Goal: Task Accomplishment & Management: Use online tool/utility

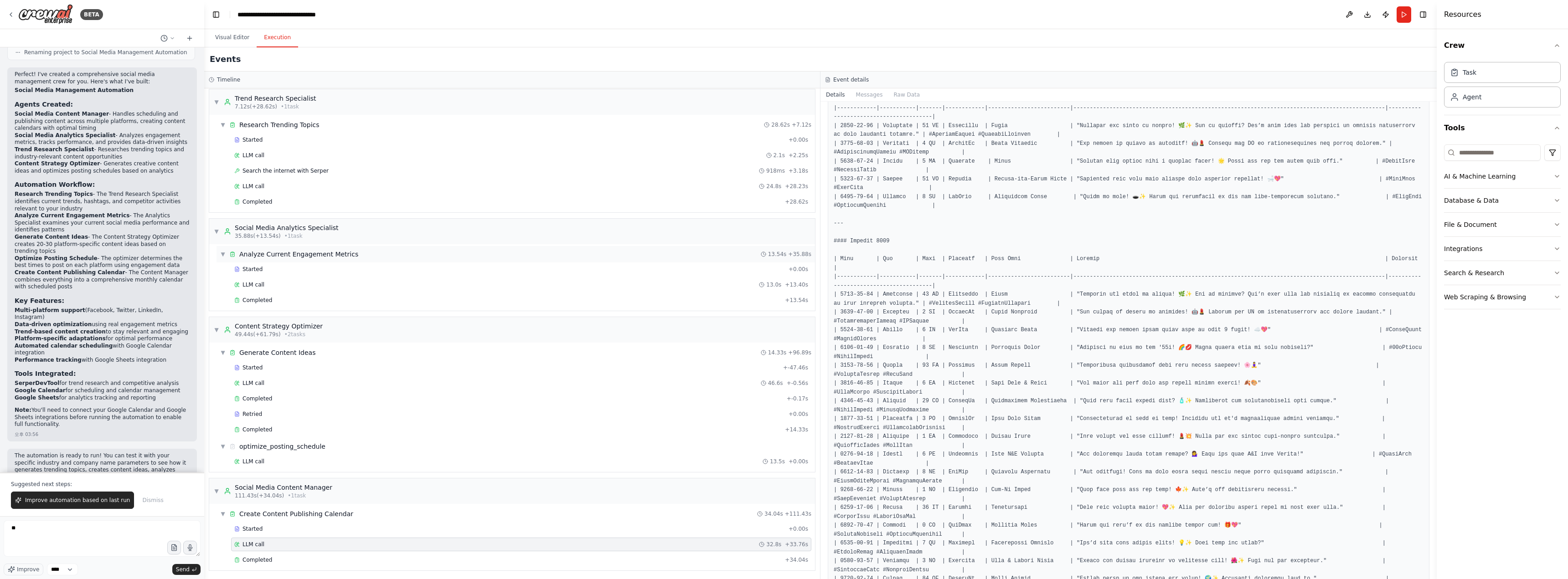
scroll to position [6, 0]
click at [295, 316] on div "Completed" at bounding box center [507, 428] width 547 height 8
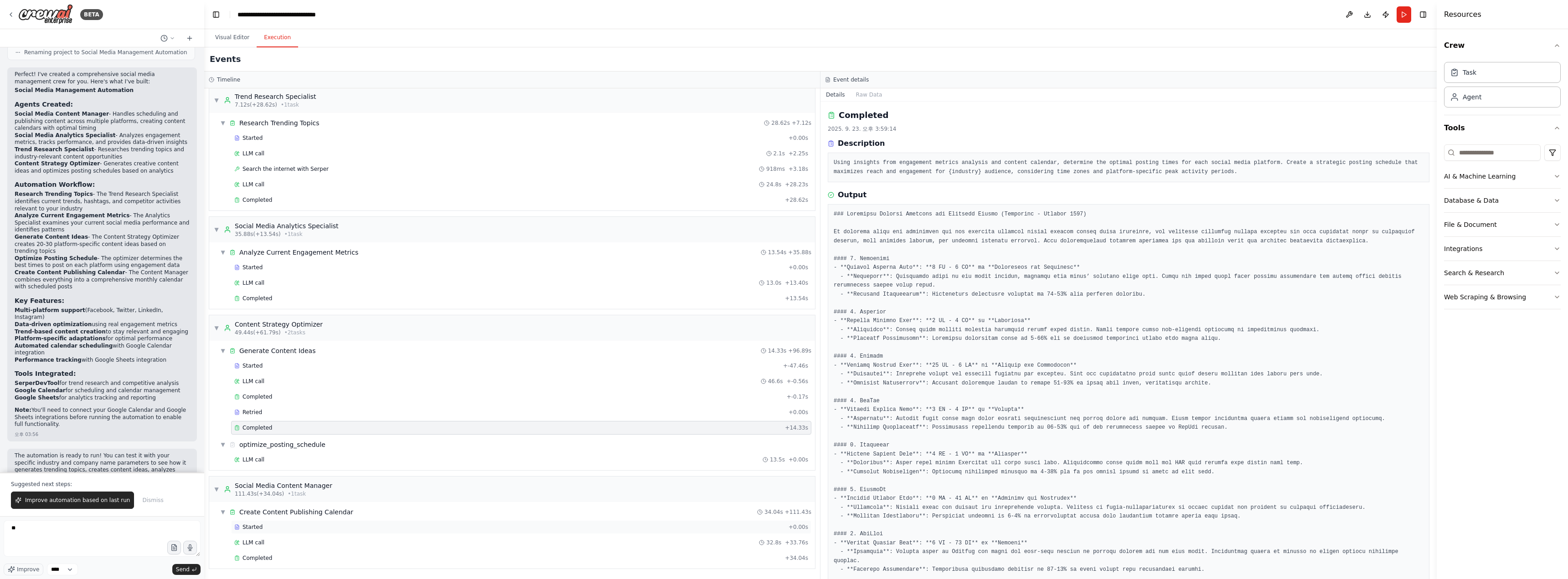
click at [288, 316] on div "Started" at bounding box center [509, 527] width 550 height 8
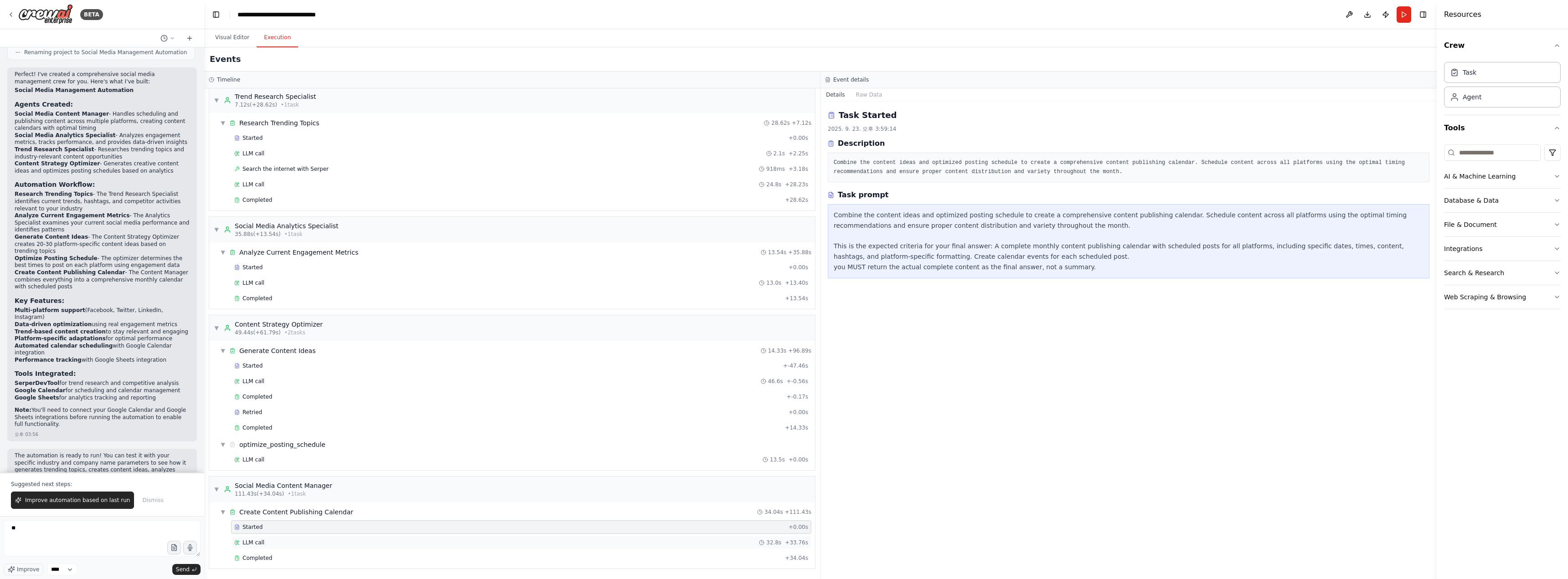
click at [283, 316] on div "LLM call 32.8s + 33.76s" at bounding box center [521, 543] width 574 height 8
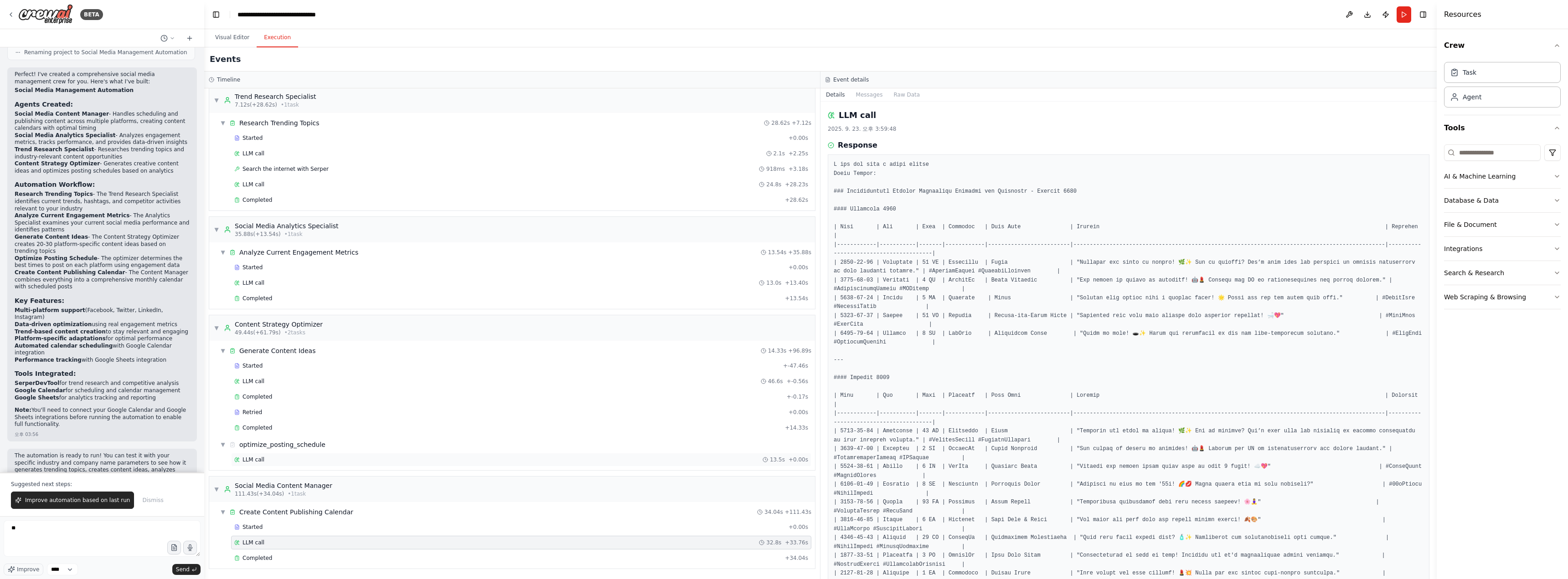
click at [260, 316] on span "LLM call" at bounding box center [253, 459] width 22 height 8
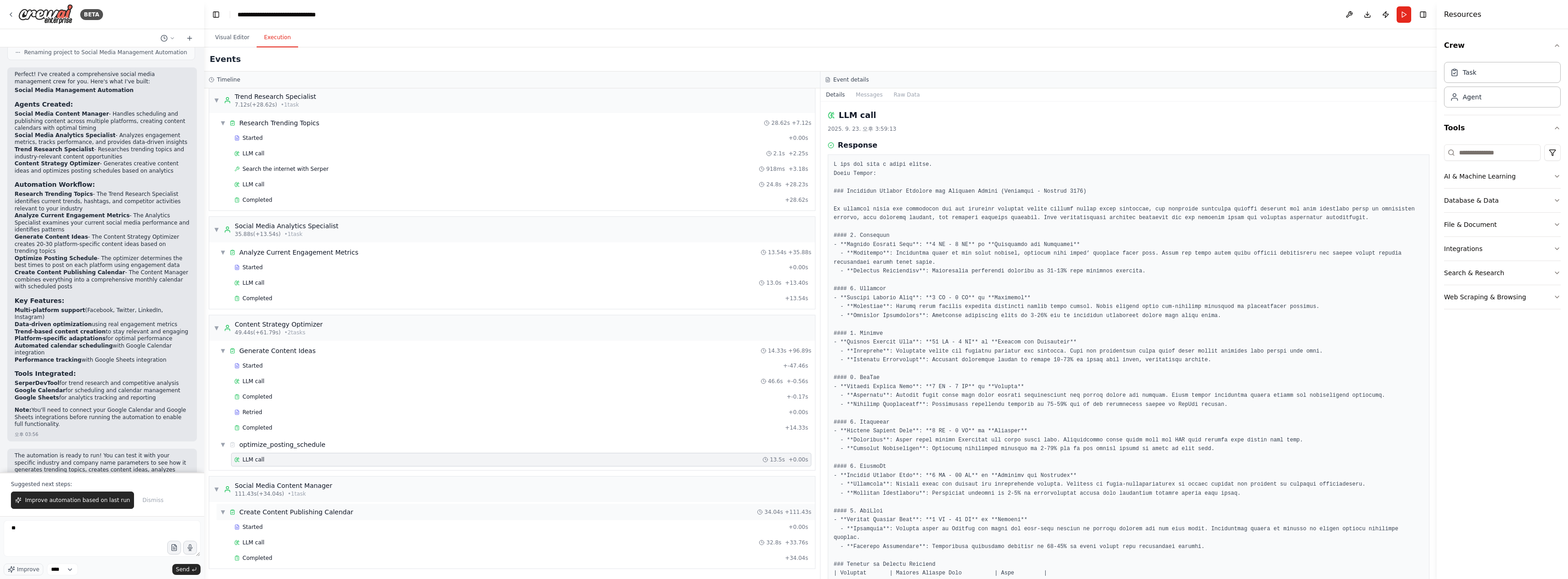
click at [297, 316] on div "Create Content Publishing Calendar" at bounding box center [296, 512] width 114 height 9
click at [297, 316] on div "▶ Create Content Publishing Calendar 34.04s + 111.43s" at bounding box center [516, 518] width 599 height 16
click at [286, 316] on div "Started" at bounding box center [509, 533] width 550 height 8
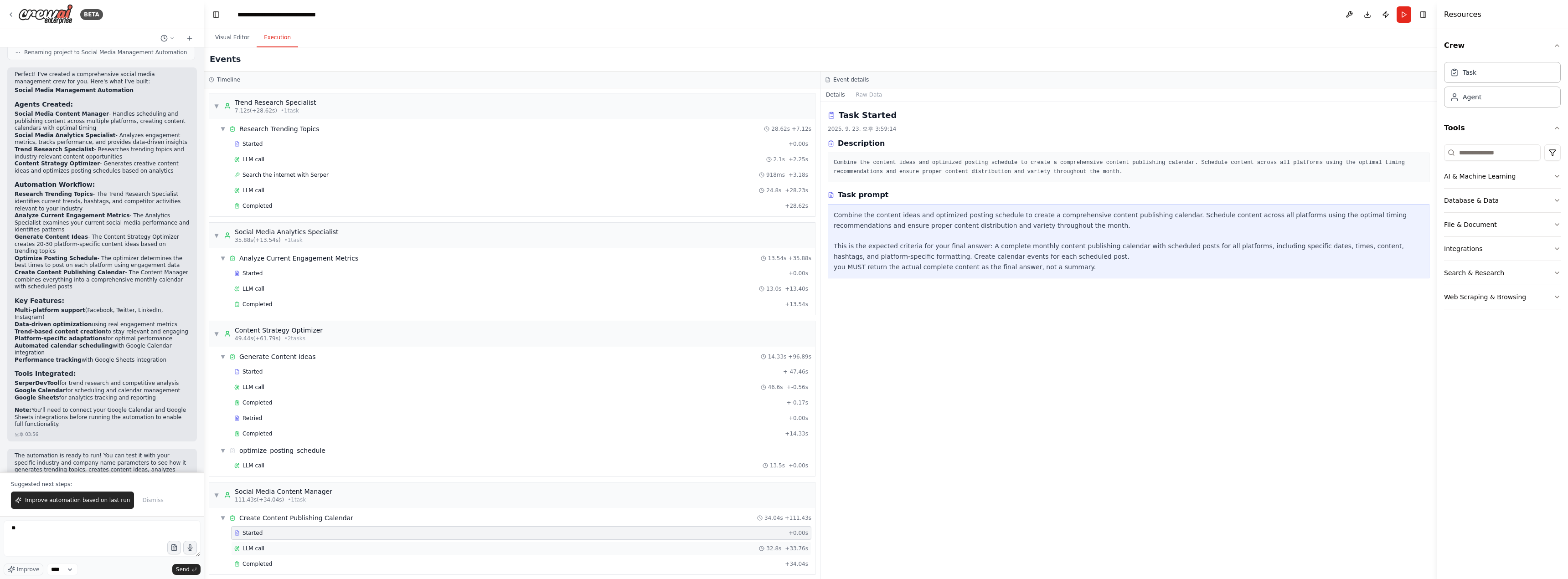
click at [288, 316] on div "LLM call 32.8s + 33.76s" at bounding box center [521, 548] width 574 height 8
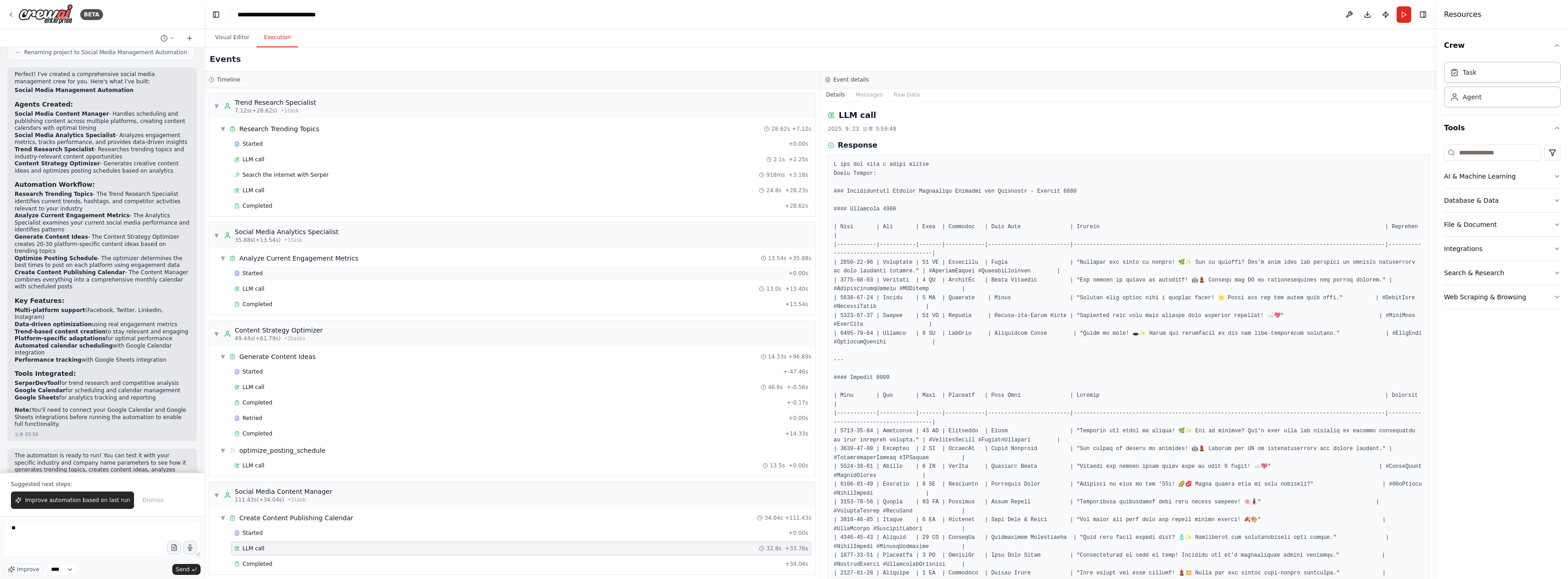
click at [271, 276] on div "Started" at bounding box center [509, 274] width 550 height 8
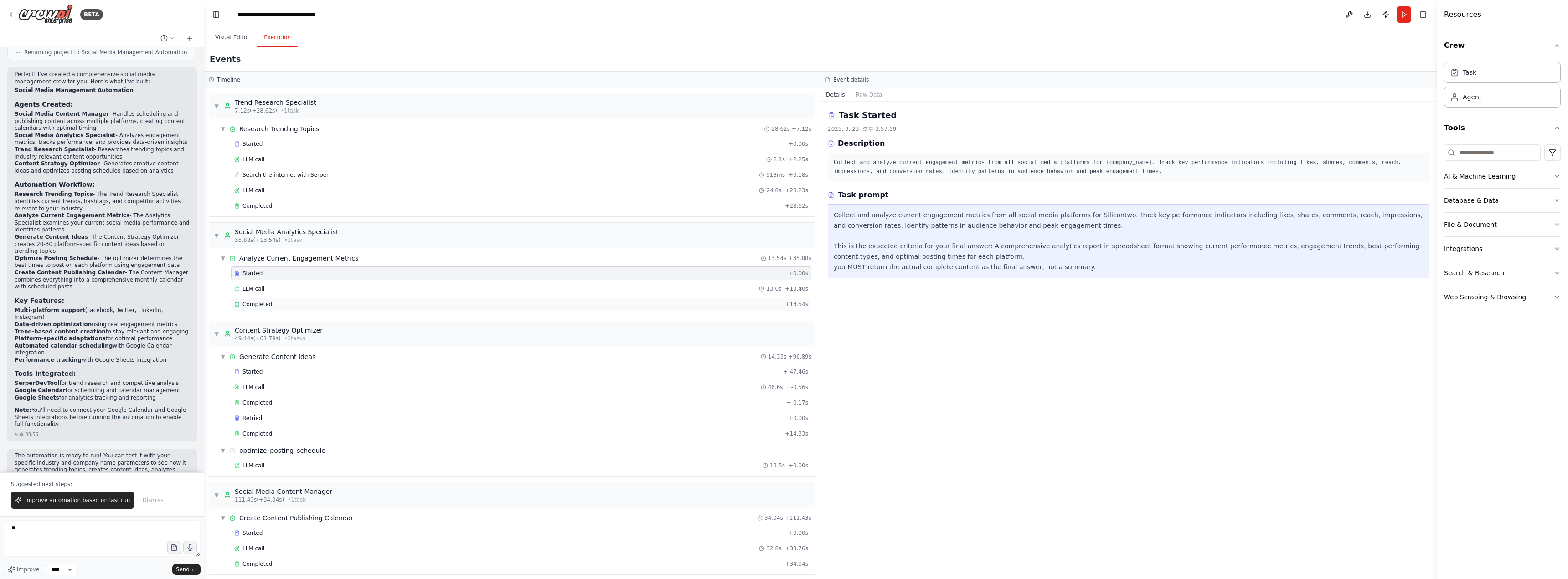
click at [275, 301] on div "Completed" at bounding box center [507, 304] width 547 height 8
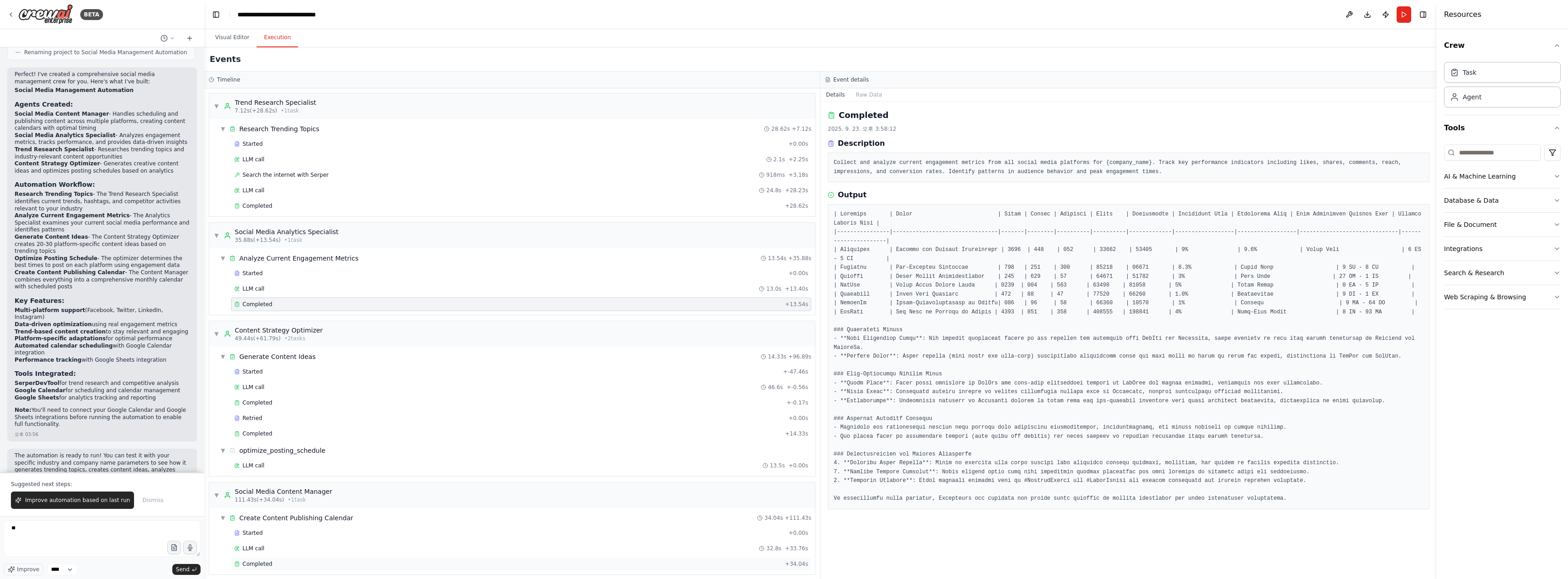
click at [435, 316] on div "Completed" at bounding box center [507, 564] width 547 height 8
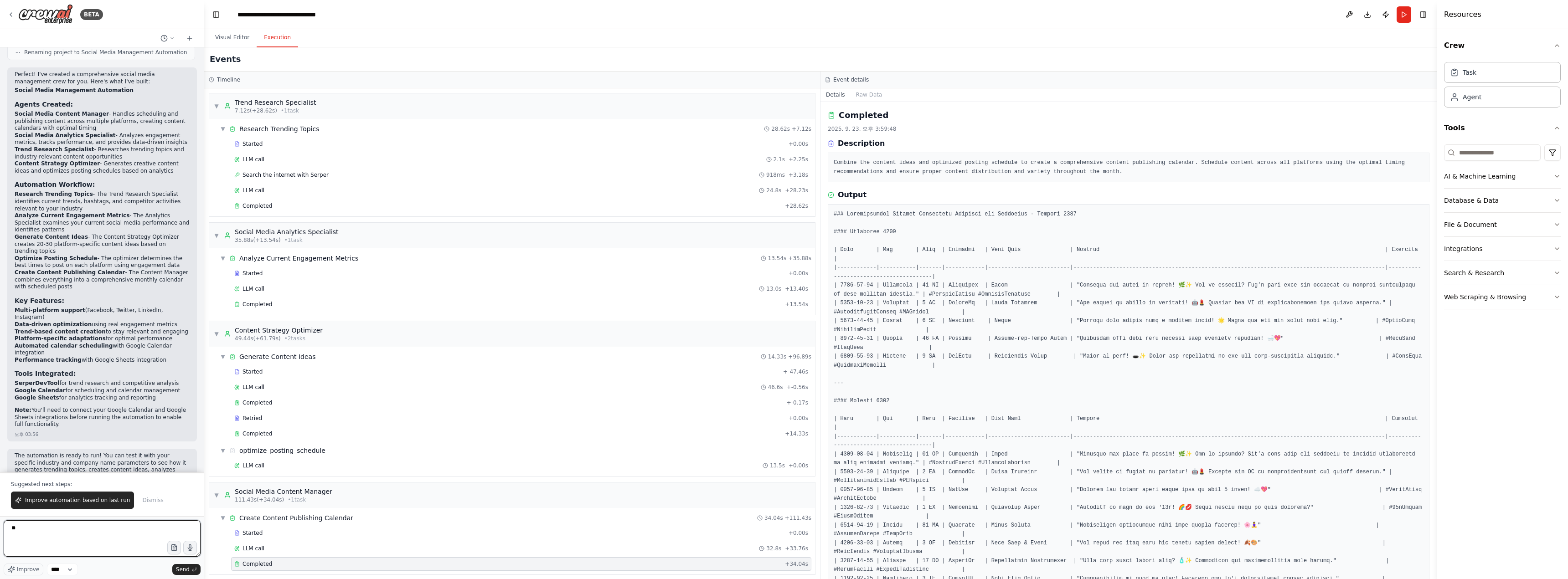
click at [118, 316] on textarea "**" at bounding box center [102, 538] width 197 height 37
type textarea "*"
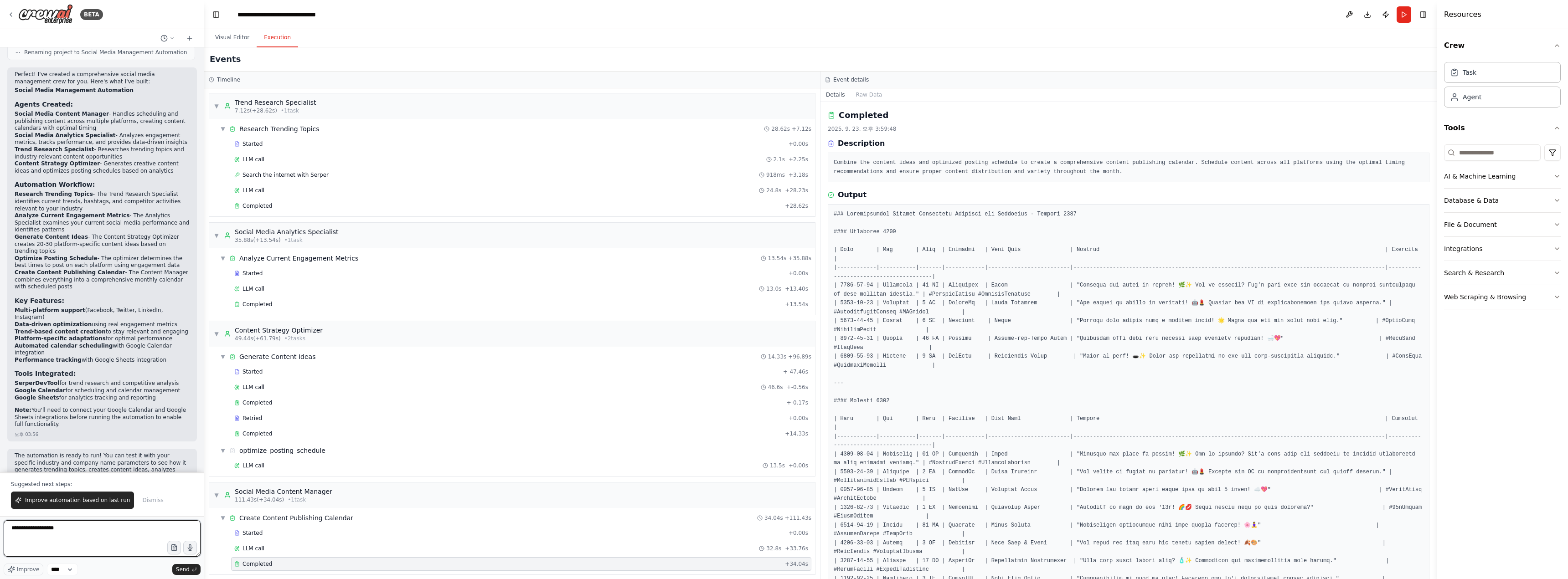
click at [35, 316] on textarea "**********" at bounding box center [102, 538] width 197 height 37
click at [64, 316] on textarea "**********" at bounding box center [102, 538] width 197 height 37
click at [35, 316] on textarea "**********" at bounding box center [102, 538] width 197 height 37
type textarea "**********"
click at [179, 316] on span "Send" at bounding box center [183, 570] width 14 height 8
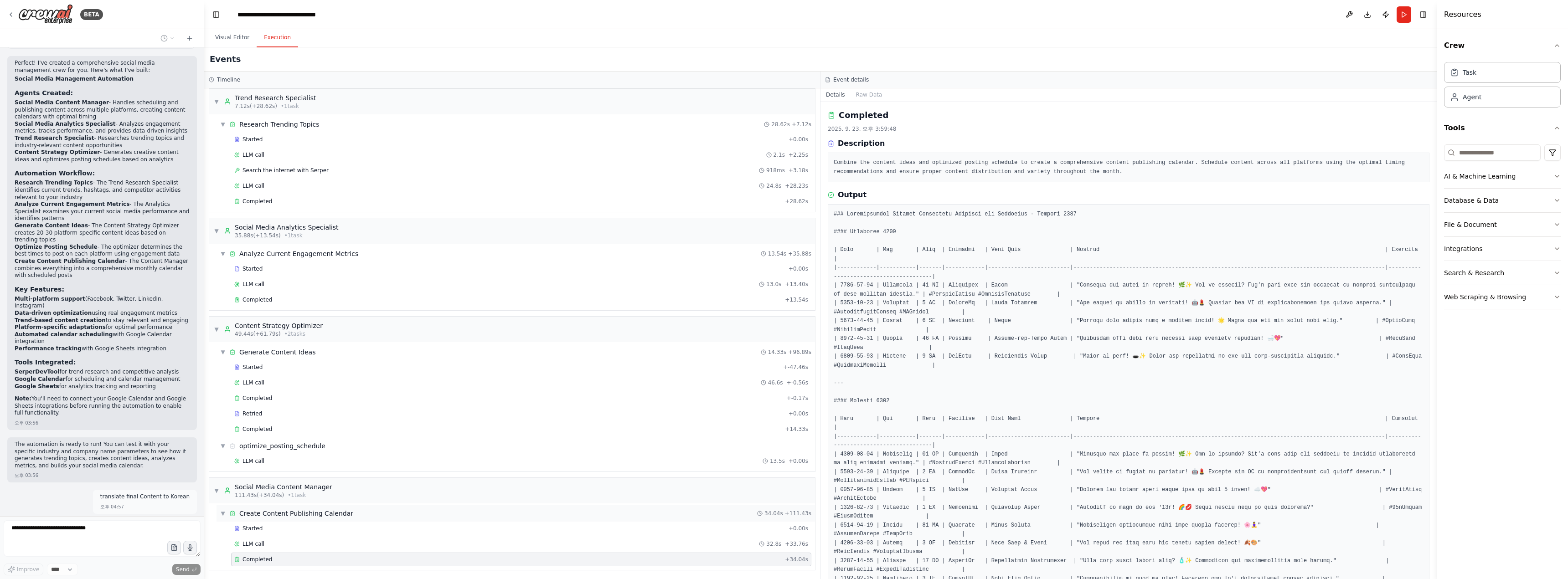
scroll to position [6, 0]
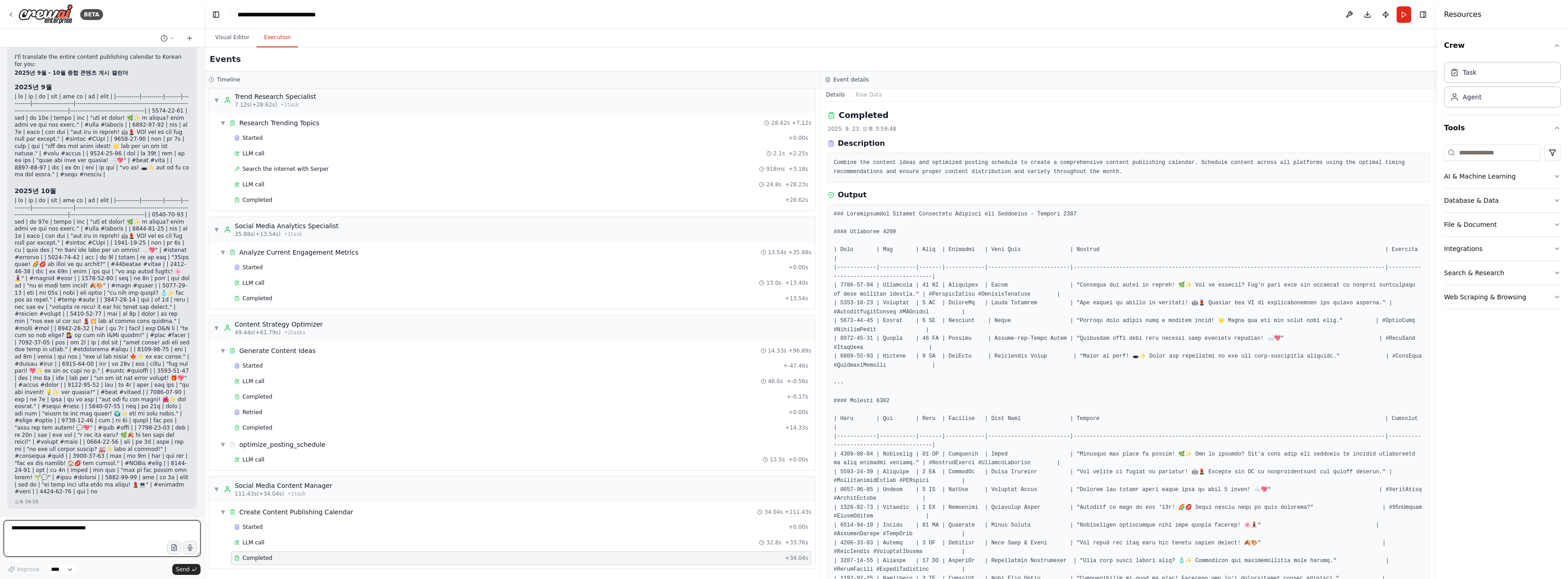
click at [88, 316] on textarea "**********" at bounding box center [102, 538] width 197 height 37
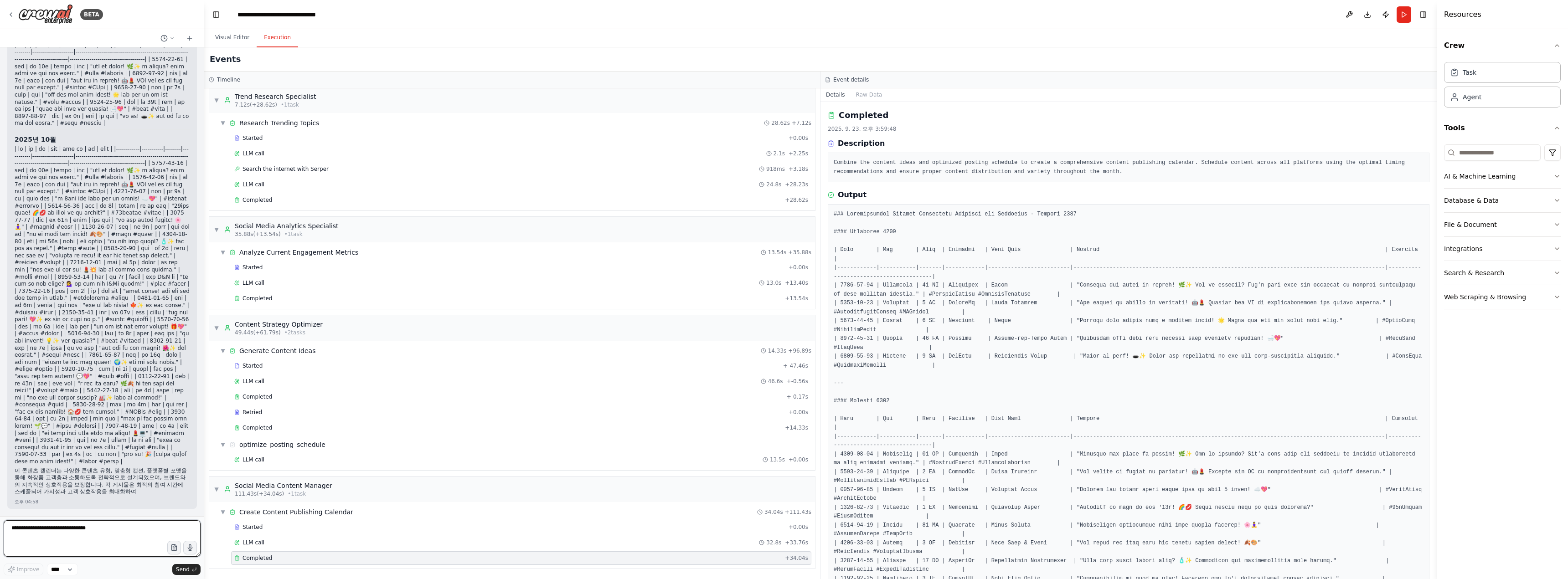
scroll to position [1508, 0]
click at [97, 316] on textarea "**********" at bounding box center [102, 538] width 197 height 37
type textarea "**********"
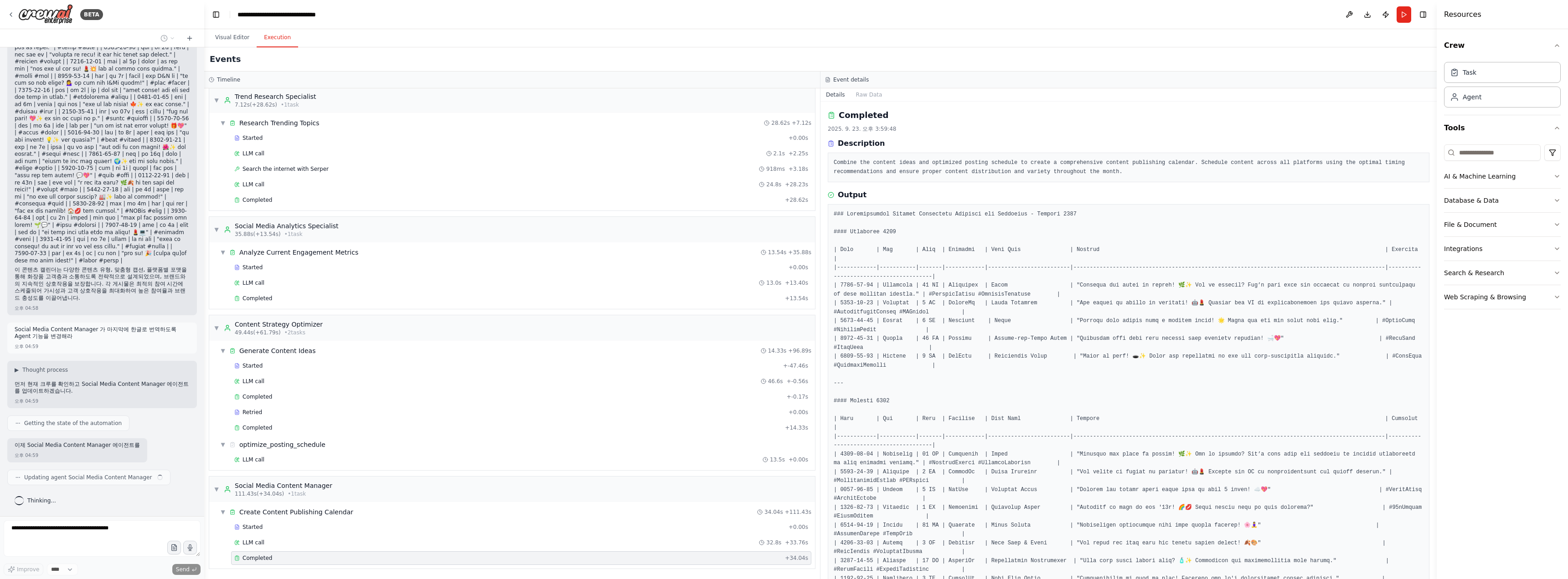
scroll to position [1709, 0]
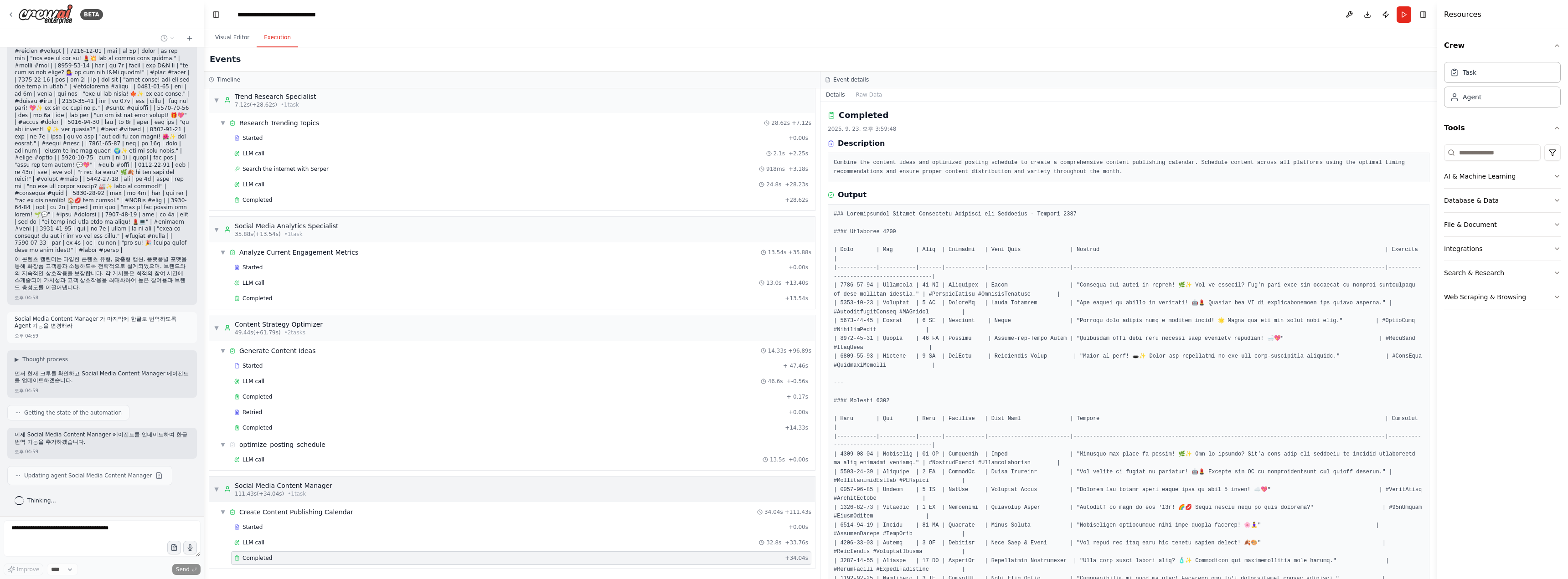
click at [338, 316] on div "▼ Social Media Content Manager 111.43s (+34.04s) • 1 task" at bounding box center [512, 489] width 606 height 25
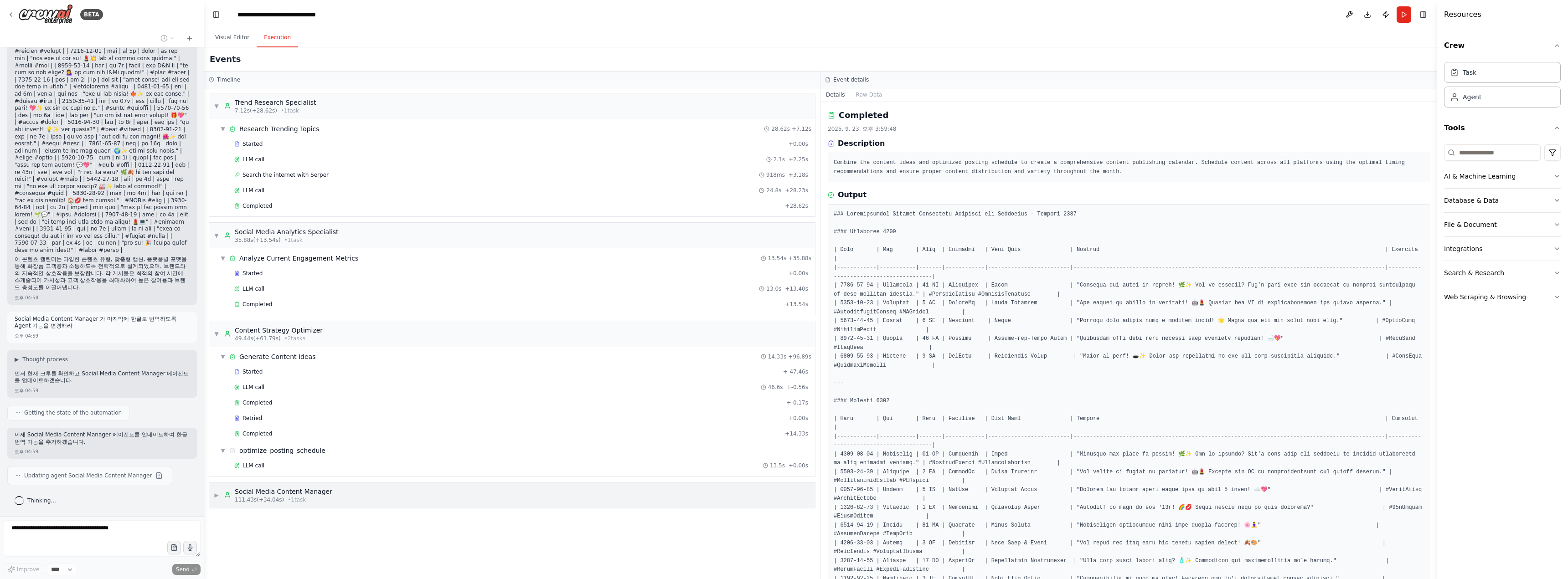
scroll to position [0, 0]
click at [338, 316] on div "▶ Social Media Content Manager 111.43s (+34.04s) • 1 task" at bounding box center [512, 495] width 606 height 25
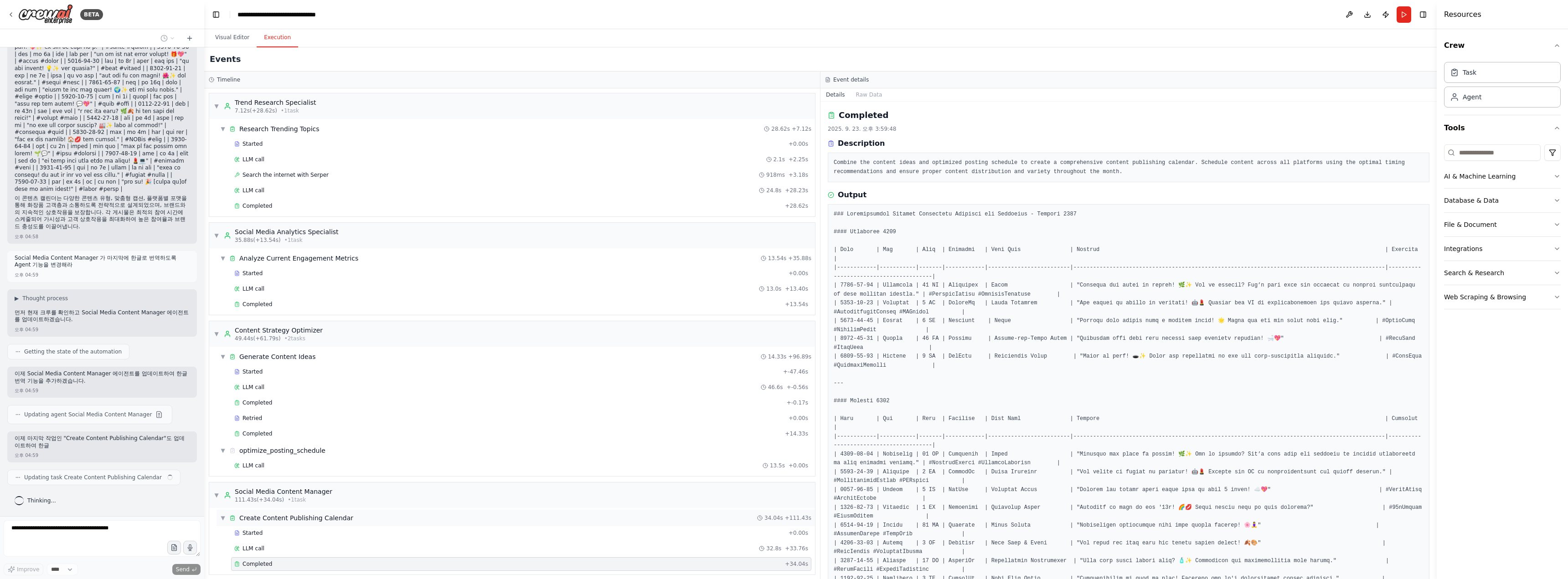
scroll to position [1773, 0]
click at [315, 316] on div "Create Content Publishing Calendar" at bounding box center [296, 518] width 114 height 9
click at [305, 316] on div "Create Content Publishing Calendar" at bounding box center [296, 518] width 114 height 9
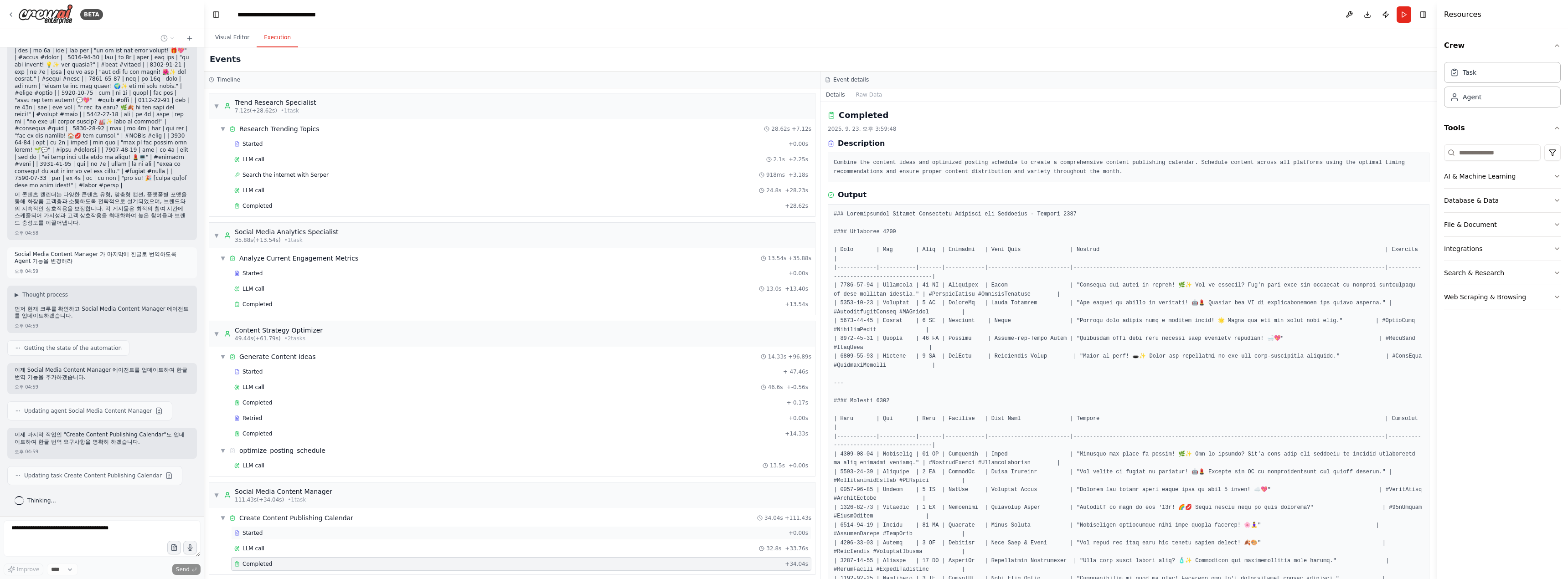
click at [286, 316] on div "Started" at bounding box center [509, 533] width 550 height 8
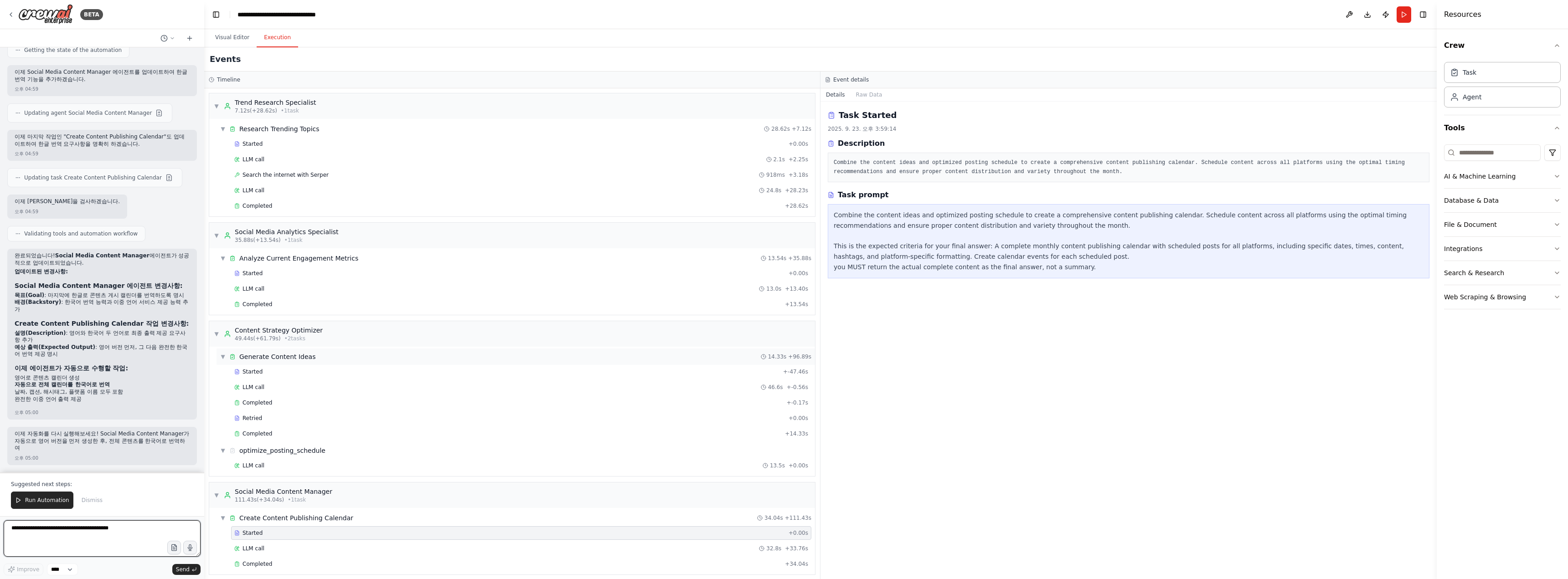
scroll to position [2074, 0]
click at [700, 18] on button "Run" at bounding box center [1404, 14] width 15 height 16
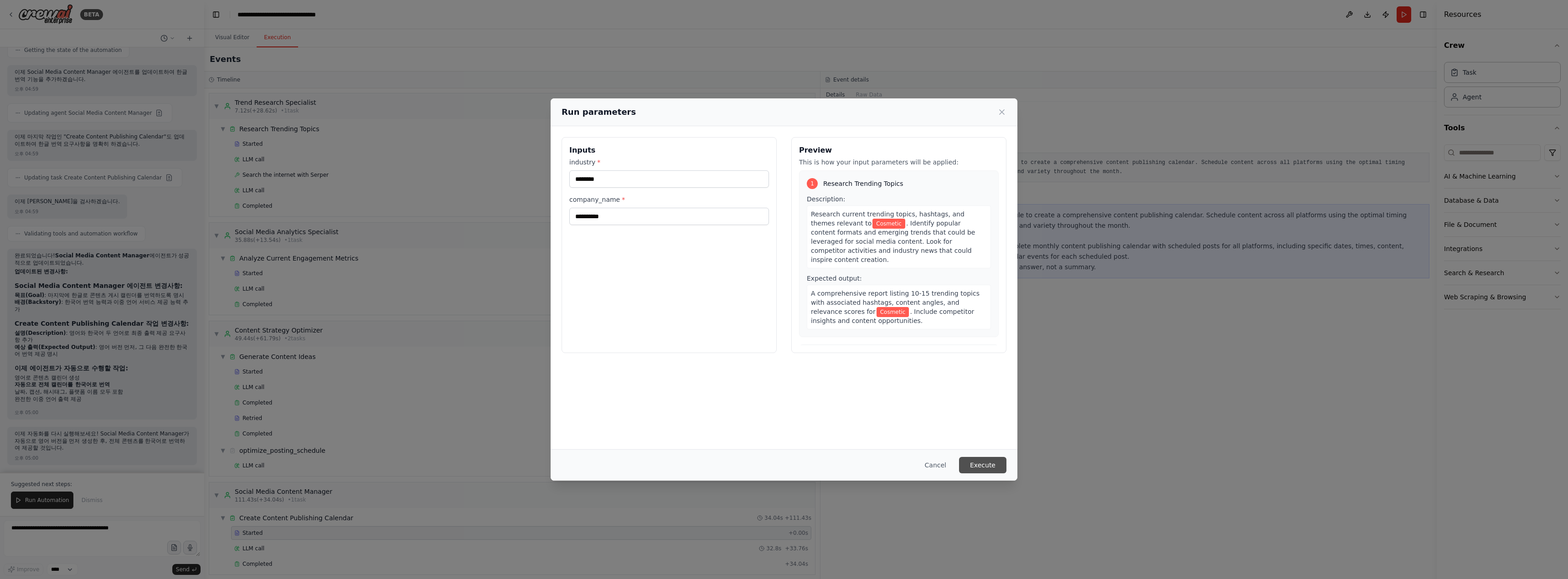
click at [700, 316] on button "Execute" at bounding box center [983, 465] width 48 height 16
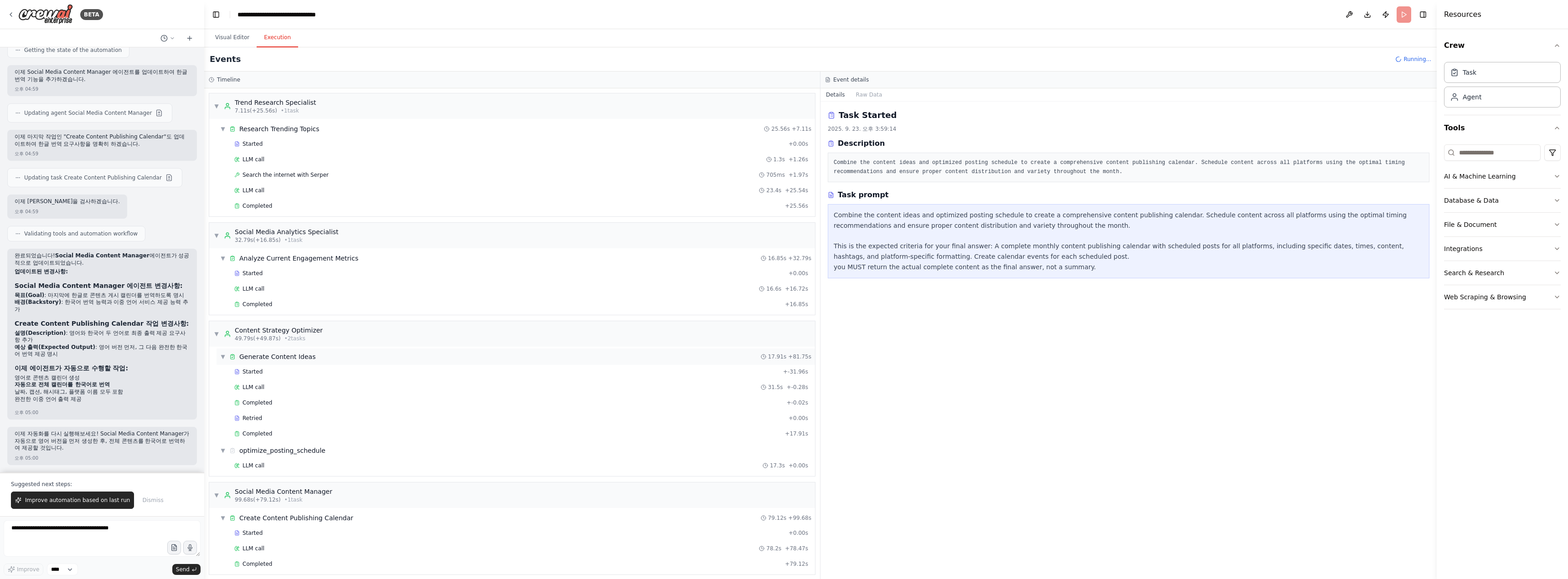
scroll to position [6, 0]
click at [451, 316] on div "Completed" at bounding box center [507, 558] width 547 height 8
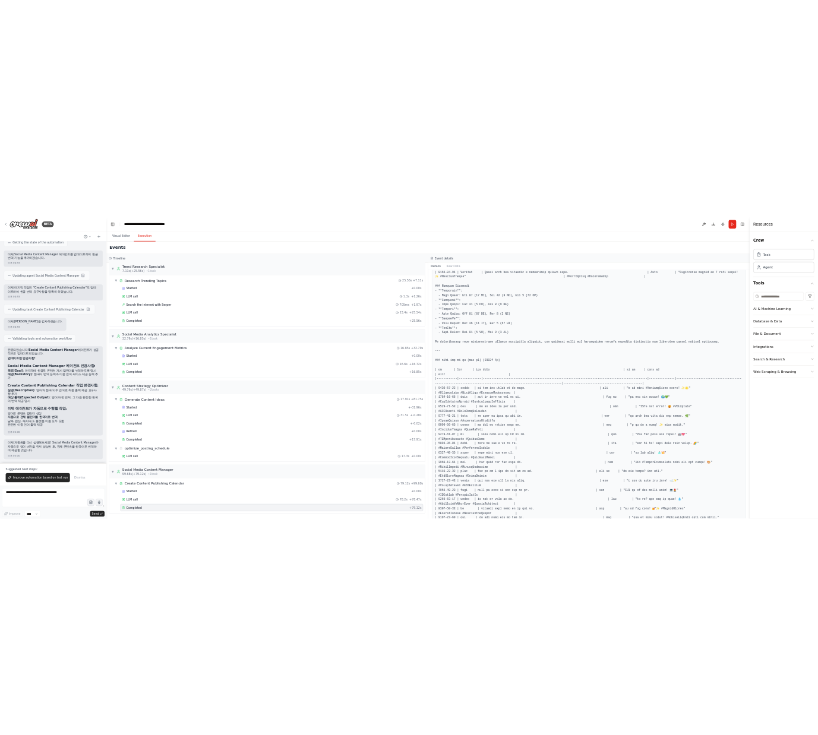
scroll to position [982, 0]
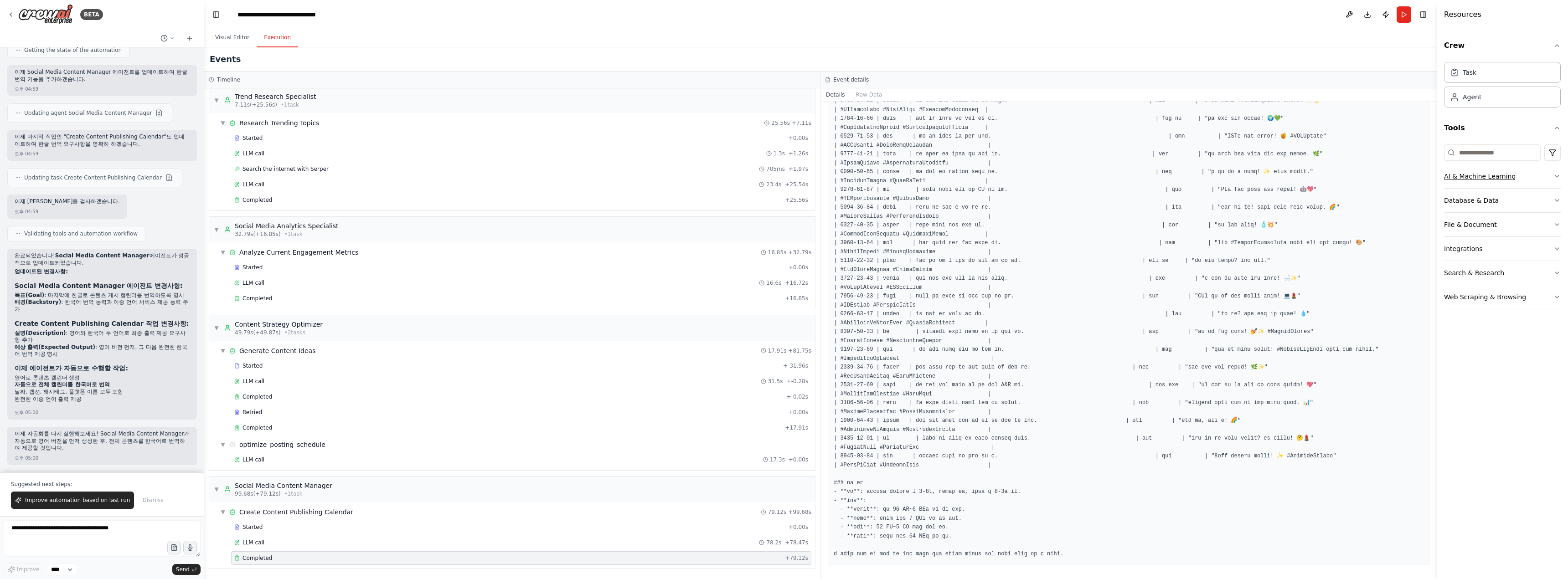
click at [700, 176] on icon "button" at bounding box center [1557, 176] width 8 height 8
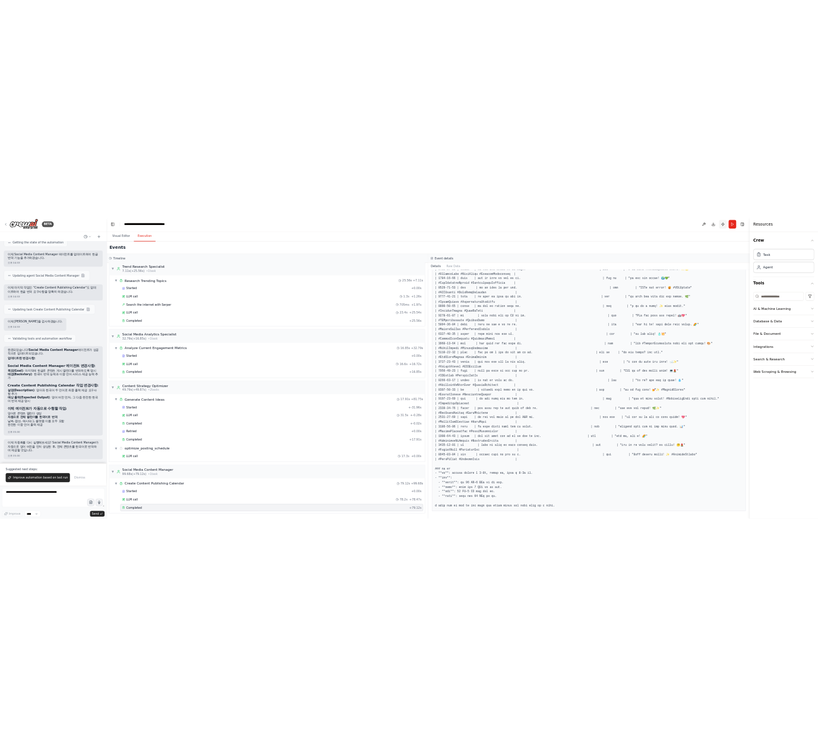
scroll to position [1109, 0]
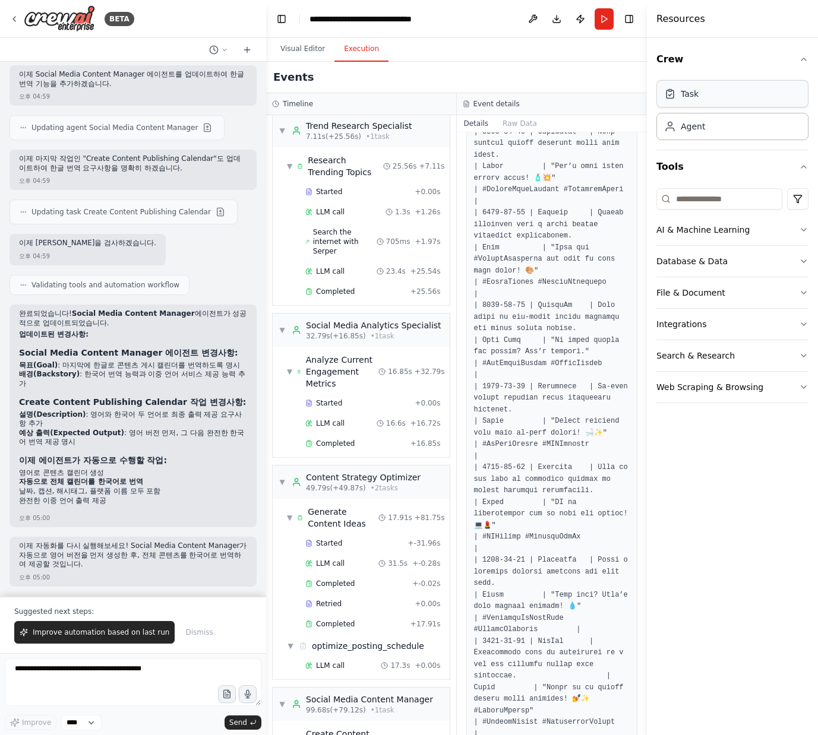
click at [725, 102] on div "Task" at bounding box center [732, 93] width 152 height 27
click at [713, 136] on div "Agent" at bounding box center [732, 125] width 152 height 27
click at [795, 259] on button "Database & Data" at bounding box center [732, 261] width 152 height 31
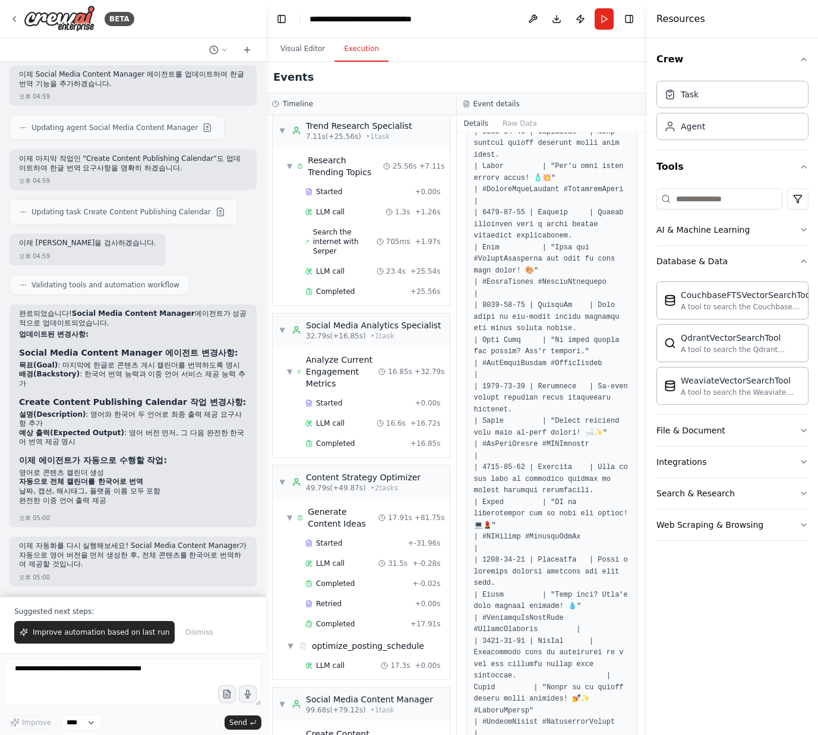
click at [808, 412] on div "Crew Task Agent Tools AI & Machine Learning Database & Data CouchbaseFTSVectorS…" at bounding box center [732, 386] width 171 height 697
click at [805, 412] on icon "button" at bounding box center [804, 431] width 10 height 10
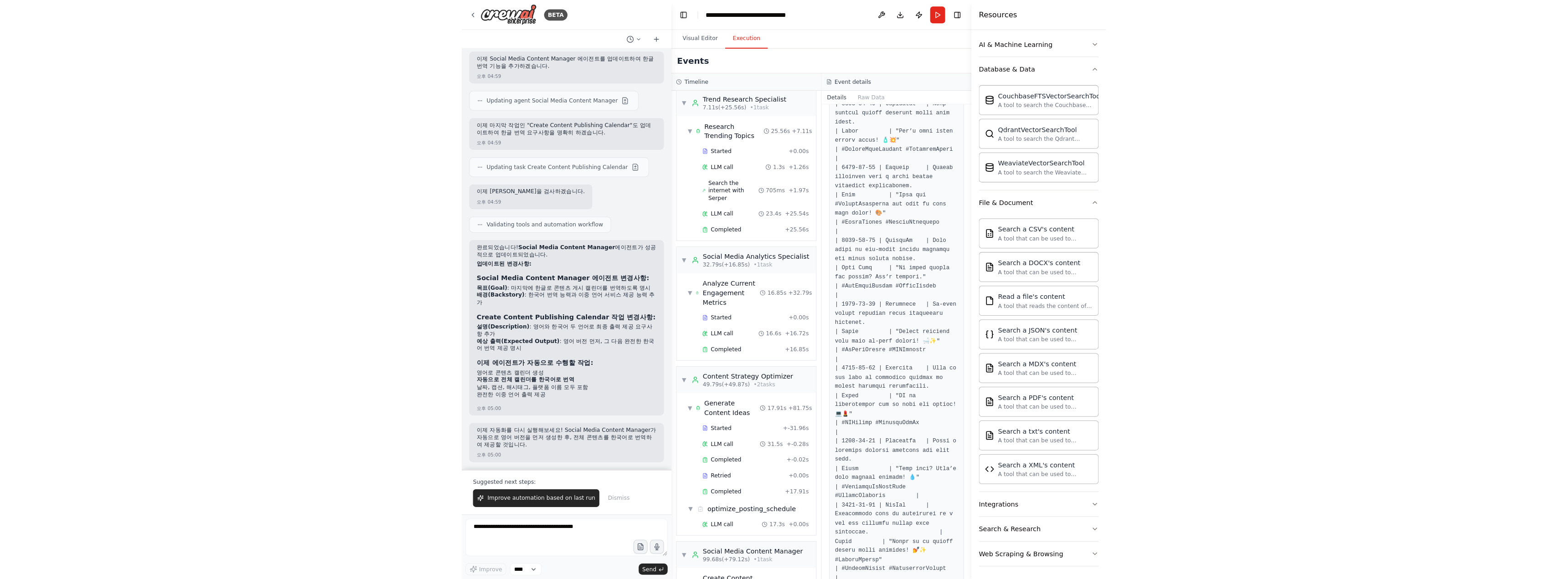
scroll to position [135, 0]
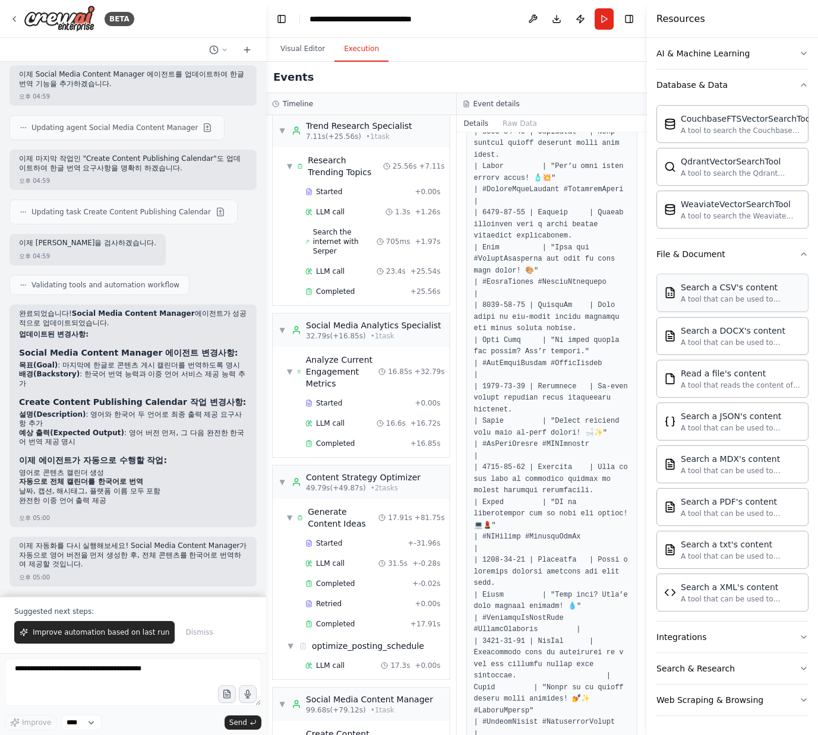
click at [758, 308] on div "Search a CSV's content A tool that can be used to semantic search a query from …" at bounding box center [732, 293] width 152 height 38
click at [304, 56] on button "Visual Editor" at bounding box center [303, 49] width 64 height 25
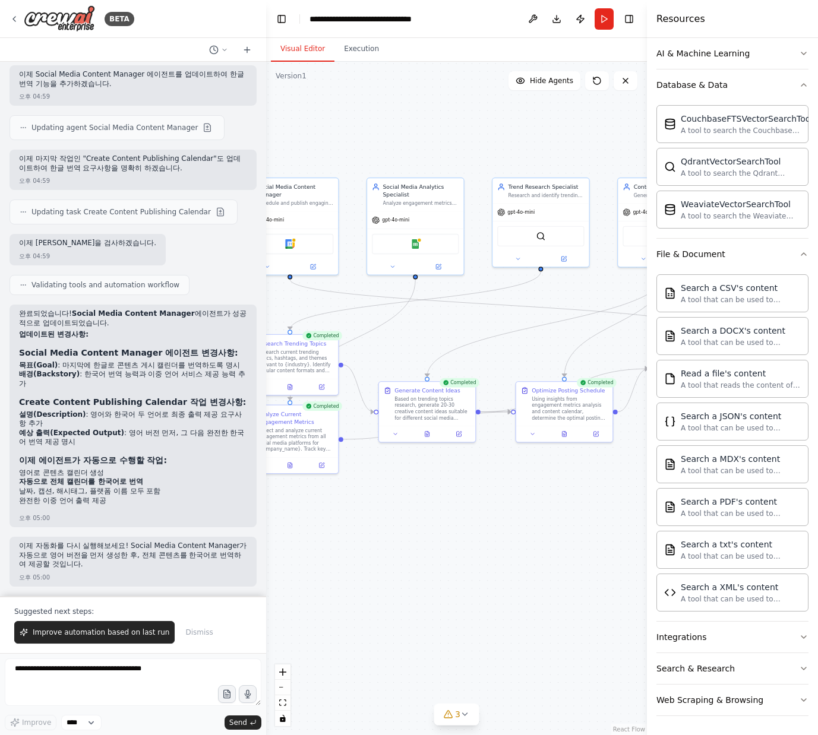
drag, startPoint x: 472, startPoint y: 131, endPoint x: 294, endPoint y: 145, distance: 178.1
click at [294, 145] on div ".deletable-edge-delete-btn { width: 20px; height: 20px; border: 0px solid #ffff…" at bounding box center [456, 398] width 381 height 673
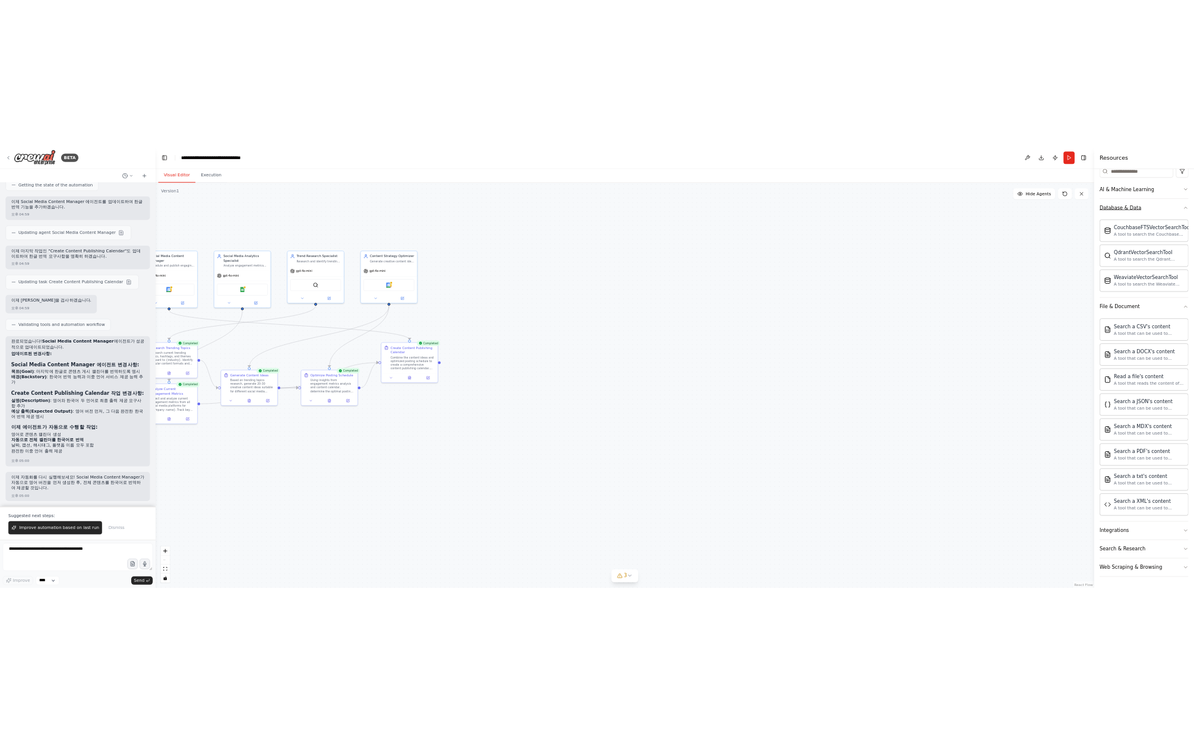
scroll to position [0, 0]
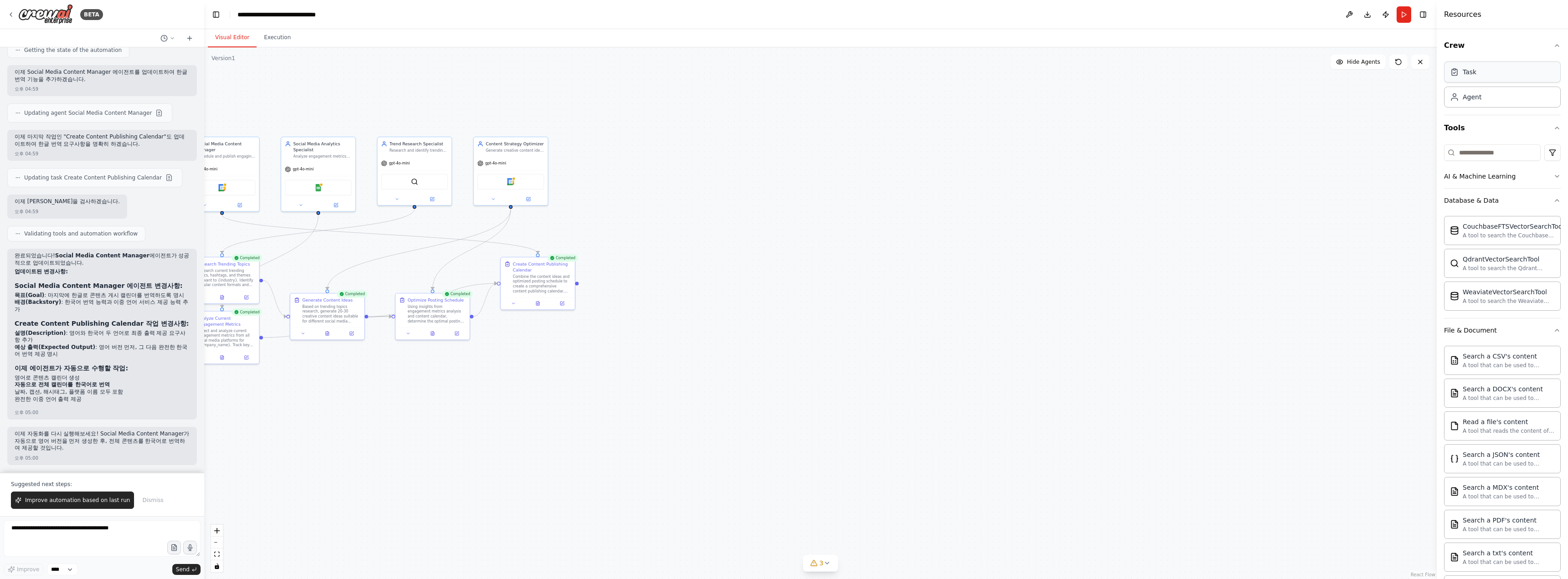
click at [700, 71] on div "Task" at bounding box center [1502, 71] width 117 height 21
click at [700, 98] on div "Agent" at bounding box center [1502, 96] width 117 height 21
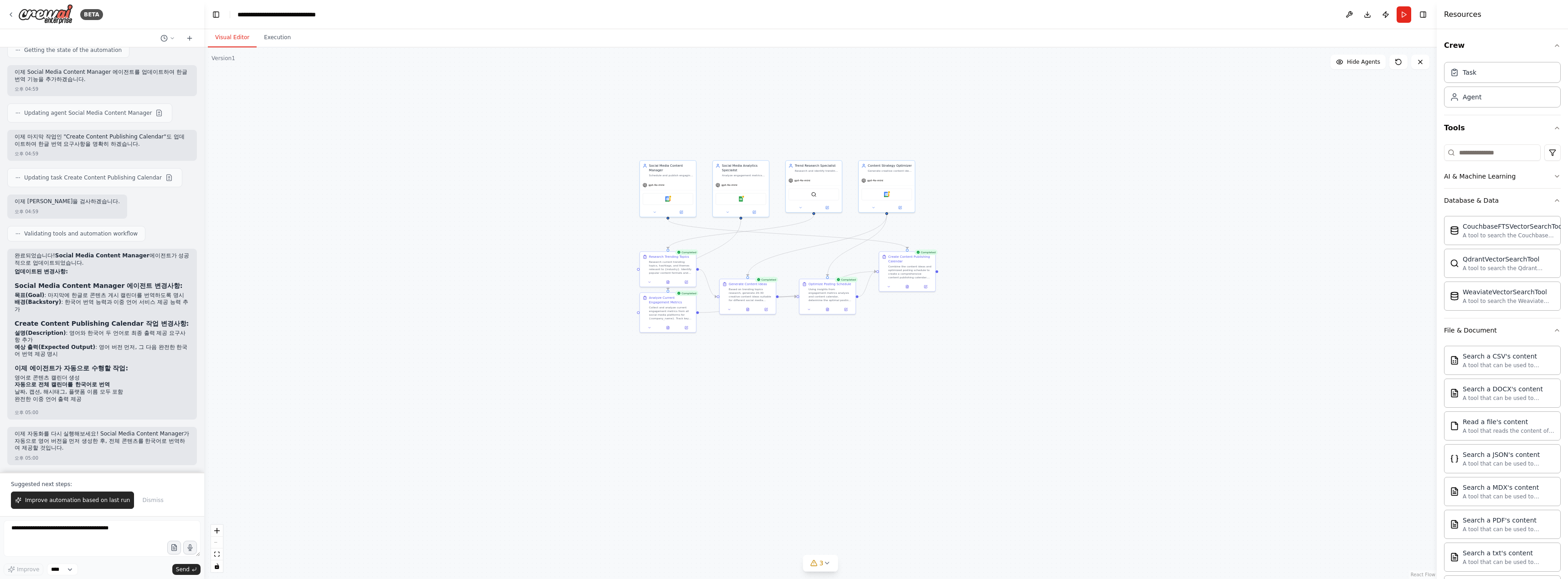
drag, startPoint x: 731, startPoint y: 229, endPoint x: 1044, endPoint y: 229, distance: 313.0
click at [700, 229] on div ".deletable-edge-delete-btn { width: 20px; height: 20px; border: 0px solid #ffff…" at bounding box center [820, 313] width 1233 height 531
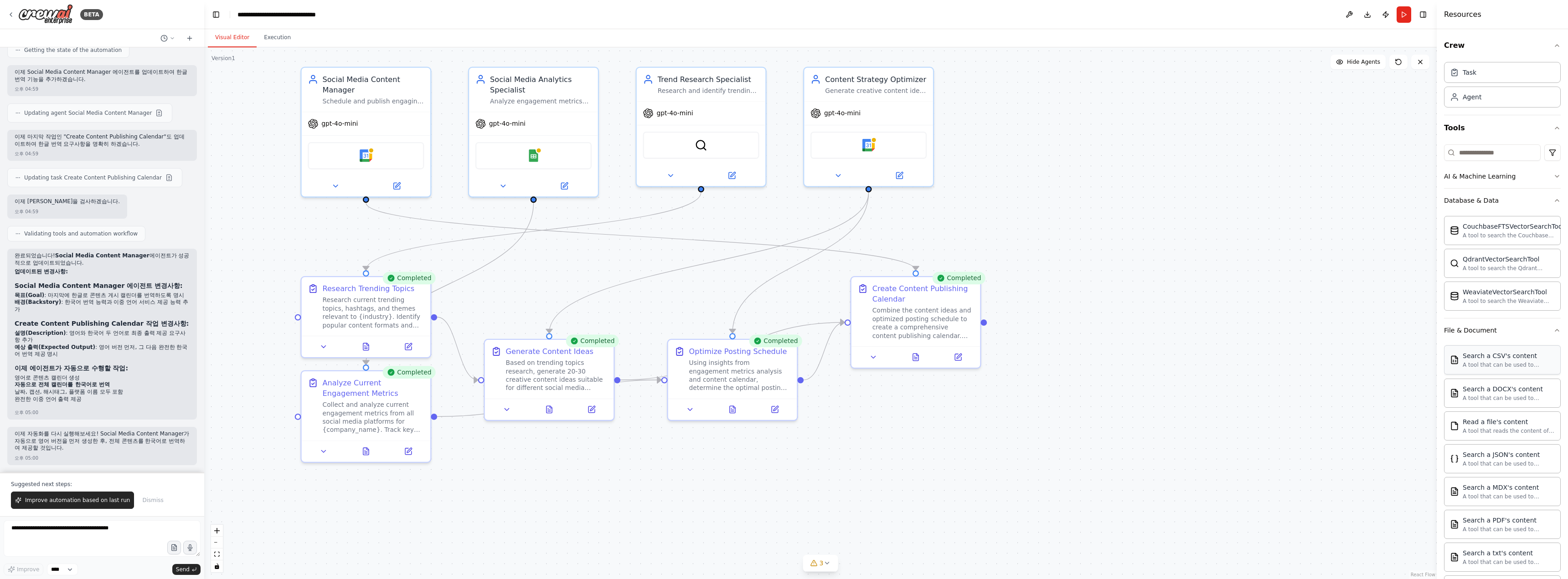
click at [700, 316] on div "Search a CSV's content" at bounding box center [1509, 356] width 92 height 9
click at [700, 316] on div "A tool that can be used to semantic search a query from a CSV's content." at bounding box center [1509, 365] width 92 height 8
click at [700, 316] on div "A tool that can be used to semantic search a query from a DOCX's content." at bounding box center [1509, 398] width 92 height 8
click at [700, 316] on div "Read a file's content" at bounding box center [1509, 421] width 92 height 9
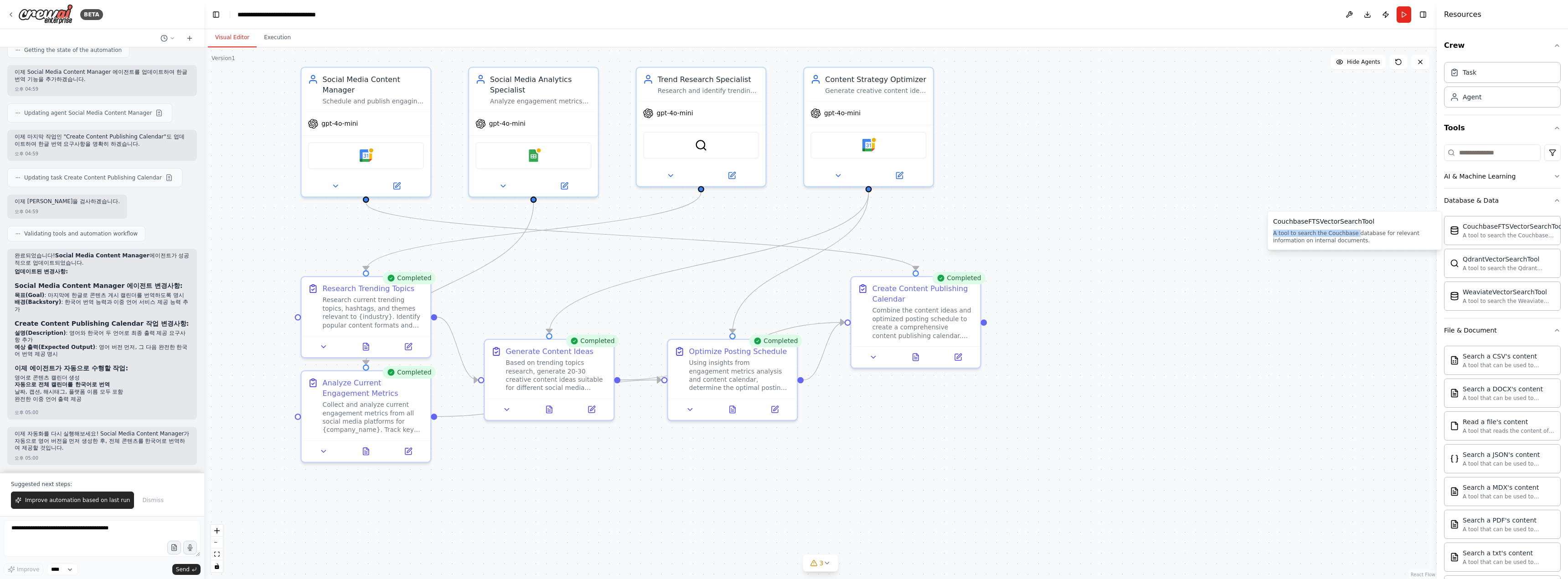
drag, startPoint x: 1355, startPoint y: 235, endPoint x: 1398, endPoint y: 214, distance: 47.9
click at [700, 214] on div "CouchbaseFTSVectorSearchTool A tool to search the Couchbase database for releva…" at bounding box center [1355, 230] width 175 height 39
click at [700, 236] on div "A tool to search the Couchbase database for relevant information on internal do…" at bounding box center [1355, 236] width 163 height 15
click at [700, 219] on div "CouchbaseFTSVectorSearchTool" at bounding box center [1355, 222] width 163 height 9
click at [700, 286] on div ".deletable-edge-delete-btn { width: 20px; height: 20px; border: 0px solid #ffff…" at bounding box center [820, 313] width 1233 height 531
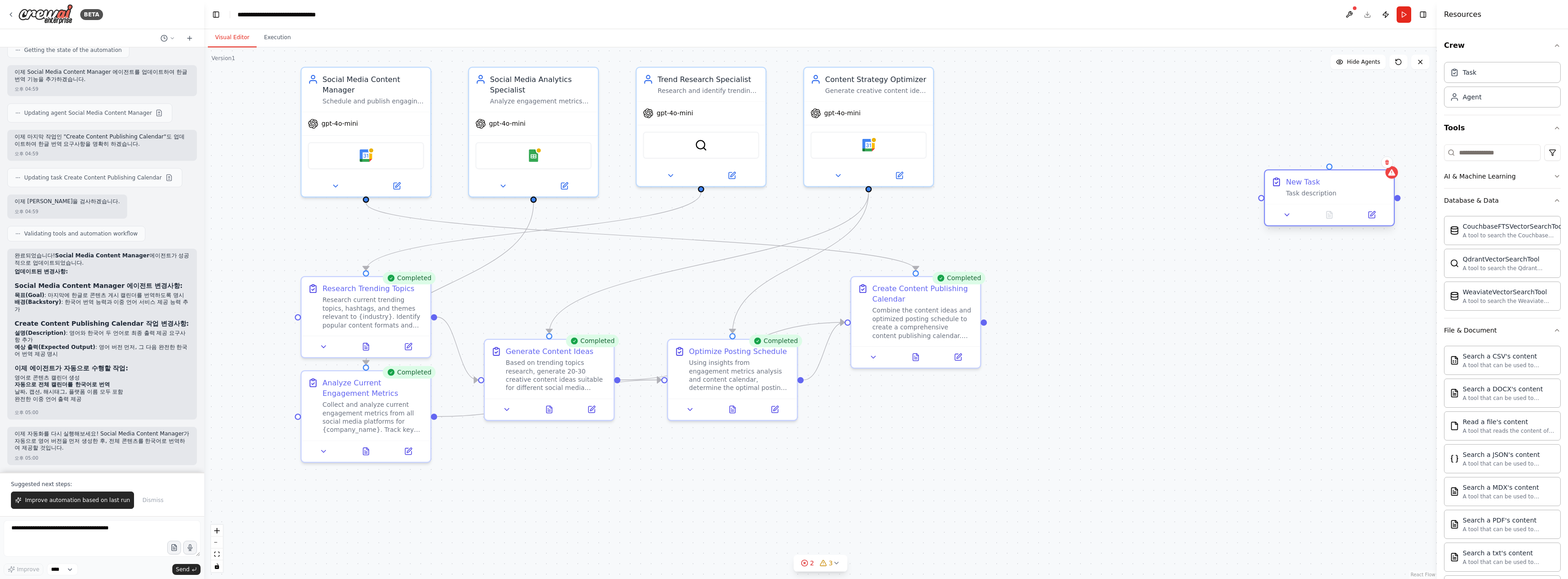
drag, startPoint x: 1385, startPoint y: 198, endPoint x: 1232, endPoint y: 199, distance: 153.0
click at [700, 199] on div "New Task Task description" at bounding box center [1329, 187] width 129 height 34
click at [700, 162] on icon at bounding box center [1303, 162] width 4 height 5
click at [700, 161] on button "Confirm" at bounding box center [1277, 162] width 32 height 11
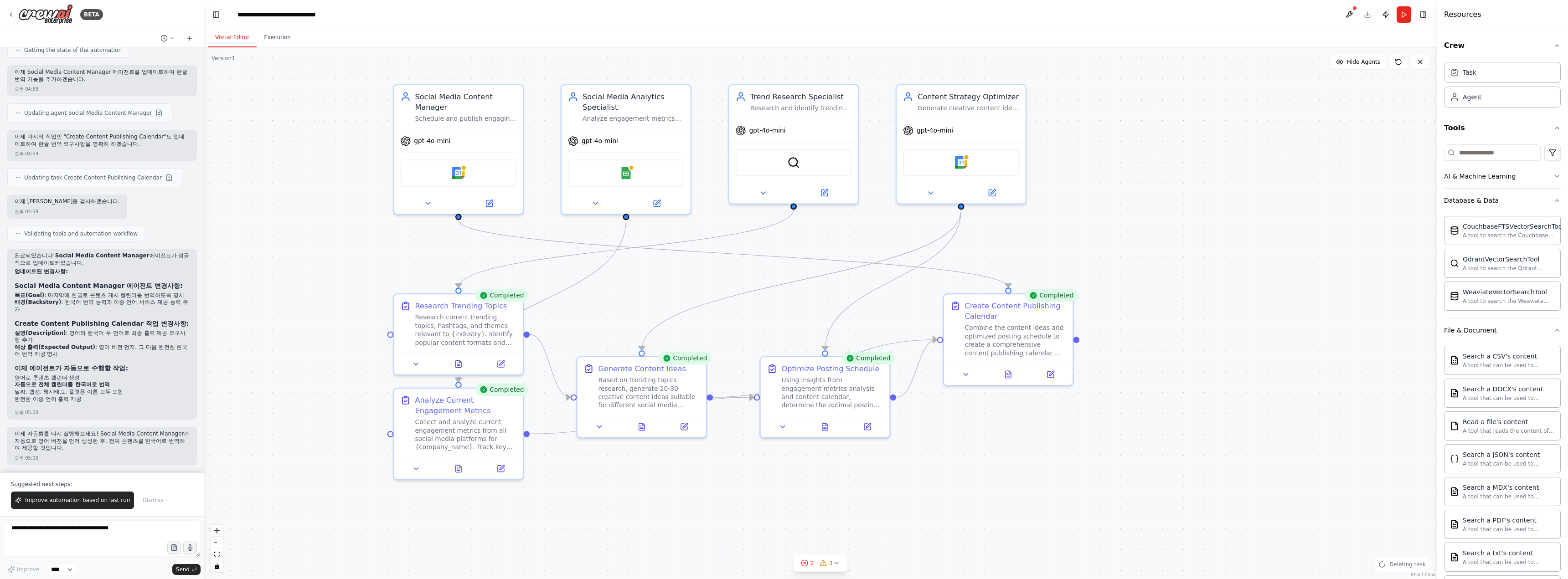
drag, startPoint x: 1076, startPoint y: 198, endPoint x: 1168, endPoint y: 215, distance: 93.6
click at [700, 215] on div ".deletable-edge-delete-btn { width: 20px; height: 20px; border: 0px solid #ffff…" at bounding box center [820, 313] width 1233 height 531
click at [700, 316] on button "File & Document" at bounding box center [1502, 330] width 117 height 24
click at [700, 316] on button "Search & Research" at bounding box center [1502, 378] width 117 height 24
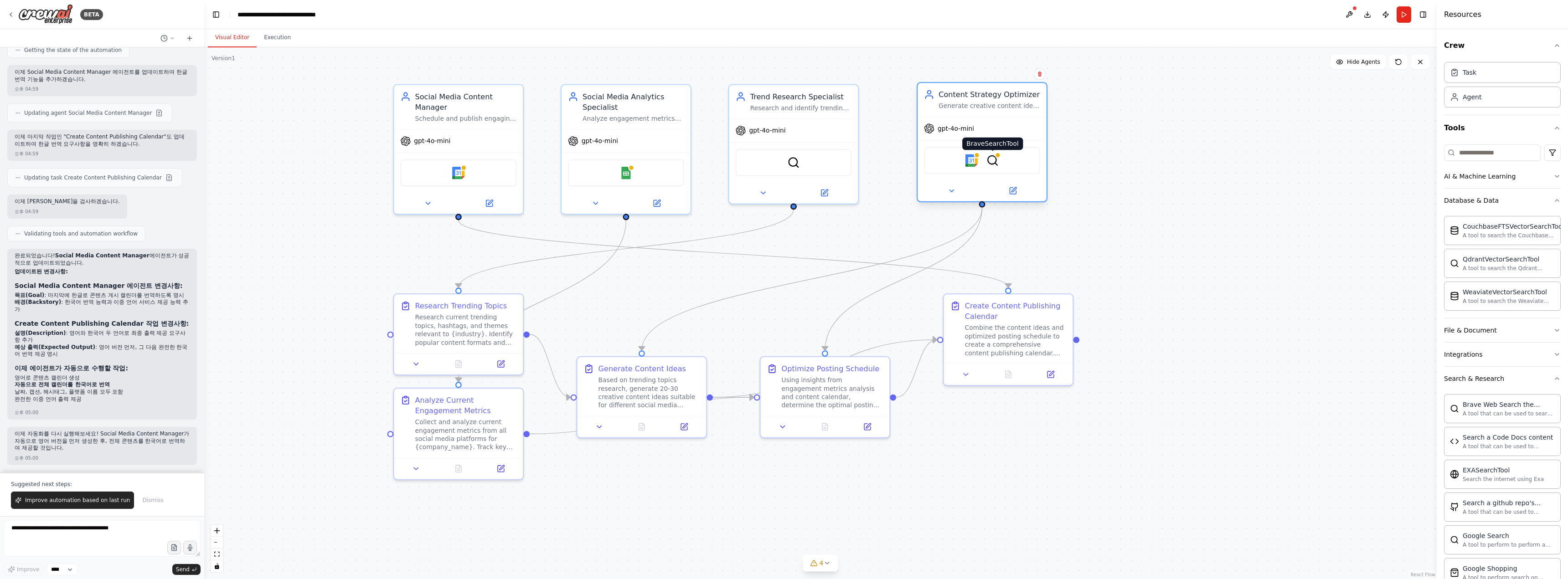
drag, startPoint x: 975, startPoint y: 160, endPoint x: 995, endPoint y: 165, distance: 20.6
click at [700, 165] on img at bounding box center [992, 160] width 13 height 13
click at [700, 158] on img at bounding box center [992, 160] width 13 height 13
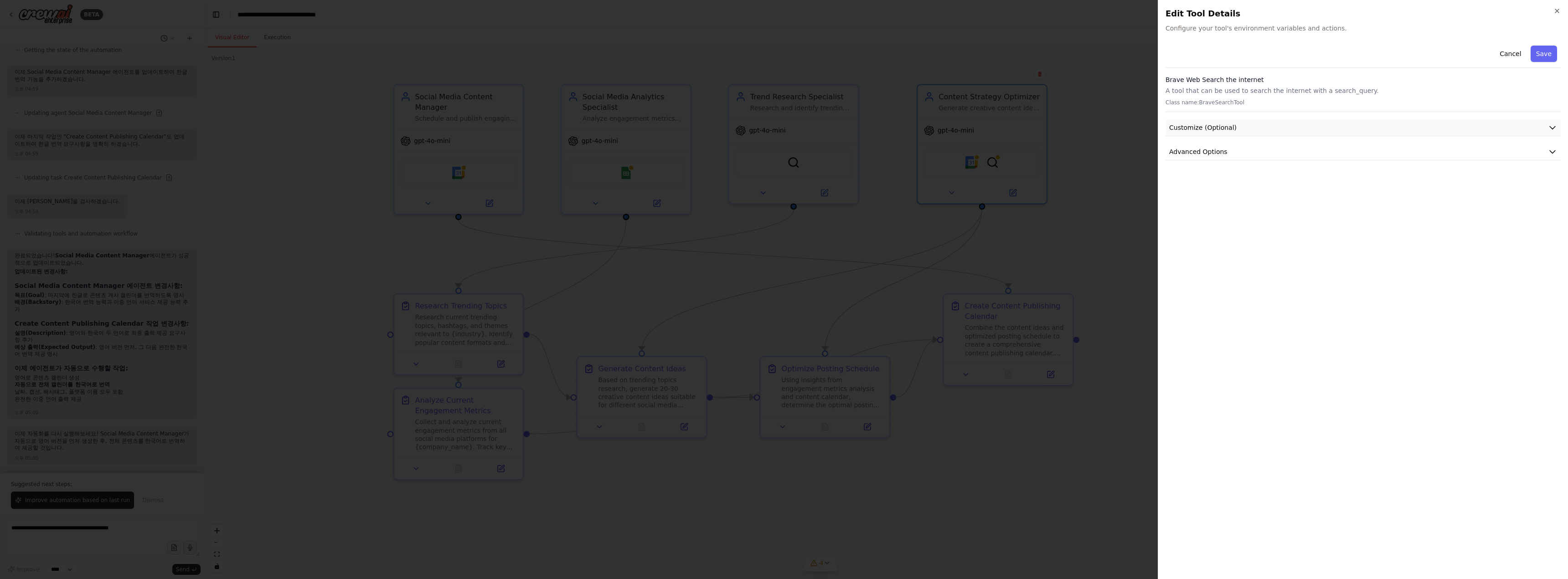
click at [700, 126] on icon "button" at bounding box center [1553, 127] width 9 height 9
click at [700, 272] on icon "button" at bounding box center [1553, 270] width 9 height 9
click at [700, 54] on button "Cancel" at bounding box center [1510, 53] width 32 height 16
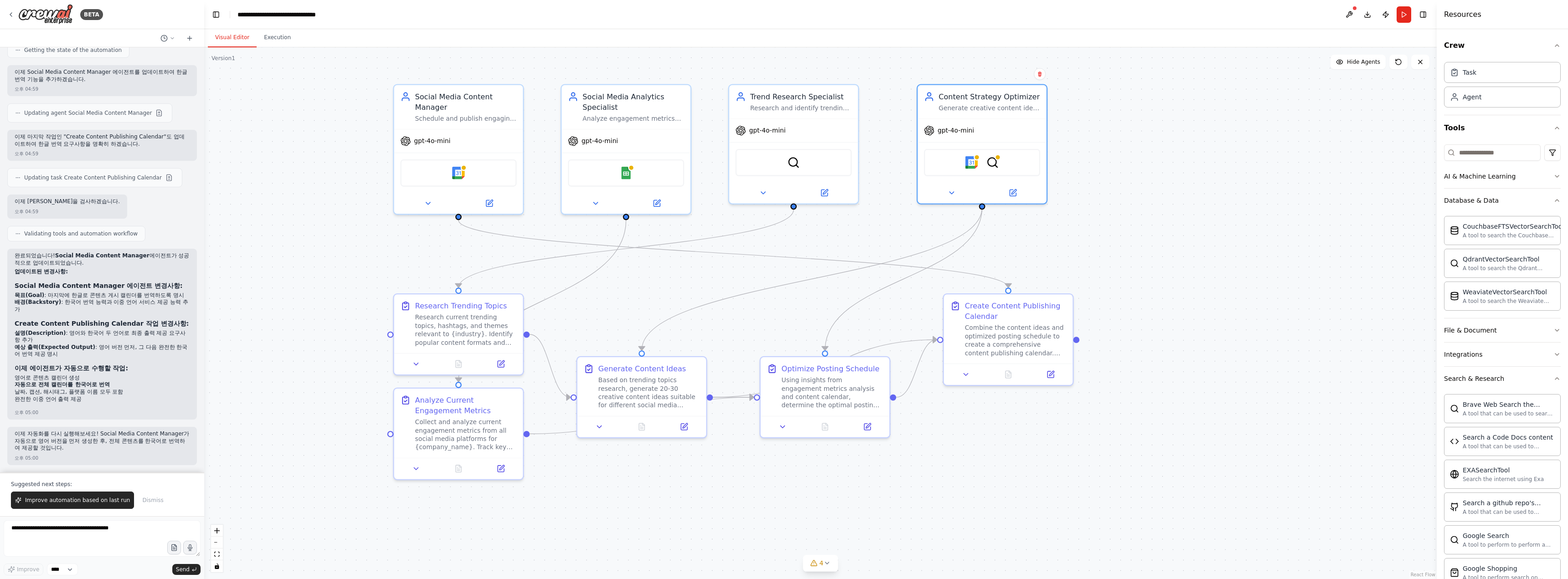
drag, startPoint x: 995, startPoint y: 164, endPoint x: 1130, endPoint y: 133, distance: 138.5
click at [700, 133] on div ".deletable-edge-delete-btn { width: 20px; height: 20px; border: 0px solid #ffff…" at bounding box center [820, 313] width 1233 height 531
click at [700, 107] on div "Generate creative content ideas based on trending topics and audience insights,…" at bounding box center [989, 106] width 101 height 8
click at [700, 198] on icon "button" at bounding box center [1557, 201] width 8 height 8
click at [700, 186] on icon at bounding box center [1012, 190] width 8 height 8
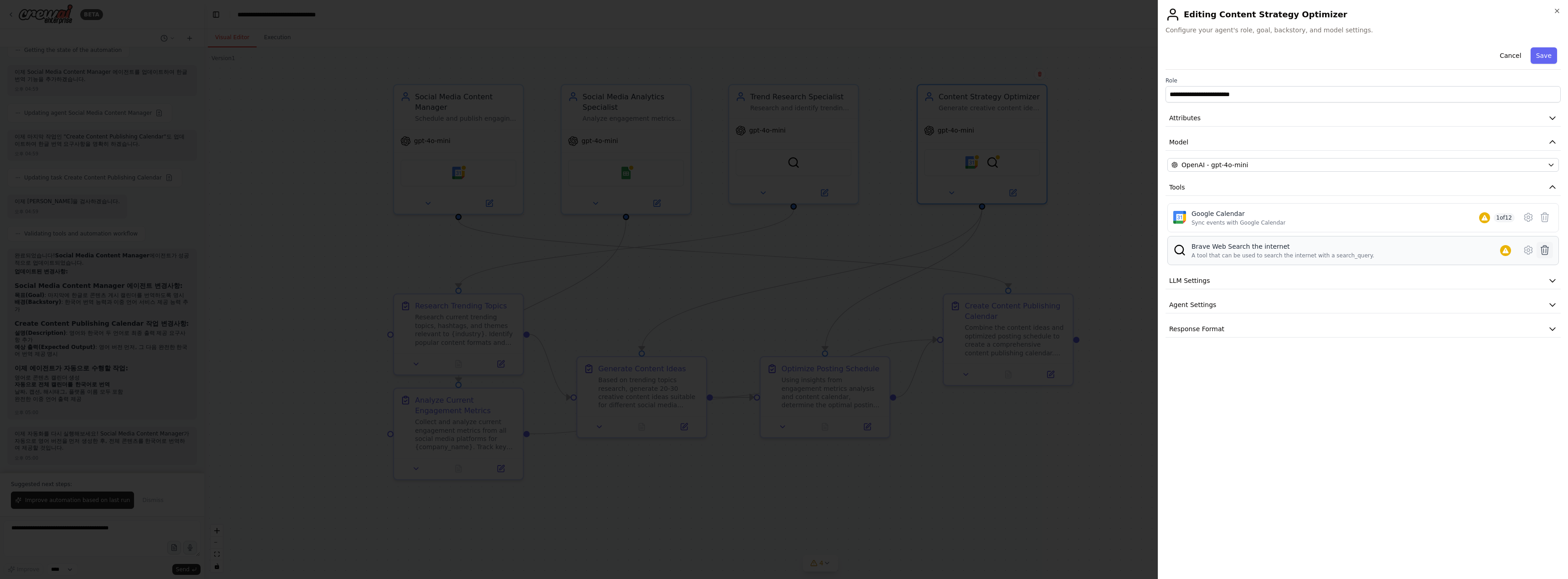
click at [700, 252] on icon at bounding box center [1545, 250] width 8 height 9
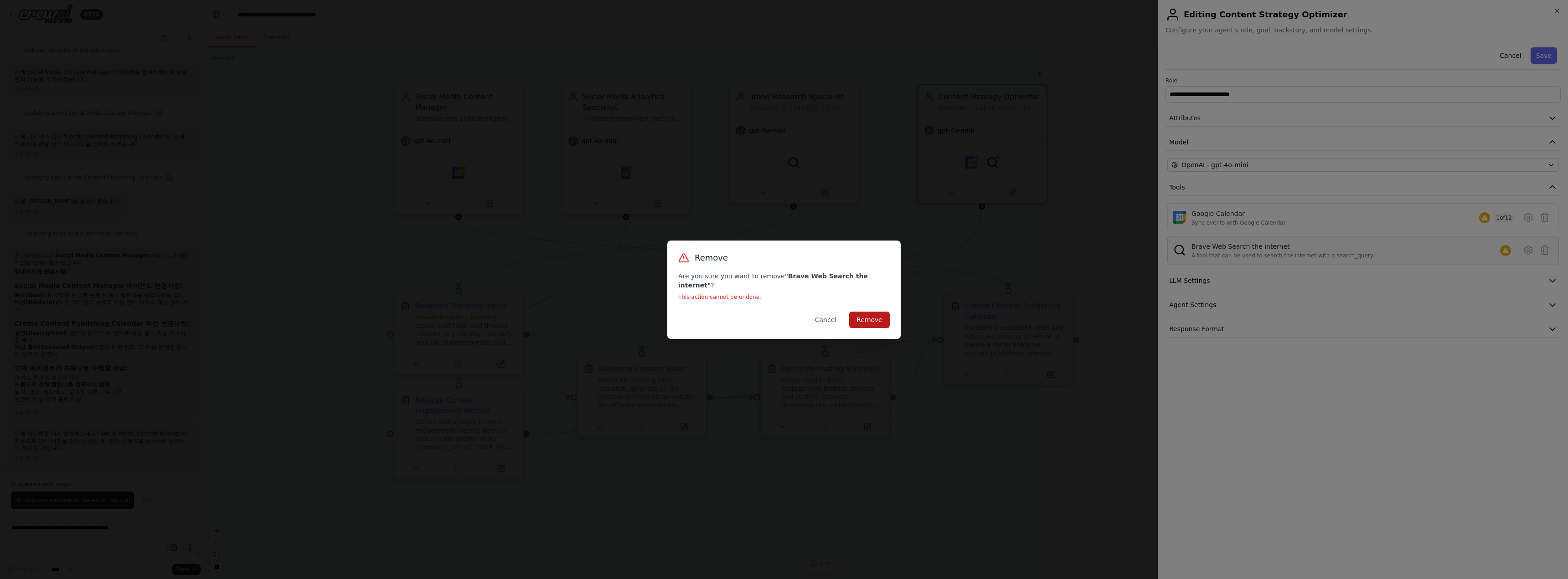
click at [700, 316] on button "Remove" at bounding box center [869, 319] width 41 height 16
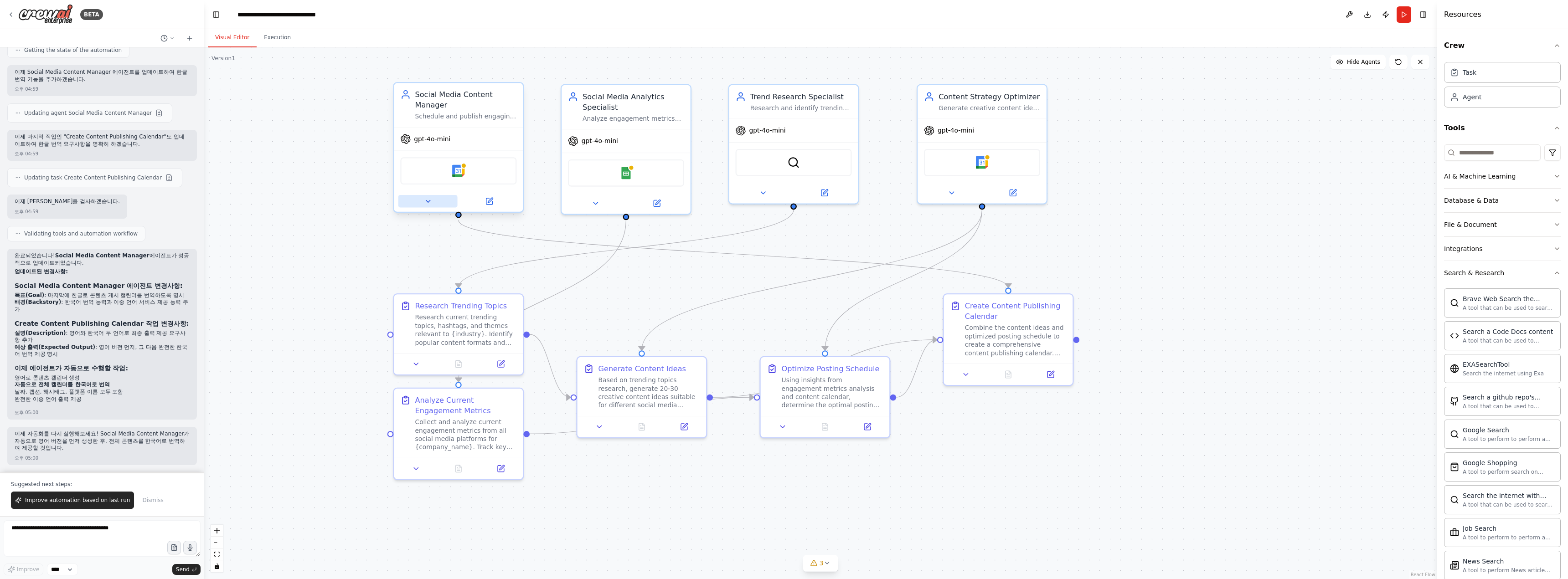
click at [428, 201] on icon at bounding box center [427, 201] width 4 height 2
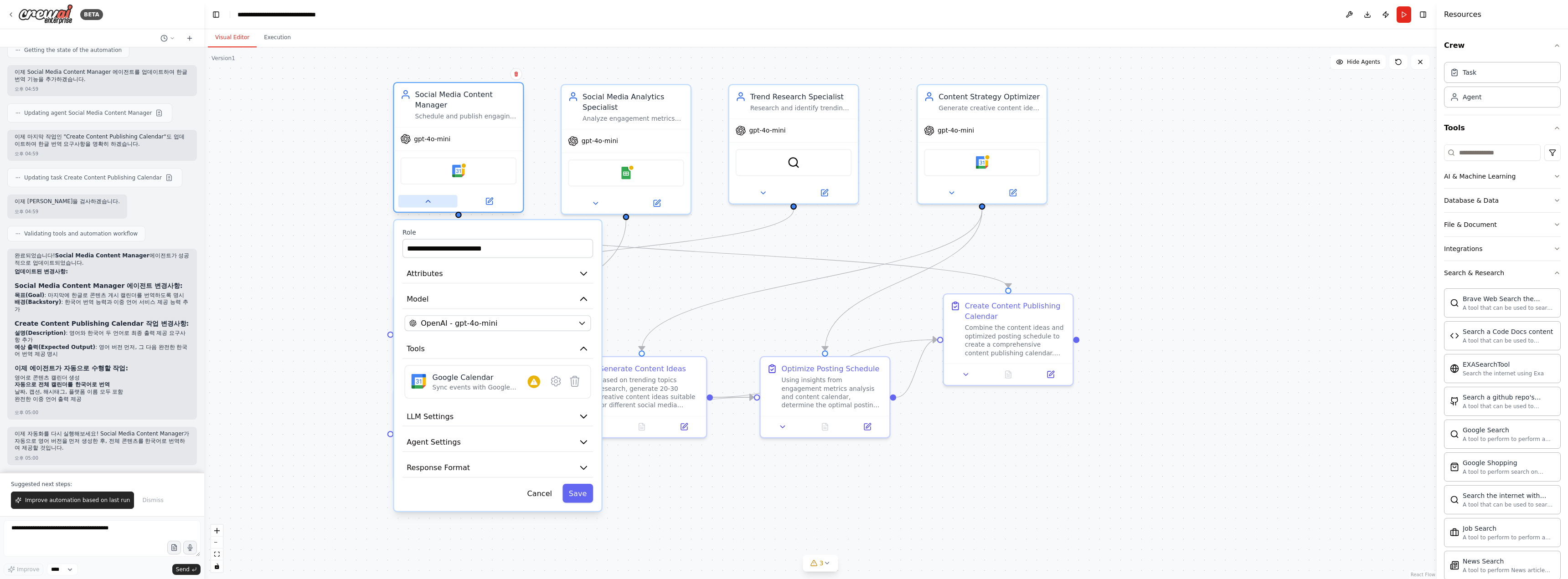
click at [428, 201] on icon at bounding box center [427, 201] width 4 height 2
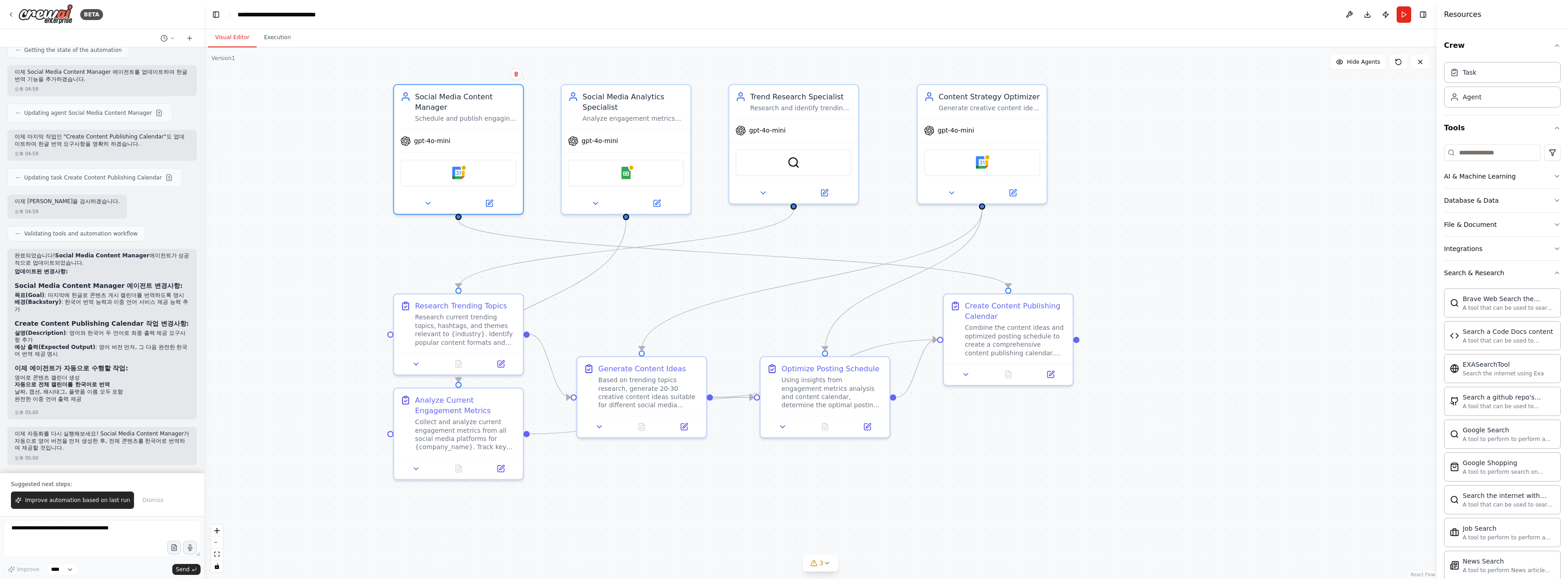
click at [321, 187] on div ".deletable-edge-delete-btn { width: 20px; height: 20px; border: 0px solid #ffff…" at bounding box center [820, 313] width 1233 height 531
click at [426, 209] on div at bounding box center [459, 201] width 129 height 21
click at [431, 205] on icon at bounding box center [427, 201] width 8 height 8
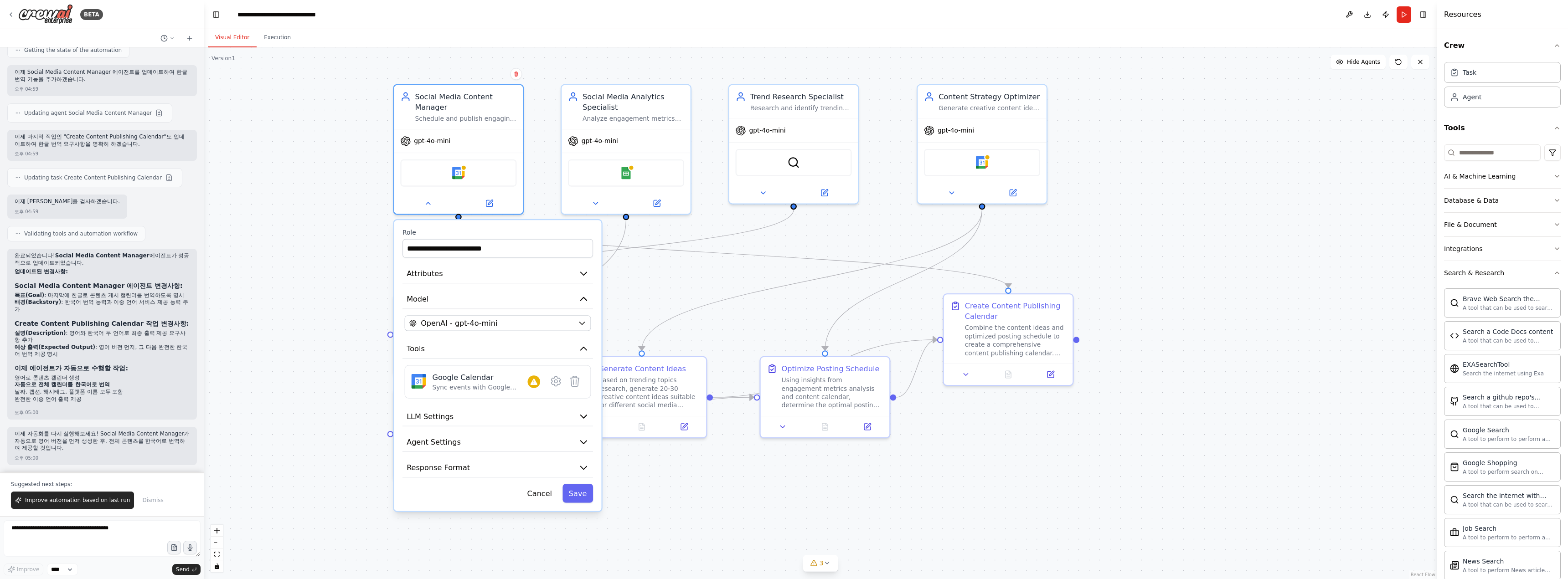
click at [665, 275] on div ".deletable-edge-delete-btn { width: 20px; height: 20px; border: 0px solid #ffff…" at bounding box center [820, 313] width 1233 height 531
click at [659, 273] on div ".deletable-edge-delete-btn { width: 20px; height: 20px; border: 0px solid #ffff…" at bounding box center [820, 313] width 1233 height 531
click at [432, 205] on button at bounding box center [427, 201] width 59 height 13
click at [431, 208] on div at bounding box center [459, 201] width 129 height 21
click at [428, 202] on icon at bounding box center [427, 201] width 4 height 2
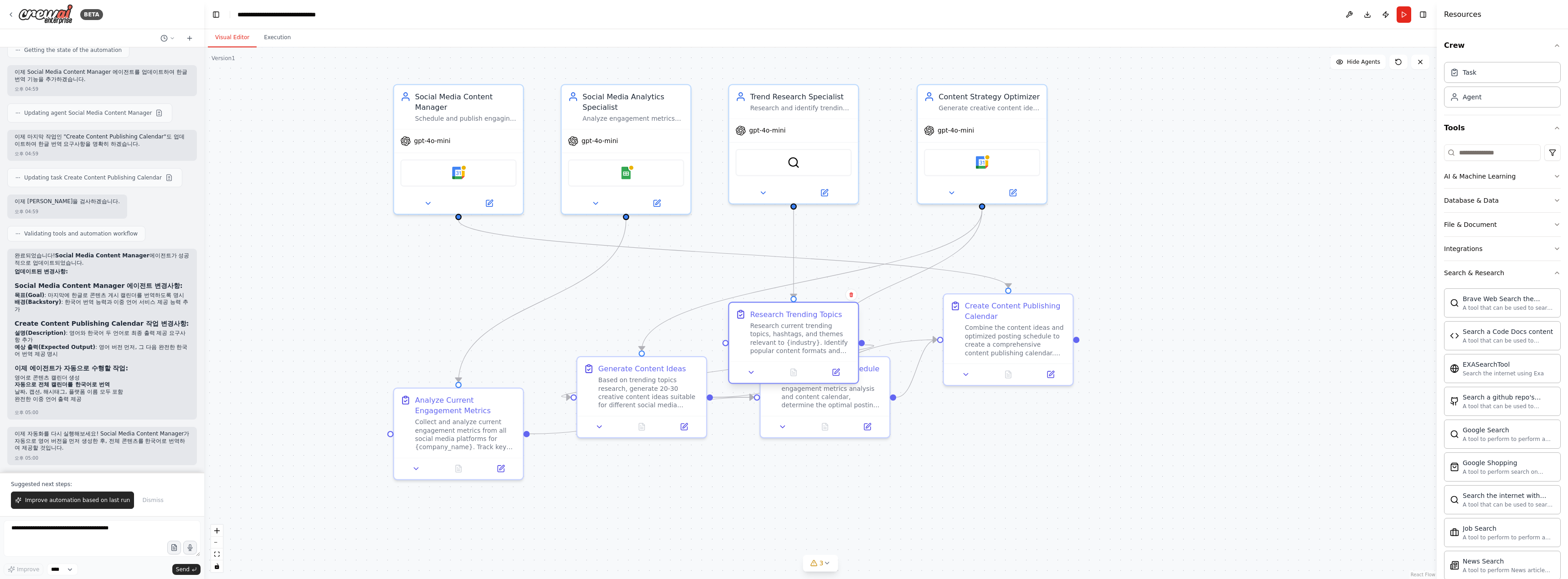
drag, startPoint x: 495, startPoint y: 327, endPoint x: 834, endPoint y: 333, distance: 339.1
click at [700, 316] on div "Research current trending topics, hashtags, and themes relevant to {industry}. …" at bounding box center [801, 338] width 101 height 34
drag, startPoint x: 959, startPoint y: 326, endPoint x: 404, endPoint y: 310, distance: 555.2
click at [404, 310] on div "Create Content Publishing Calendar Combine the content ideas and optimized post…" at bounding box center [457, 316] width 116 height 57
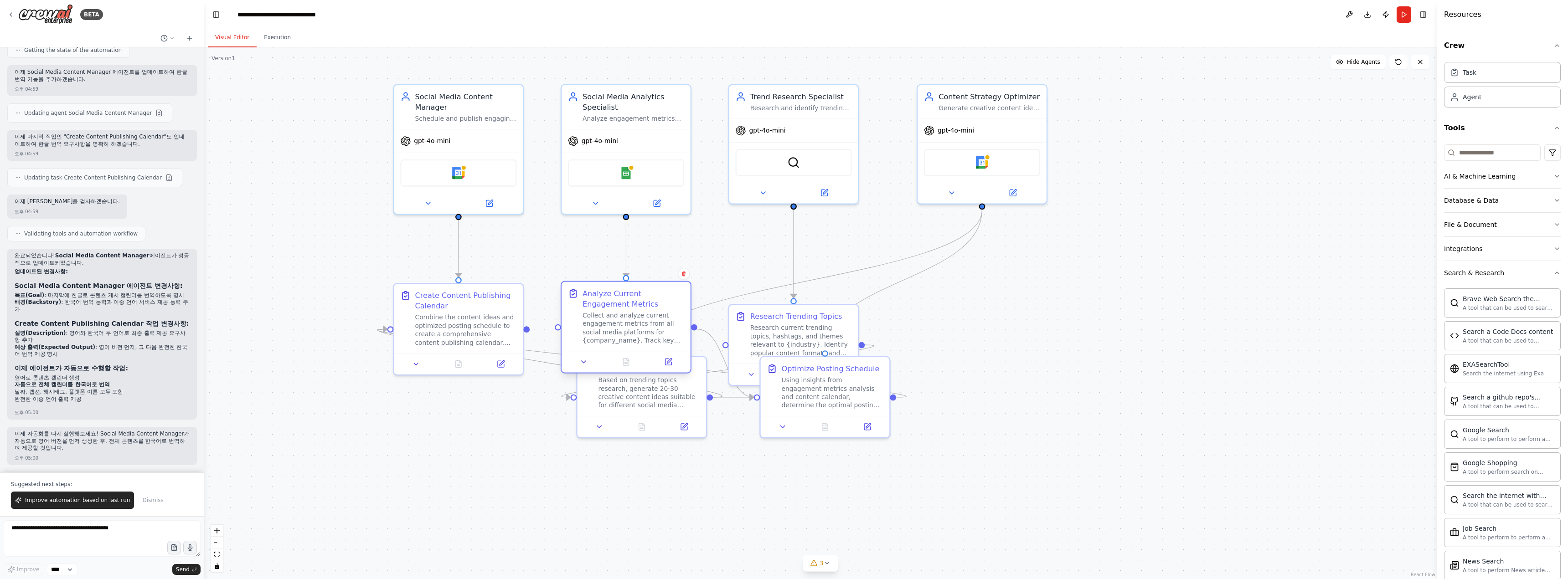
drag, startPoint x: 497, startPoint y: 414, endPoint x: 665, endPoint y: 310, distance: 197.6
click at [665, 310] on div "Analyze Current Engagement Metrics Collect and analyze current engagement metri…" at bounding box center [633, 316] width 101 height 57
drag, startPoint x: 665, startPoint y: 395, endPoint x: 1017, endPoint y: 317, distance: 360.5
click at [700, 316] on div "Based on trending topics research, generate 20-30 creative content ideas suitab…" at bounding box center [999, 307] width 101 height 34
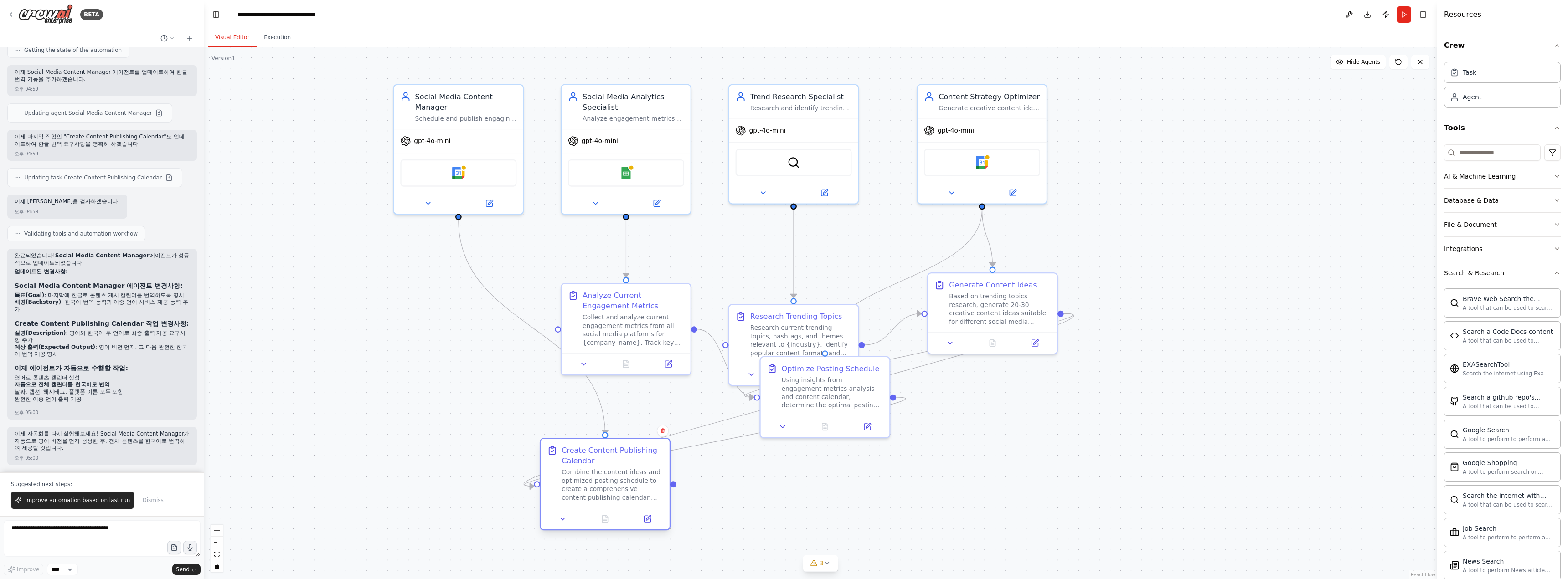
drag, startPoint x: 490, startPoint y: 322, endPoint x: 619, endPoint y: 480, distance: 204.0
click at [620, 316] on div "Combine the content ideas and optimized posting schedule to create a comprehens…" at bounding box center [612, 485] width 101 height 34
drag, startPoint x: 490, startPoint y: 113, endPoint x: 1199, endPoint y: 114, distance: 709.0
click at [700, 114] on div "Schedule and publish engaging social media content across multiple platforms in…" at bounding box center [1178, 117] width 101 height 8
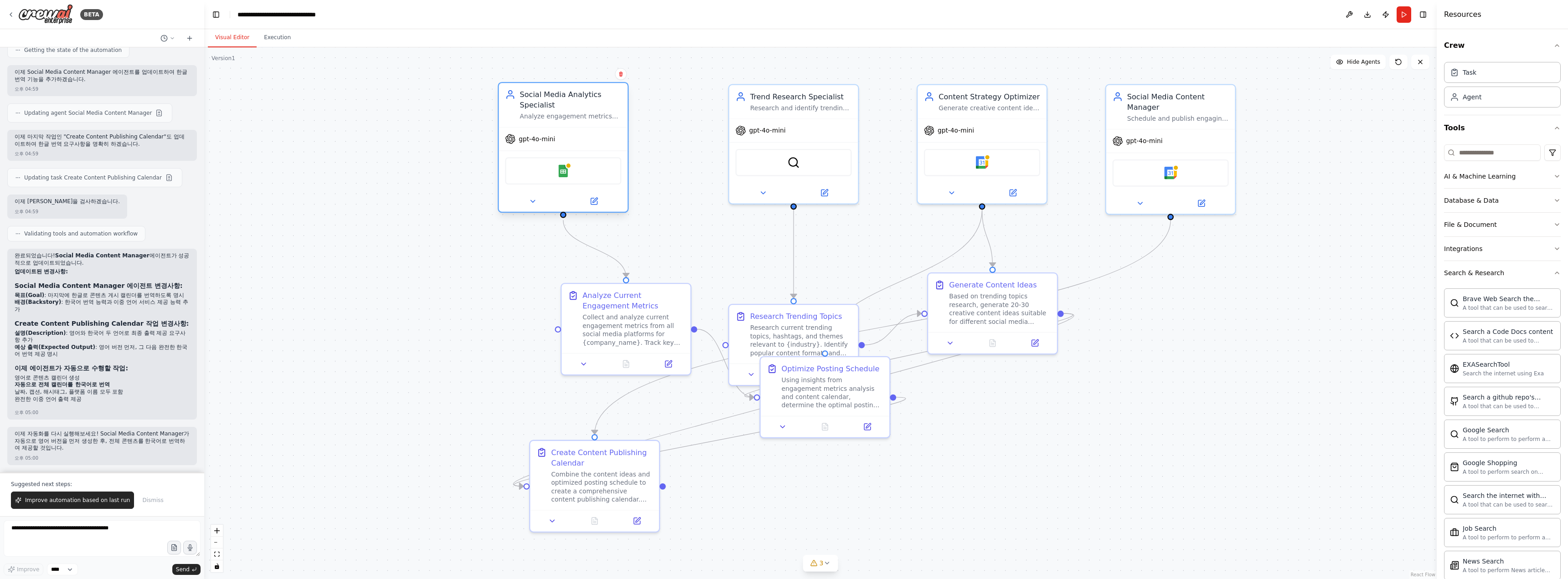
drag, startPoint x: 667, startPoint y: 126, endPoint x: 596, endPoint y: 125, distance: 71.0
click at [596, 125] on div "Social Media Analytics Specialist Analyze engagement metrics across all social …" at bounding box center [563, 104] width 129 height 44
drag, startPoint x: 790, startPoint y: 113, endPoint x: 711, endPoint y: 117, distance: 79.1
click at [700, 117] on div "Trend Research Specialist Research and identify trending topics, hashtags, and …" at bounding box center [731, 142] width 130 height 120
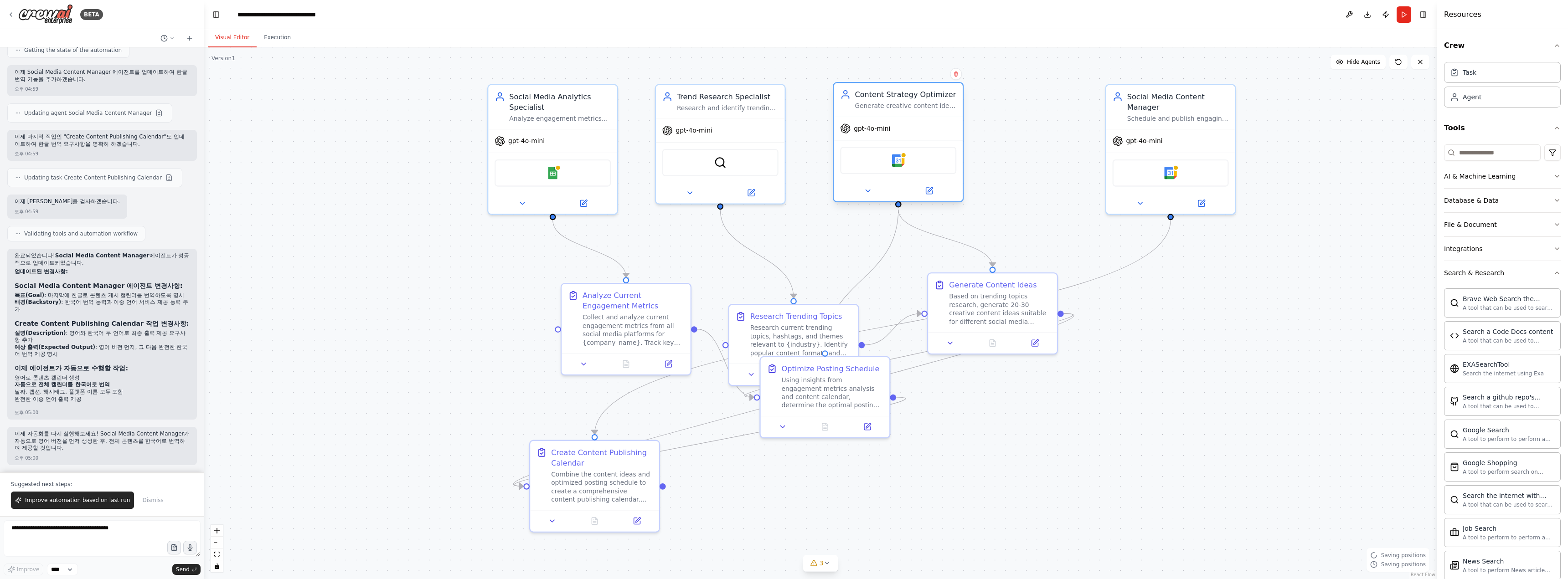
drag, startPoint x: 966, startPoint y: 107, endPoint x: 890, endPoint y: 113, distance: 76.2
click at [700, 113] on div "Content Strategy Optimizer Generate creative content ideas based on trending to…" at bounding box center [898, 100] width 129 height 34
drag, startPoint x: 1131, startPoint y: 133, endPoint x: 1017, endPoint y: 147, distance: 114.9
click at [700, 147] on div "gpt-4o-mini" at bounding box center [1055, 150] width 129 height 23
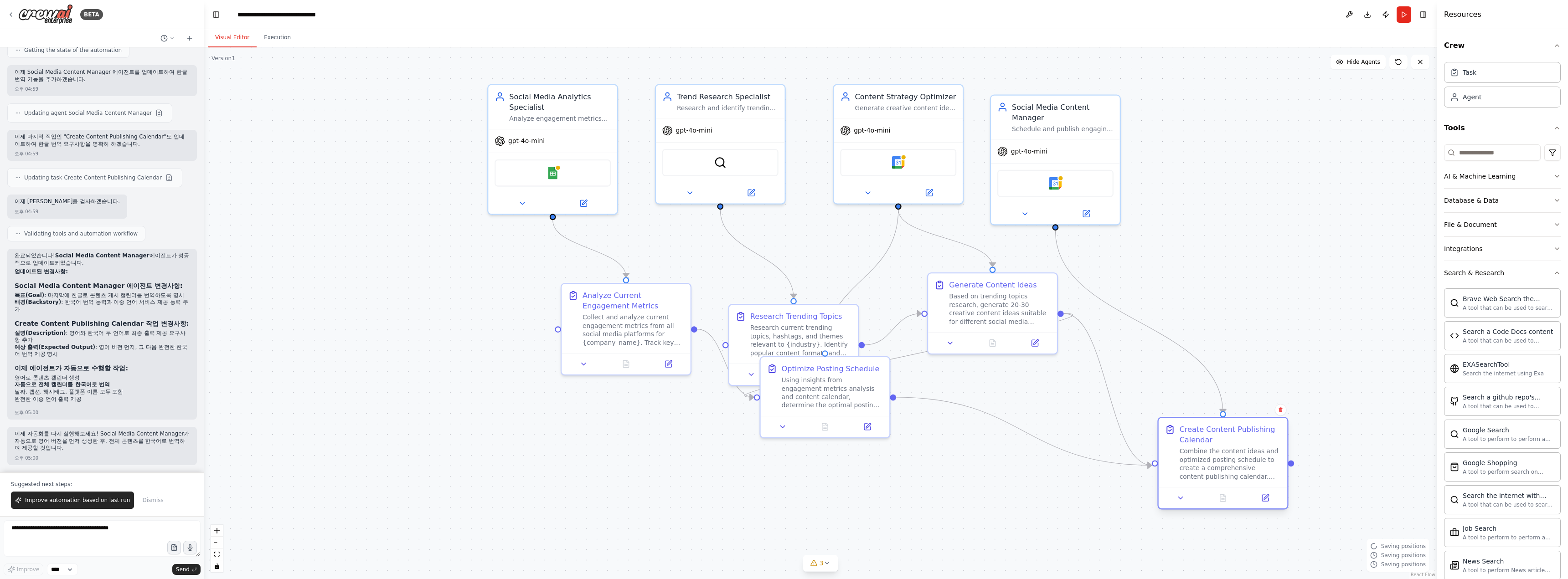
drag, startPoint x: 606, startPoint y: 457, endPoint x: 1230, endPoint y: 435, distance: 624.4
click at [700, 316] on div "Create Content Publishing Calendar" at bounding box center [1230, 434] width 101 height 21
drag, startPoint x: 648, startPoint y: 346, endPoint x: 569, endPoint y: 356, distance: 79.6
click at [569, 316] on div "Analyze Current Engagement Metrics Collect and analyze current engagement metri…" at bounding box center [542, 327] width 129 height 69
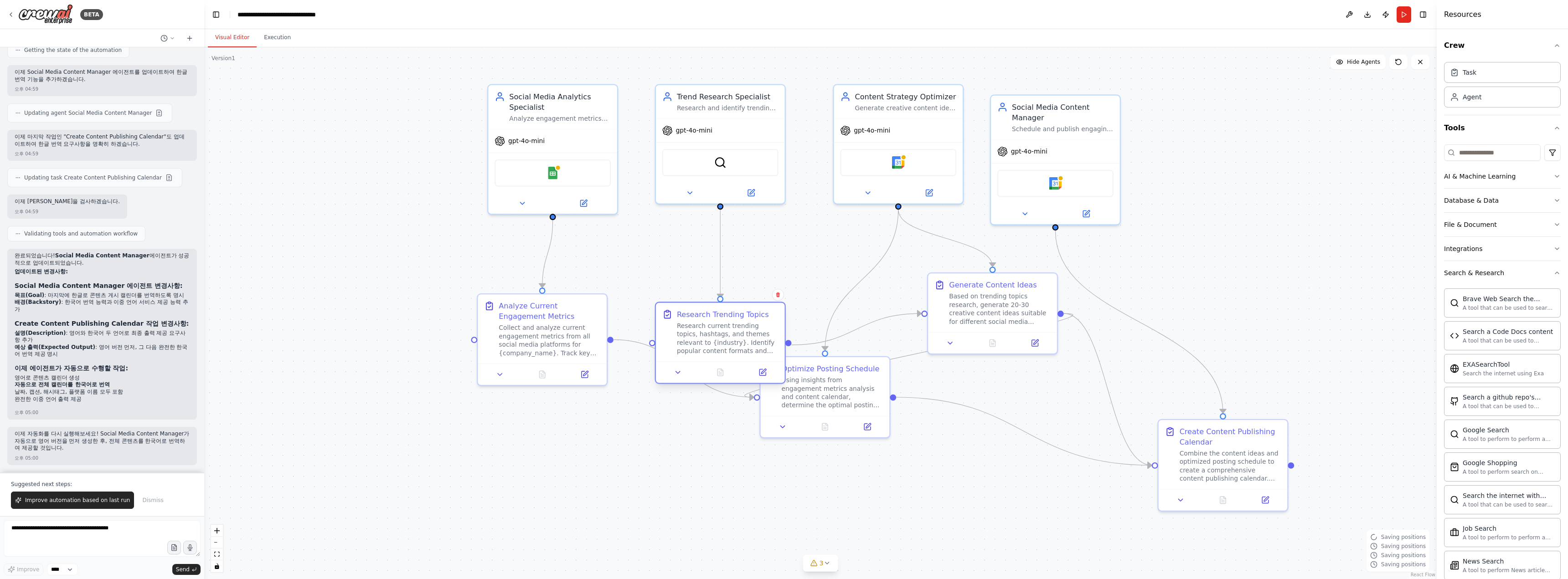
drag, startPoint x: 791, startPoint y: 328, endPoint x: 715, endPoint y: 328, distance: 76.0
click at [700, 316] on div "Research current trending topics, hashtags, and themes relevant to {industry}. …" at bounding box center [728, 338] width 101 height 34
drag, startPoint x: 830, startPoint y: 393, endPoint x: 880, endPoint y: 344, distance: 70.0
click at [700, 316] on div "Using insights from engagement metrics analysis and content calendar, determine…" at bounding box center [884, 338] width 101 height 34
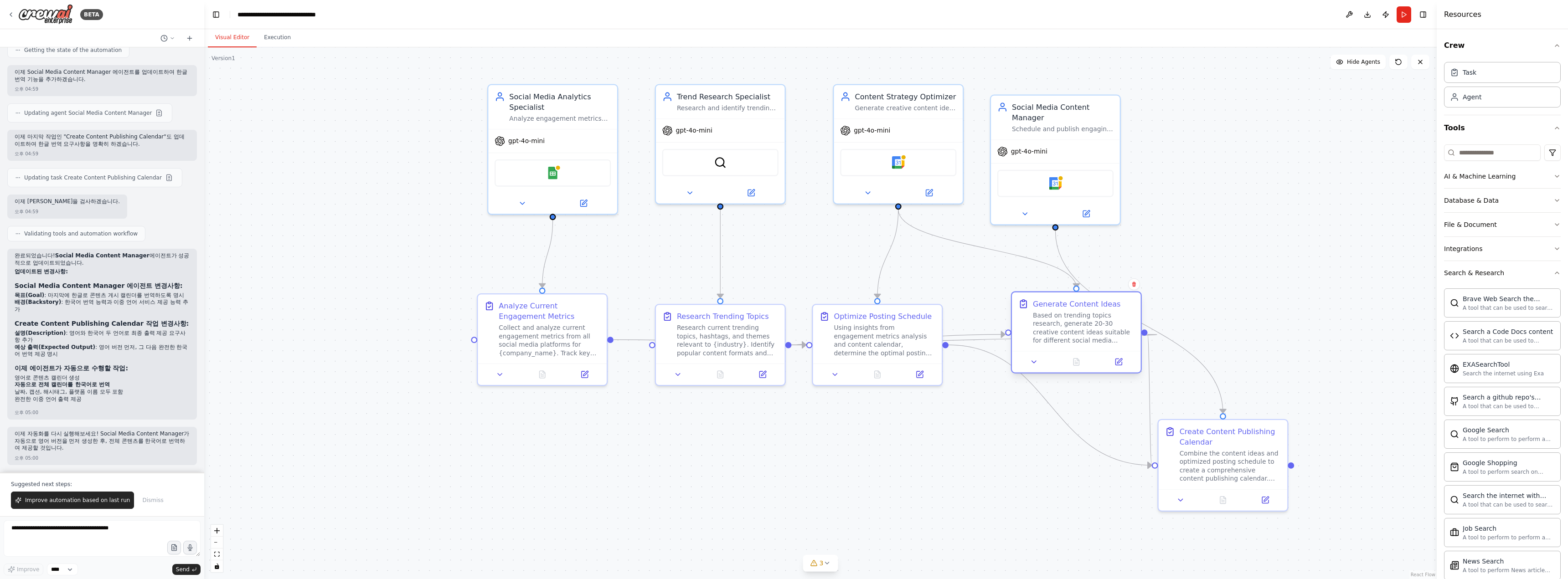
drag, startPoint x: 1023, startPoint y: 307, endPoint x: 1111, endPoint y: 331, distance: 91.2
click at [700, 316] on div "Based on trending topics research, generate 20-30 creative content ideas suitab…" at bounding box center [1084, 328] width 101 height 34
drag, startPoint x: 1214, startPoint y: 462, endPoint x: 1263, endPoint y: 505, distance: 65.2
click at [700, 316] on div "Combine the content ideas and optimized posting schedule to create a comprehens…" at bounding box center [1282, 506] width 101 height 34
drag, startPoint x: 1074, startPoint y: 117, endPoint x: 1083, endPoint y: 103, distance: 16.6
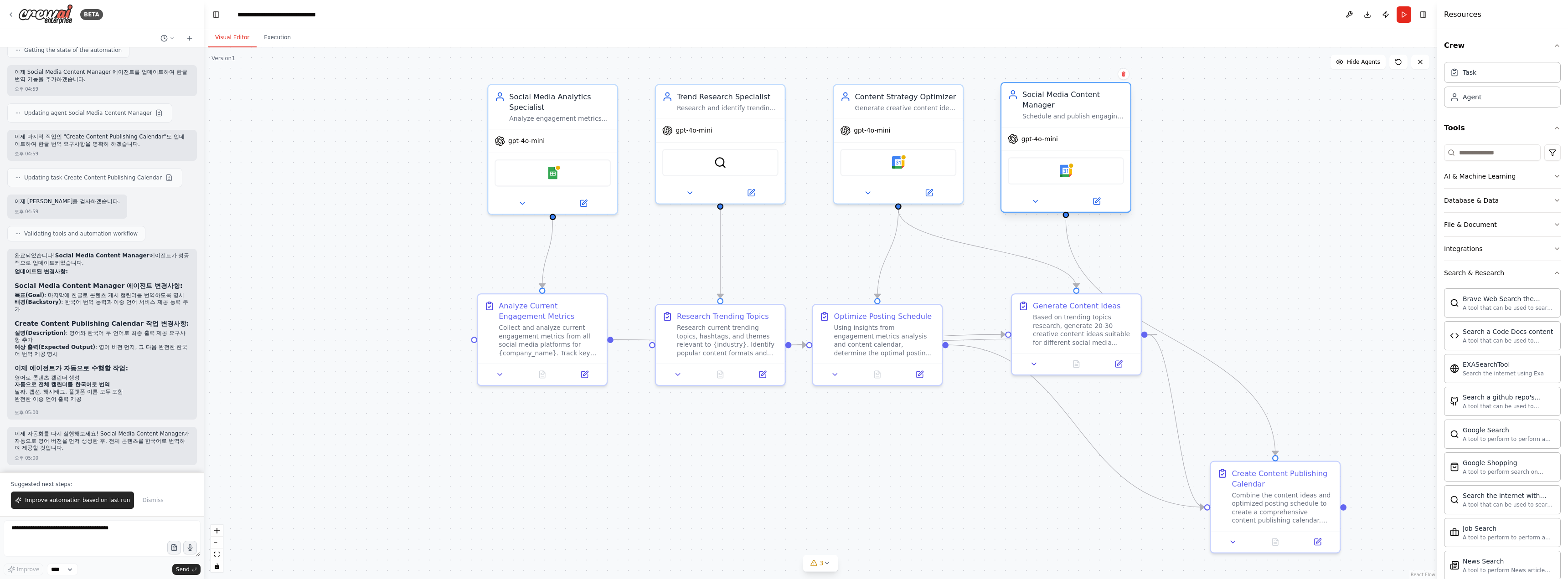
click at [700, 103] on div "Social Media Content Manager" at bounding box center [1073, 99] width 101 height 21
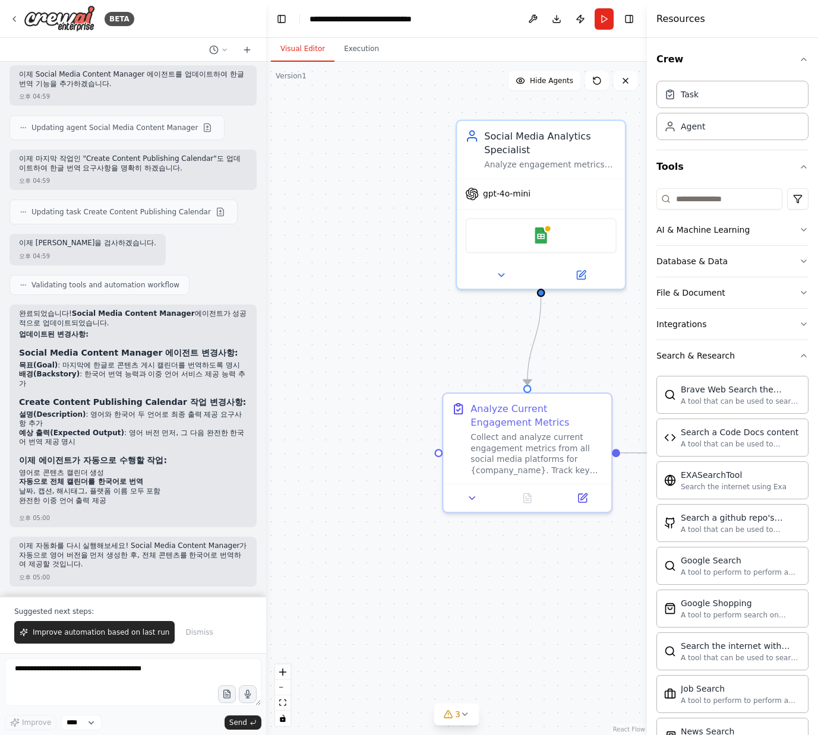
drag, startPoint x: 513, startPoint y: 319, endPoint x: 333, endPoint y: 329, distance: 180.2
click at [333, 329] on div ".deletable-edge-delete-btn { width: 20px; height: 20px; border: 0px solid #ffff…" at bounding box center [456, 398] width 381 height 673
click at [495, 273] on icon at bounding box center [500, 272] width 11 height 11
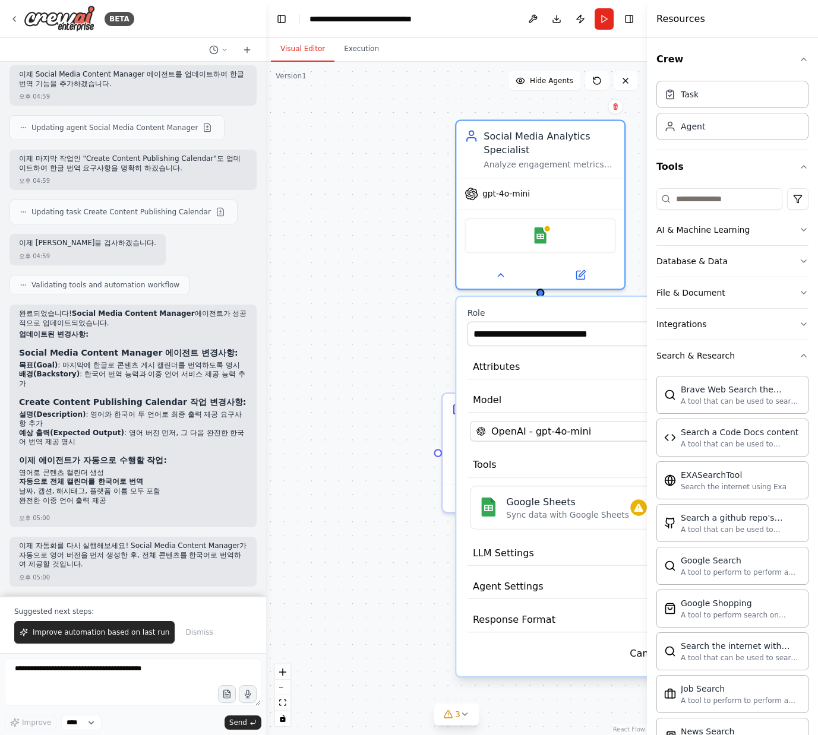
click at [399, 280] on div ".deletable-edge-delete-btn { width: 20px; height: 20px; border: 0px solid #ffff…" at bounding box center [456, 398] width 381 height 673
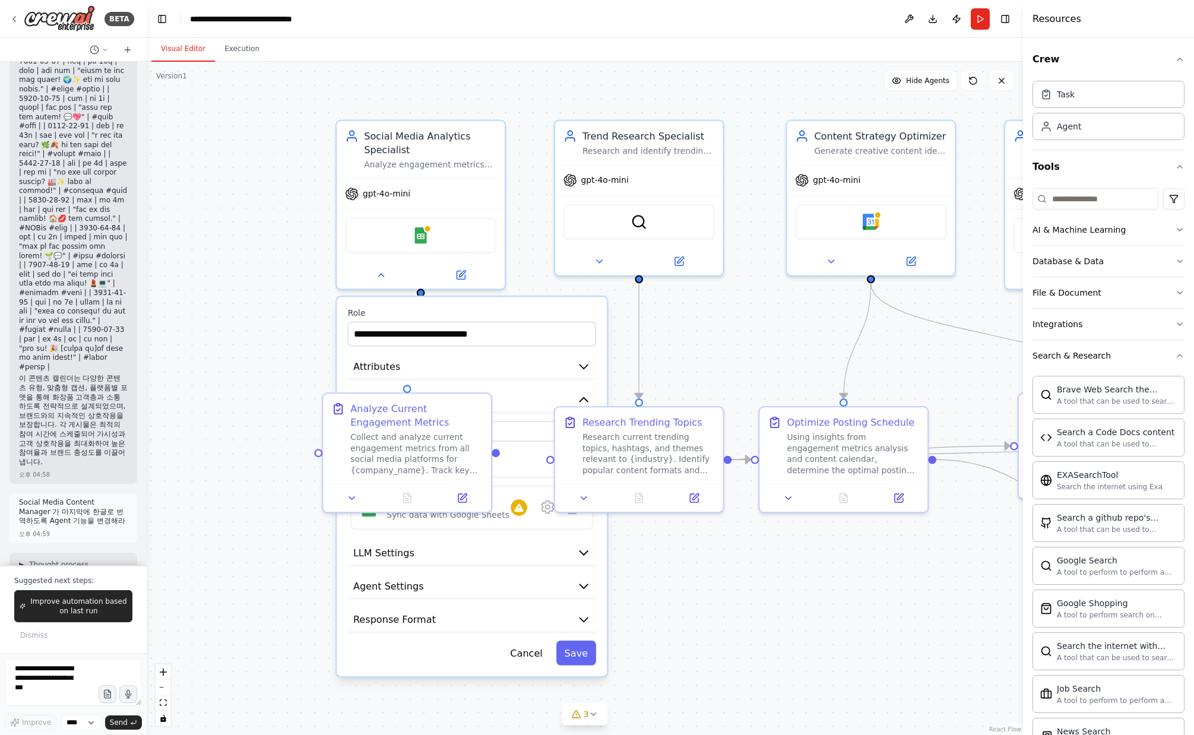
scroll to position [5638, 0]
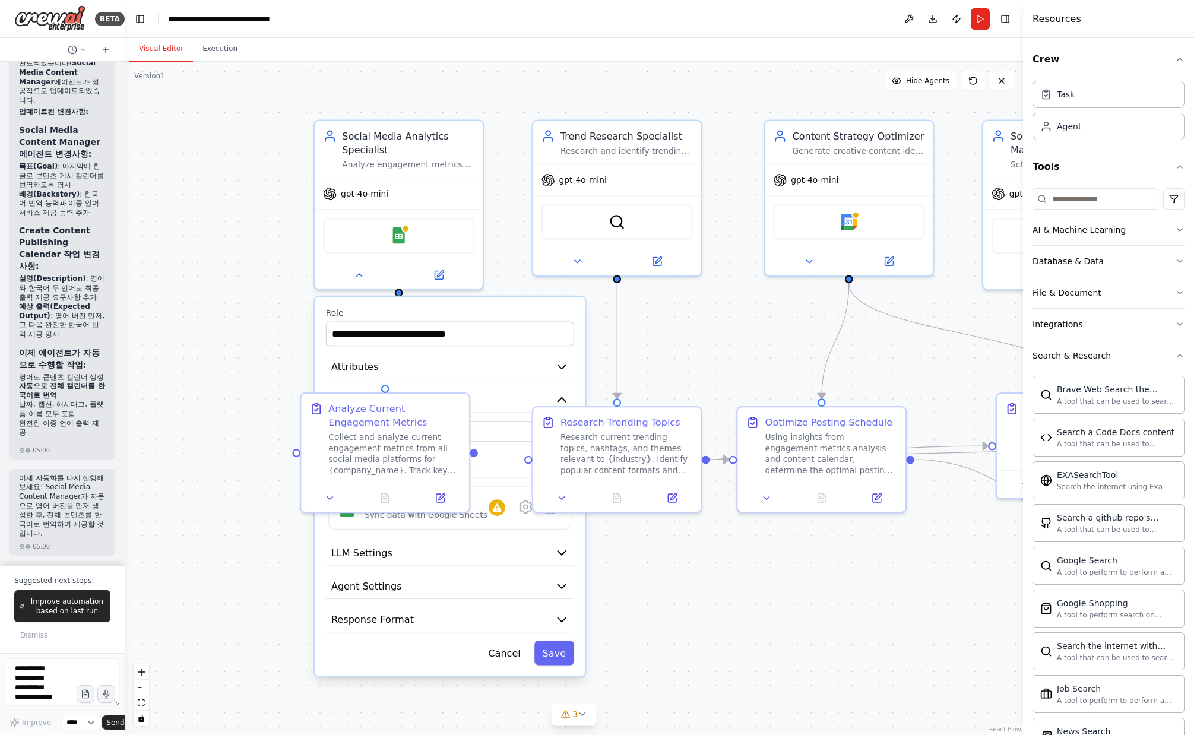
drag, startPoint x: 264, startPoint y: 200, endPoint x: 125, endPoint y: 209, distance: 139.8
click at [125, 209] on div "BETA Create a crew that schedules and publishes social media content across mul…" at bounding box center [597, 367] width 1194 height 735
click at [224, 52] on button "Execution" at bounding box center [220, 49] width 54 height 25
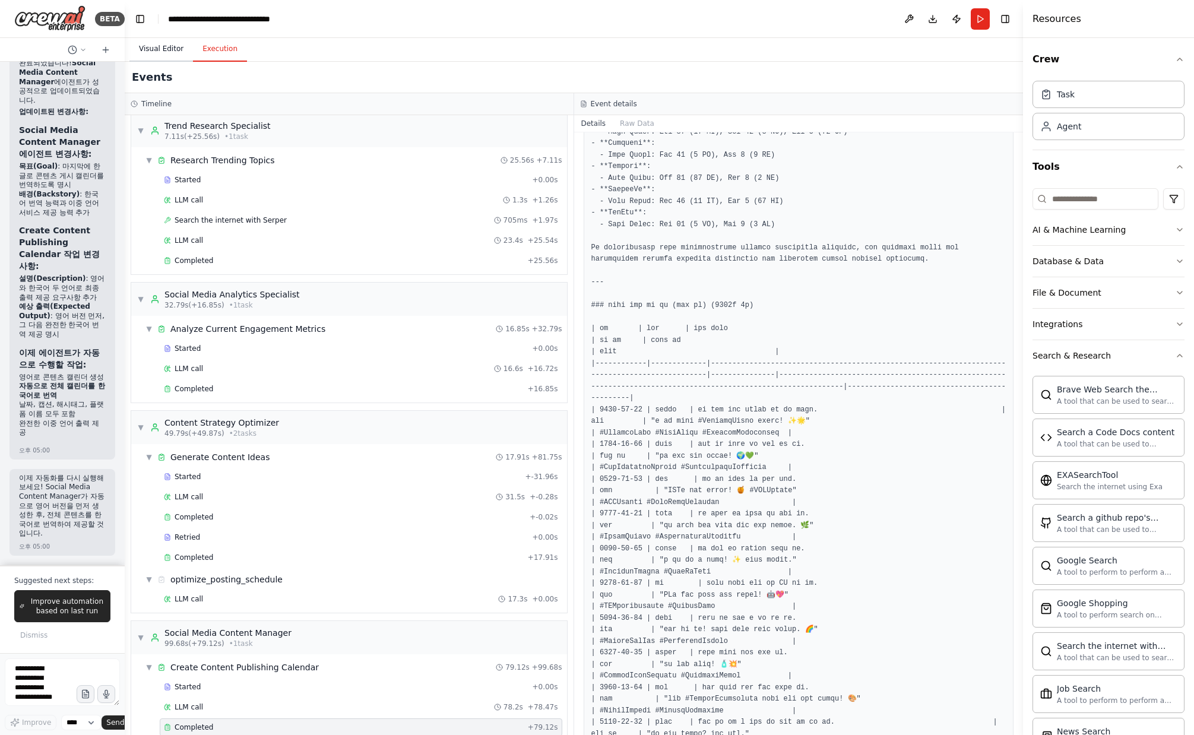
click at [161, 49] on button "Visual Editor" at bounding box center [161, 49] width 64 height 25
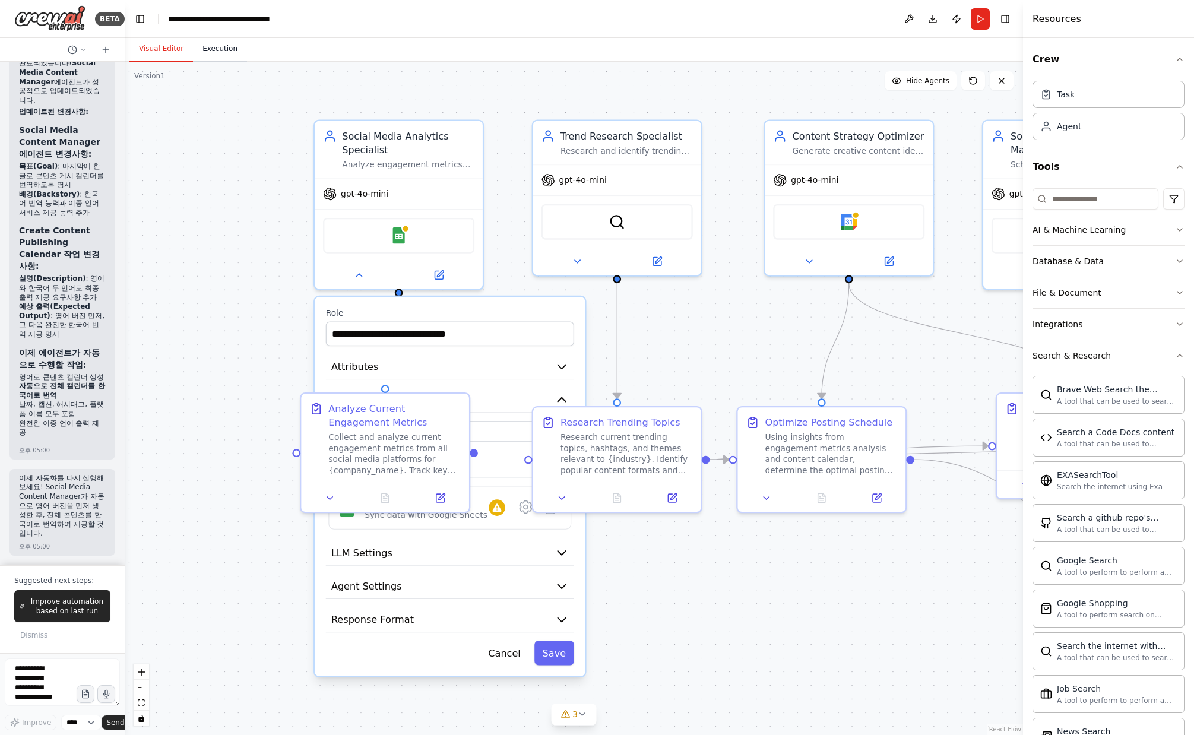
click at [220, 48] on button "Execution" at bounding box center [220, 49] width 54 height 25
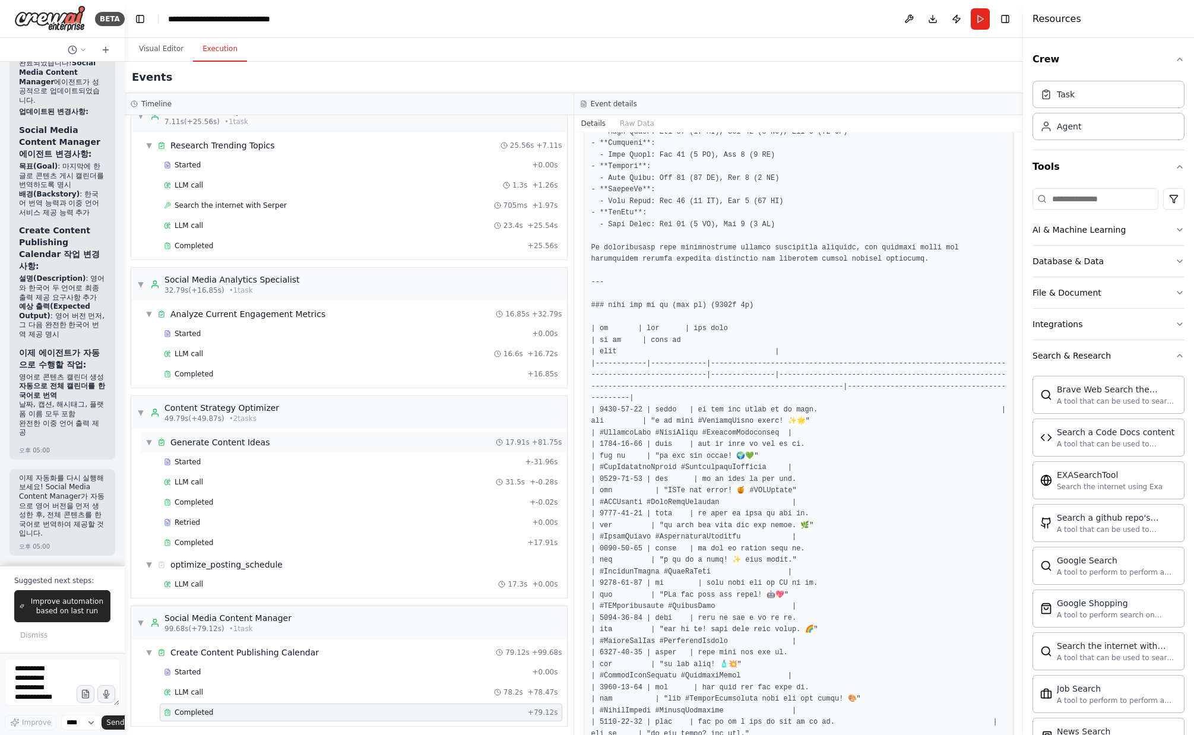
scroll to position [27, 0]
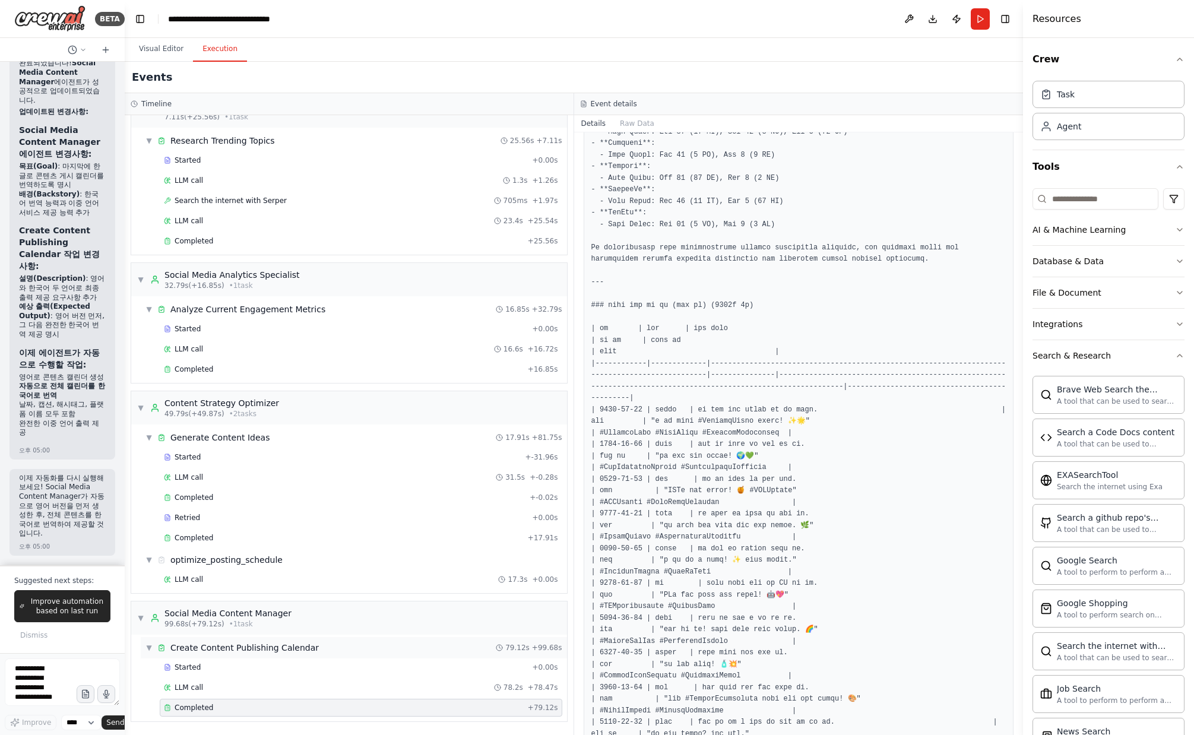
click at [243, 412] on div "Create Content Publishing Calendar" at bounding box center [244, 648] width 148 height 12
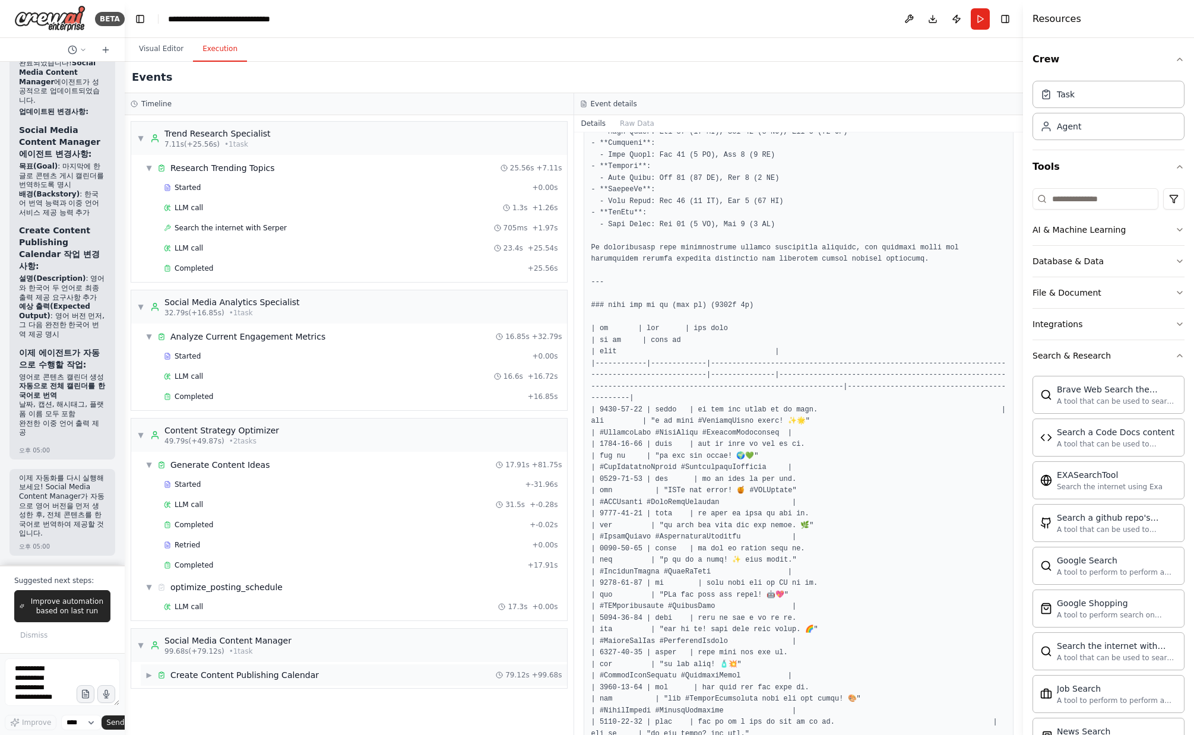
click at [241, 412] on div "Create Content Publishing Calendar" at bounding box center [244, 675] width 148 height 12
click at [218, 412] on div "Started" at bounding box center [345, 695] width 363 height 10
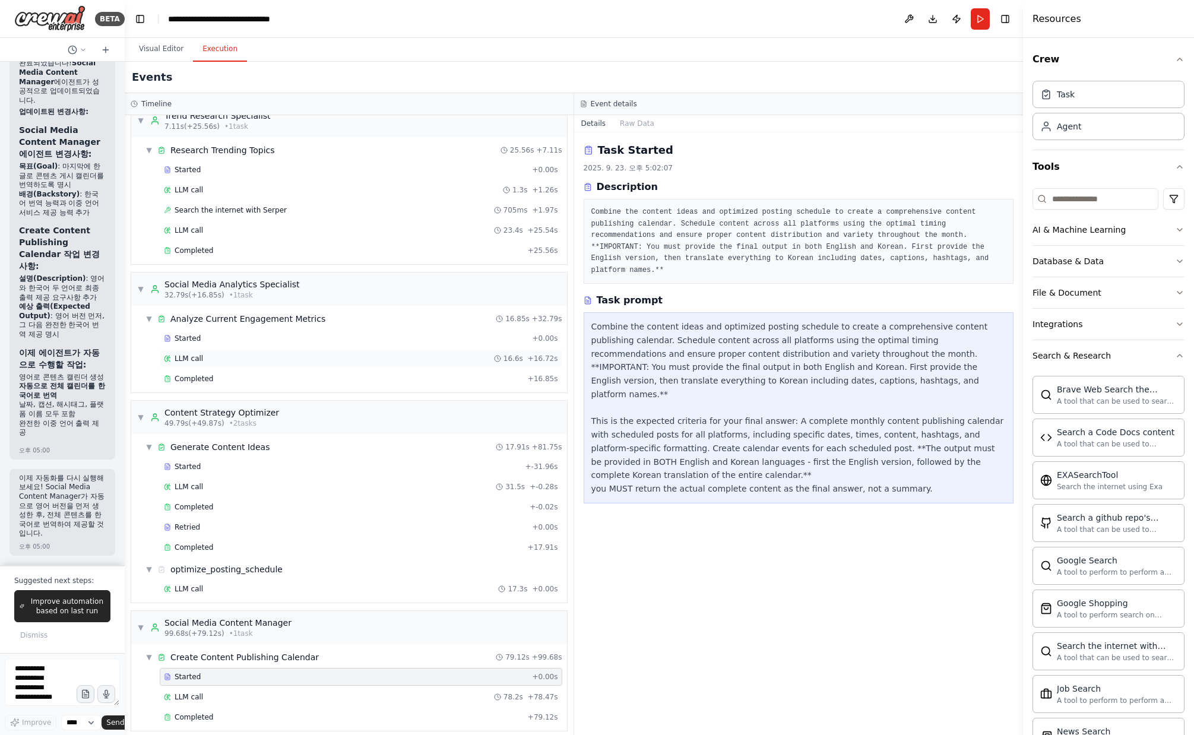
scroll to position [27, 0]
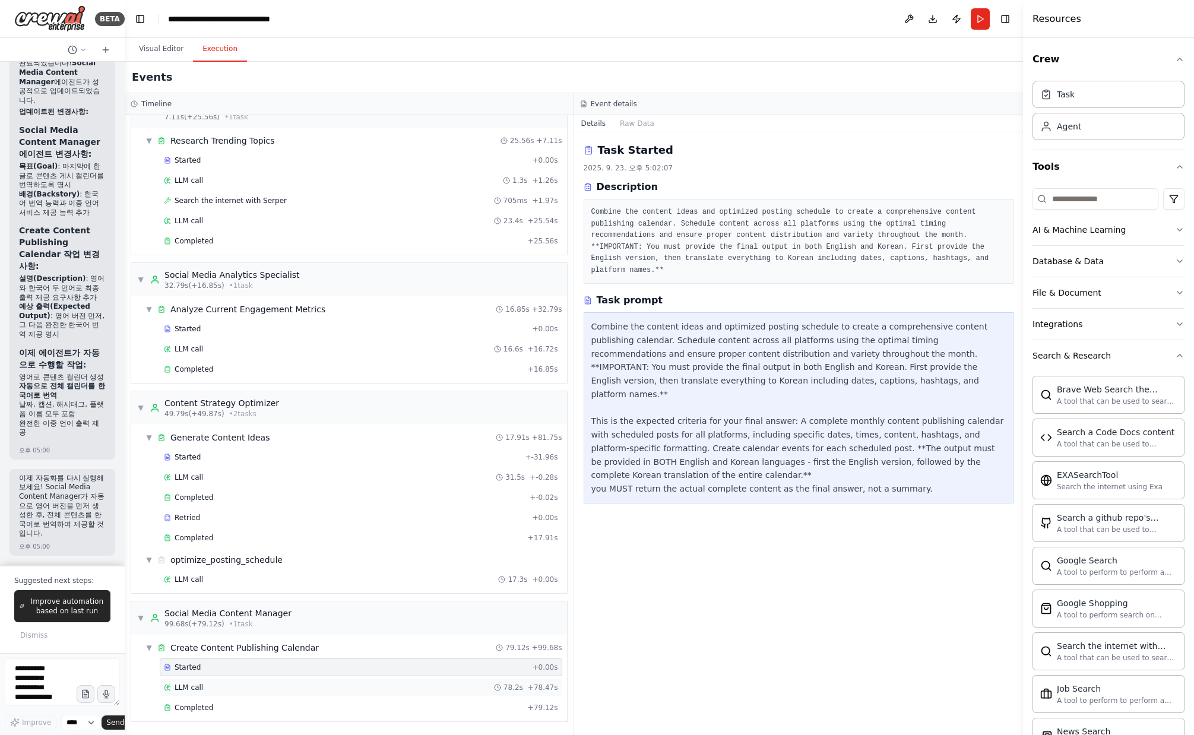
click at [235, 412] on div "LLM call 78.2s + 78.47s" at bounding box center [361, 688] width 394 height 10
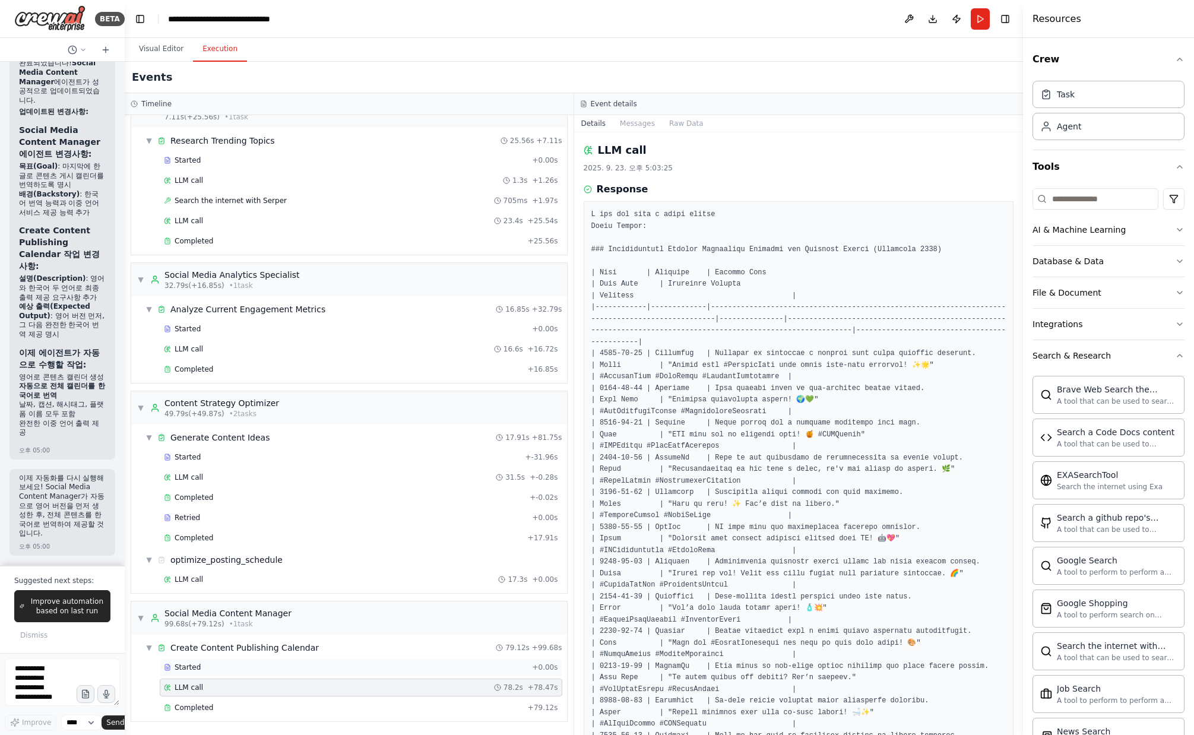
click at [246, 412] on div "Started" at bounding box center [345, 668] width 363 height 10
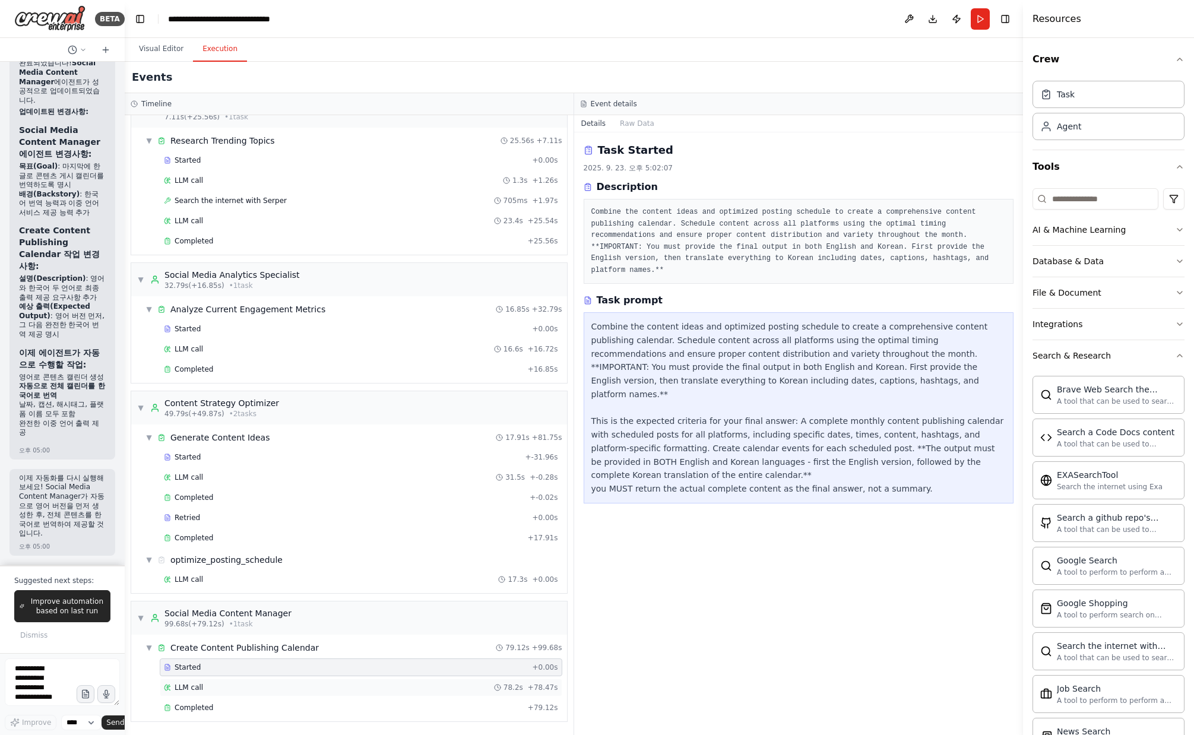
click at [274, 412] on div "LLM call 78.2s + 78.47s" at bounding box center [361, 688] width 394 height 10
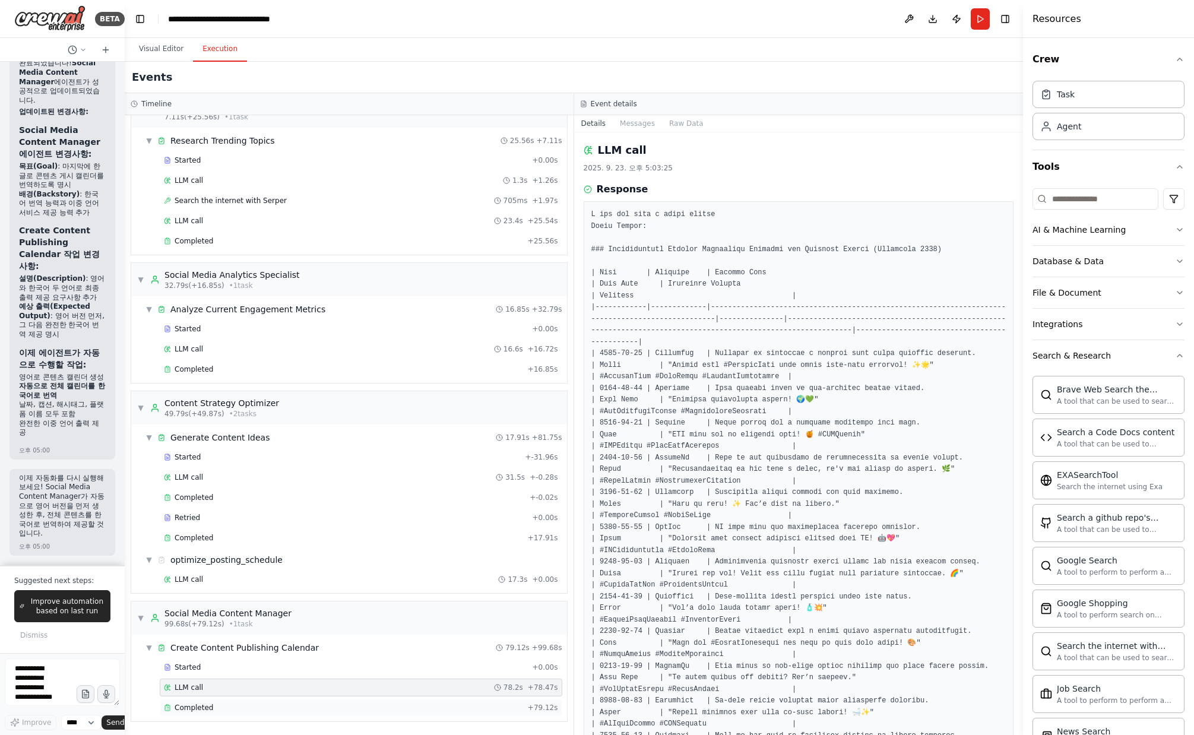
click at [260, 412] on div "Completed + 79.12s" at bounding box center [361, 708] width 403 height 18
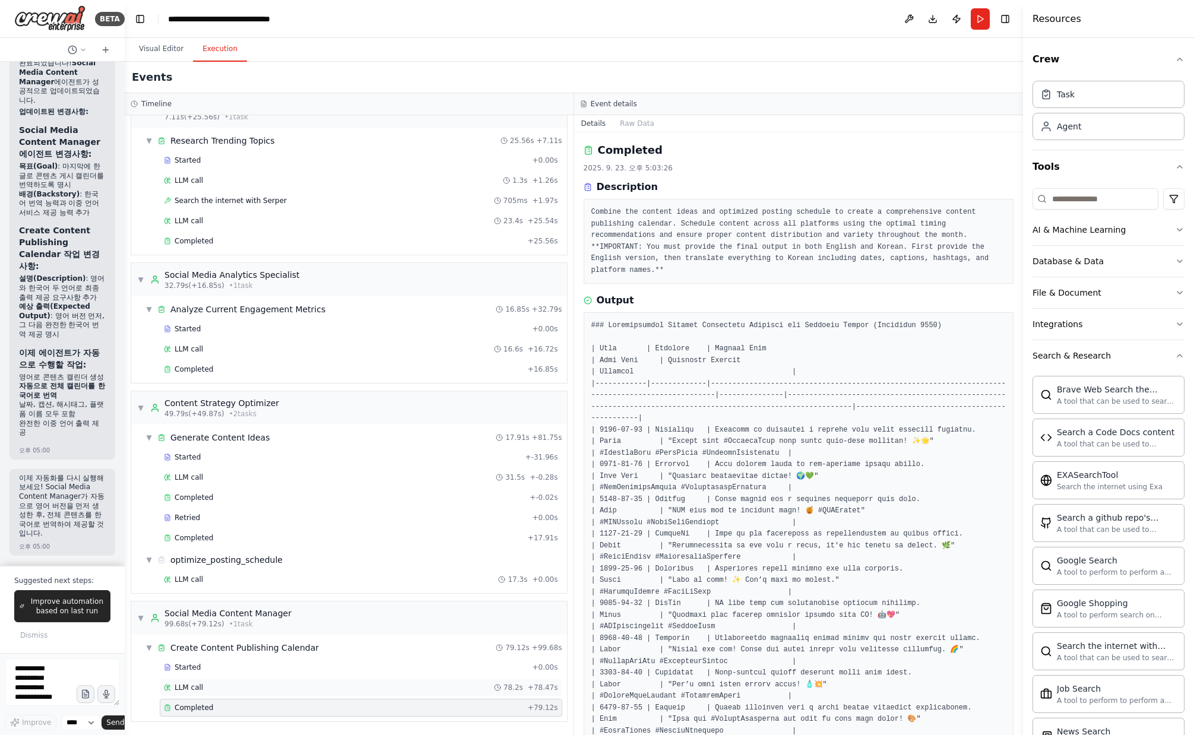
click at [271, 412] on div "LLM call 78.2s + 78.47s" at bounding box center [361, 688] width 394 height 10
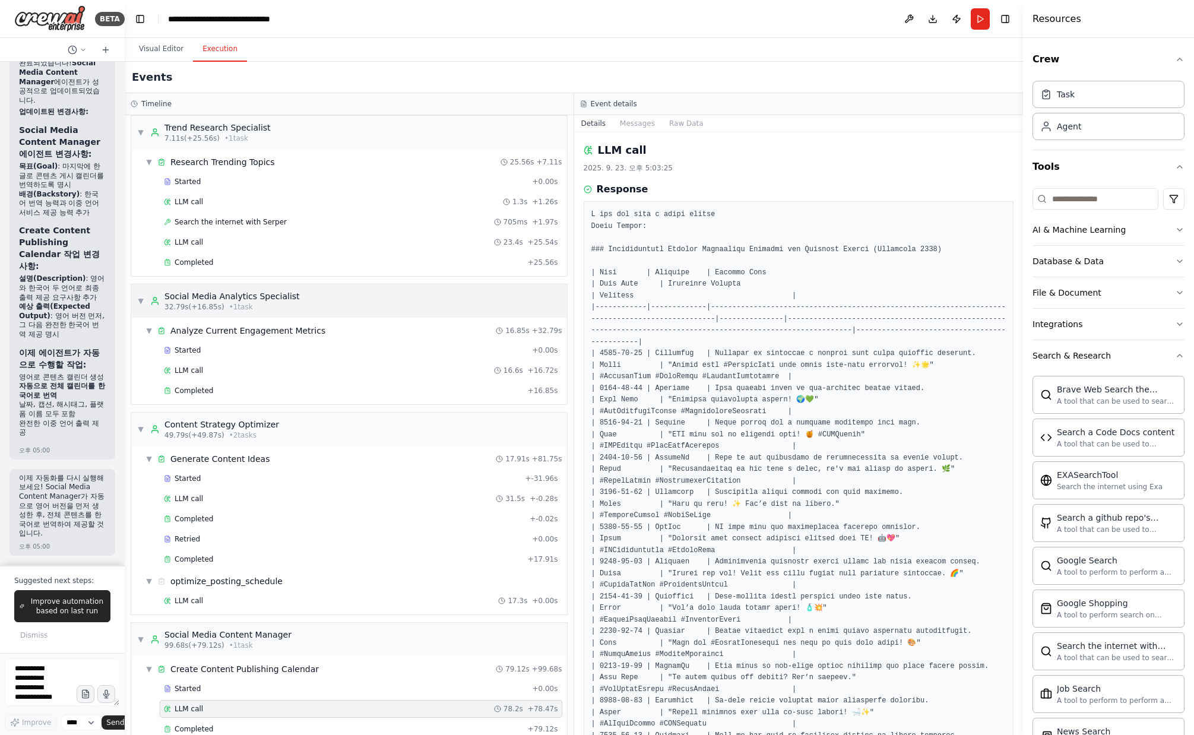
scroll to position [0, 0]
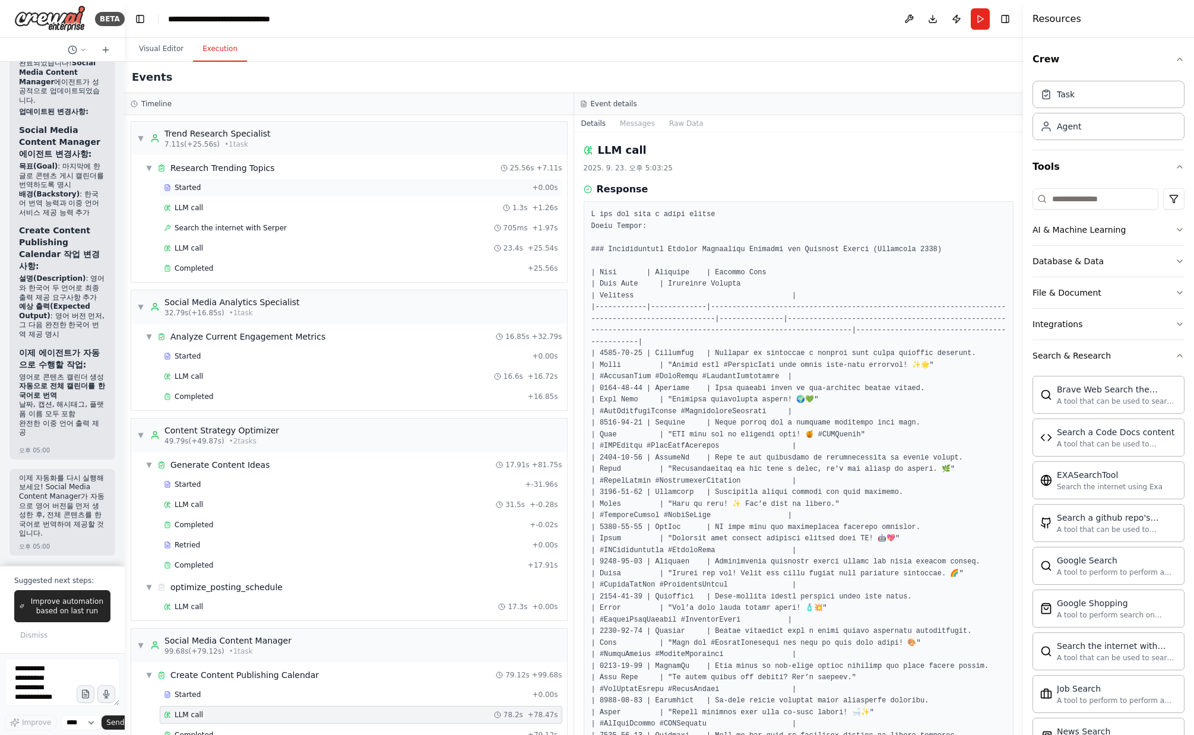
click at [261, 194] on div "Started + 0.00s" at bounding box center [361, 188] width 403 height 18
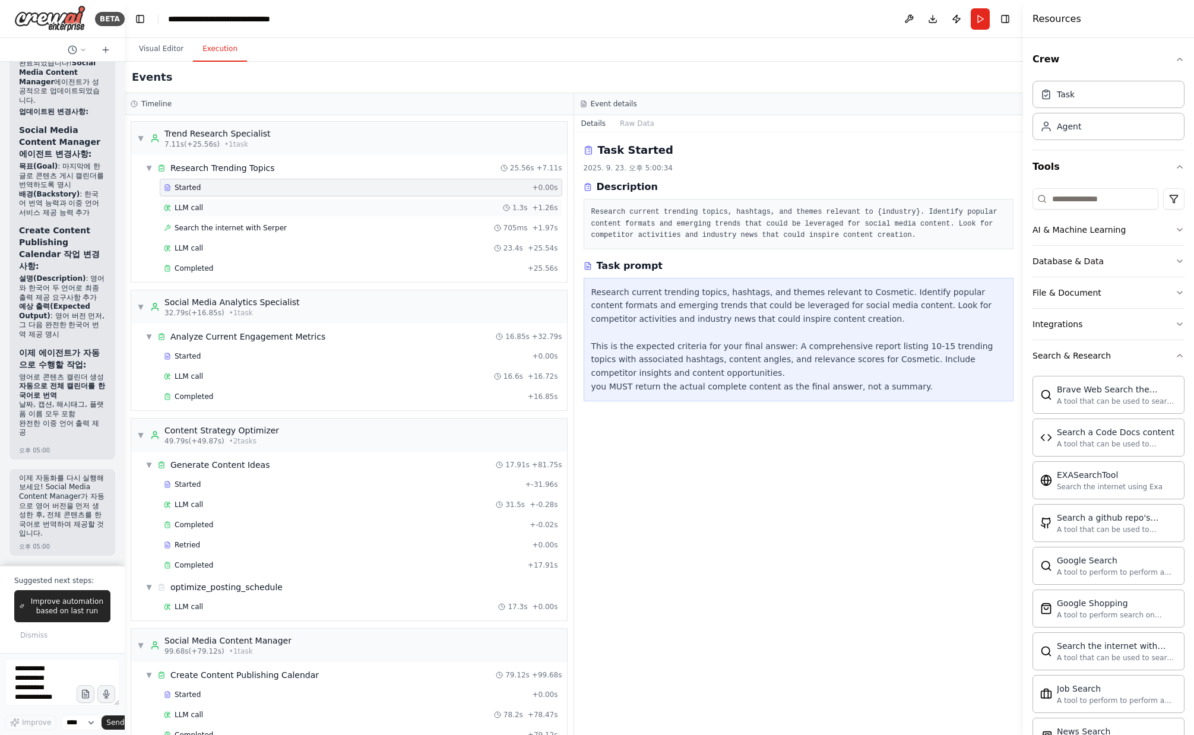
click at [230, 214] on div "LLM call 1.3s + 1.26s" at bounding box center [361, 208] width 403 height 18
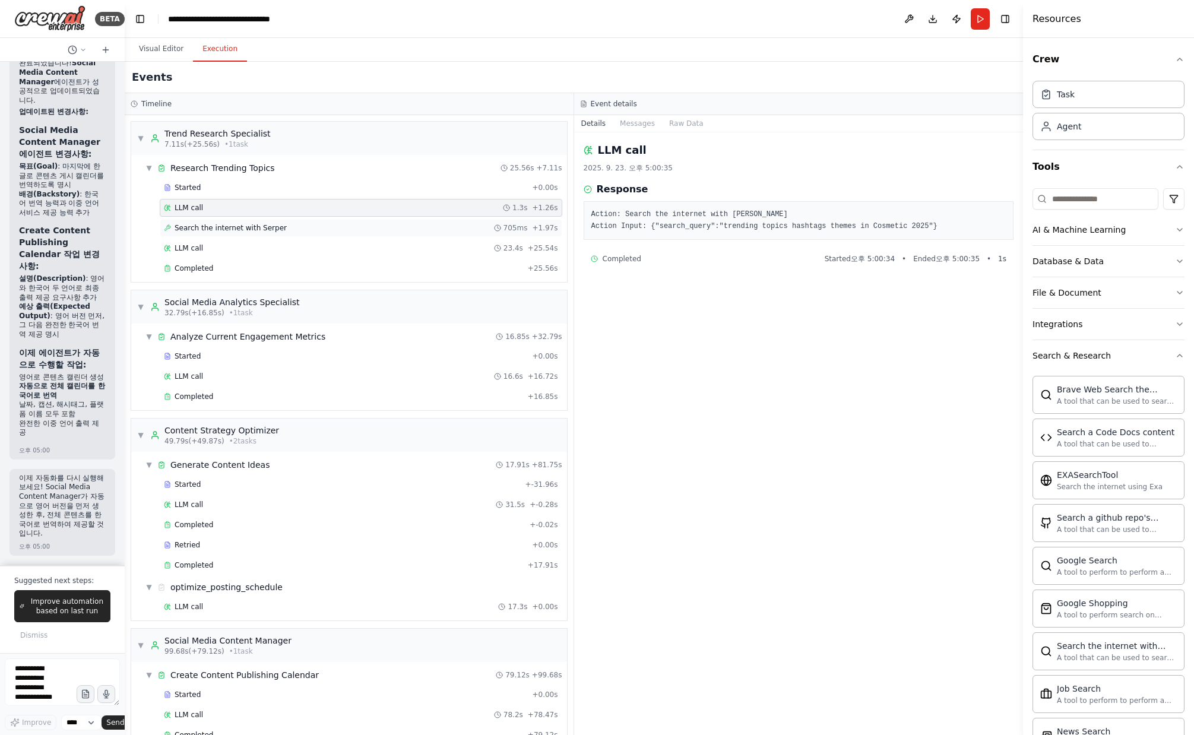
click at [248, 233] on div "Search the internet with [PERSON_NAME] 705ms + 1.97s" at bounding box center [361, 228] width 403 height 18
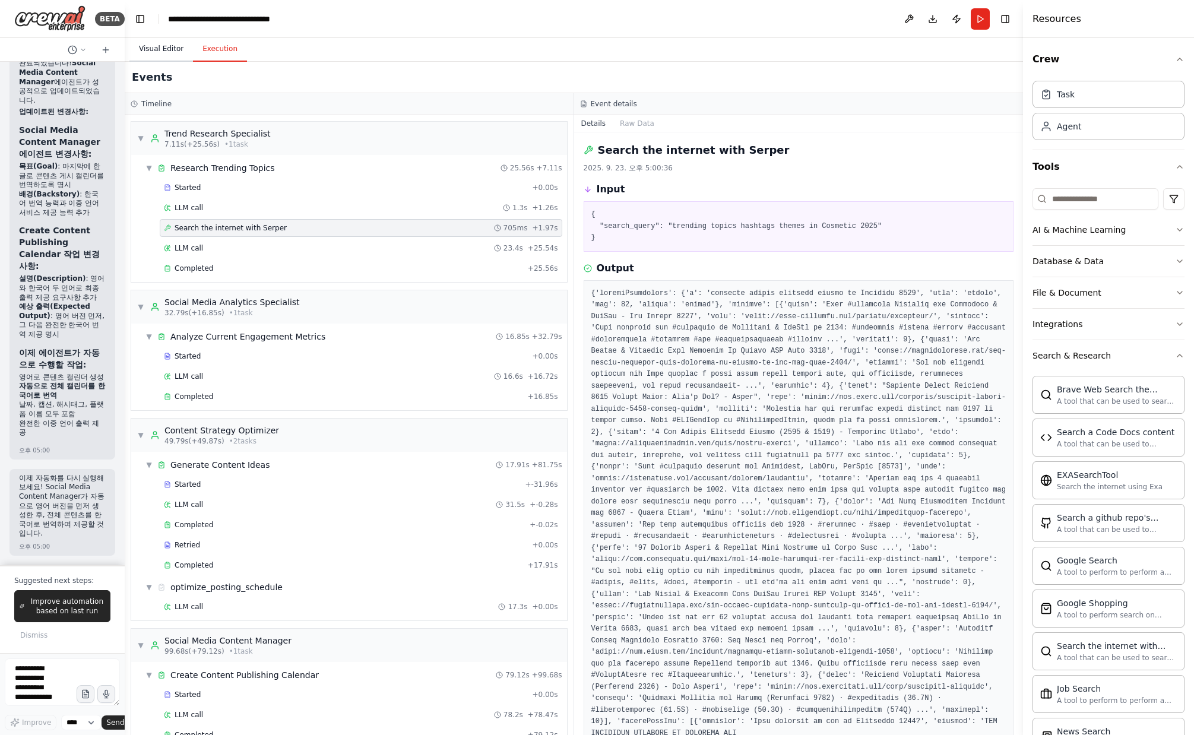
click at [170, 49] on button "Visual Editor" at bounding box center [161, 49] width 64 height 25
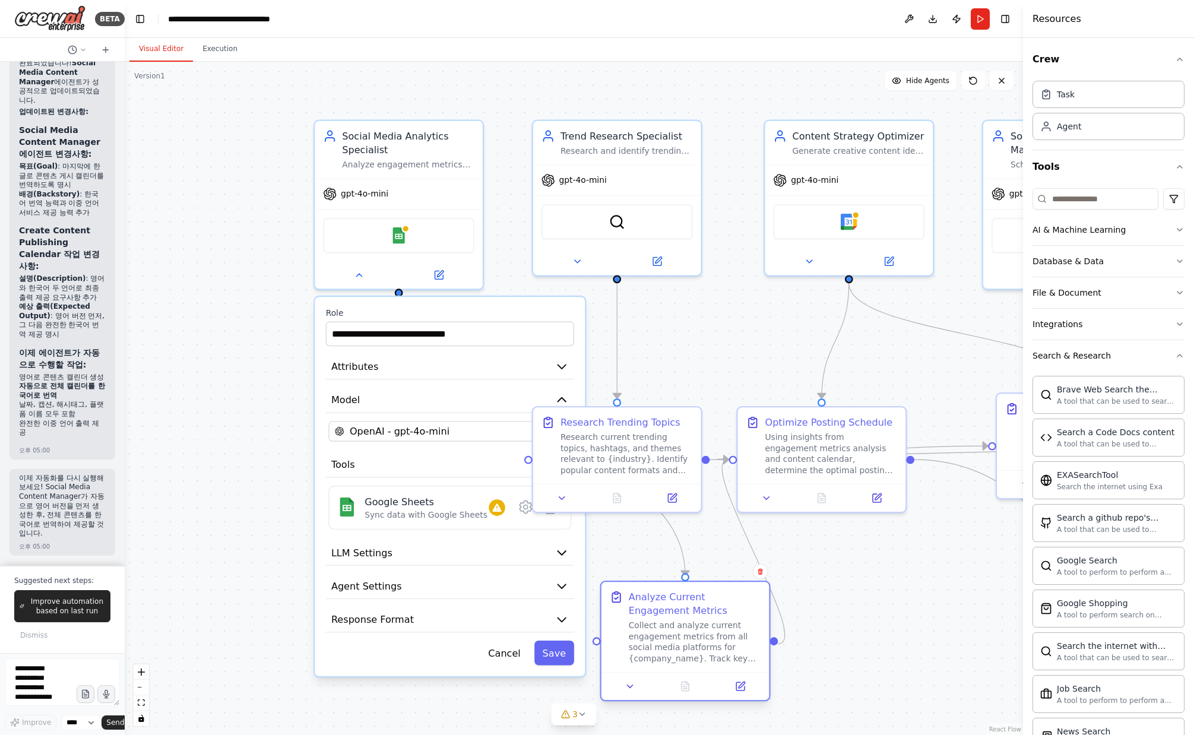
drag, startPoint x: 374, startPoint y: 412, endPoint x: 679, endPoint y: 601, distance: 358.9
click at [679, 412] on div "Analyze Current Engagement Metrics" at bounding box center [695, 603] width 132 height 27
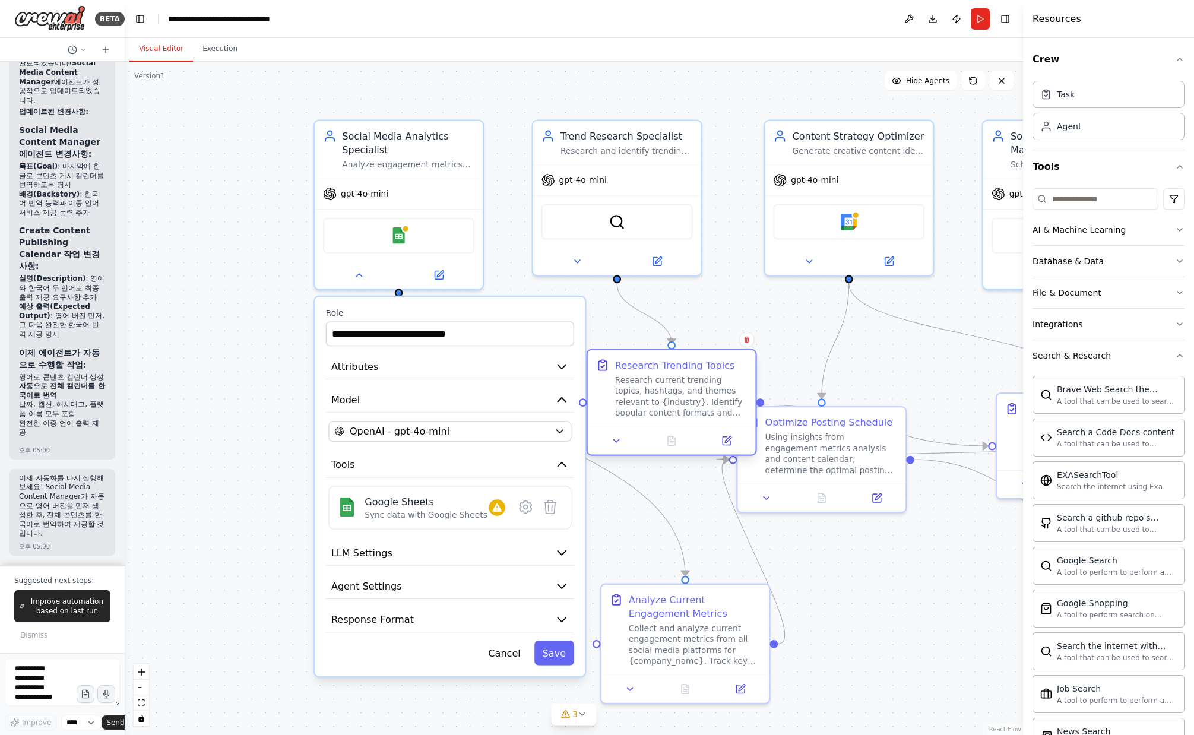
drag, startPoint x: 676, startPoint y: 423, endPoint x: 691, endPoint y: 397, distance: 29.5
click at [691, 397] on div "Research current trending topics, hashtags, and themes relevant to {industry}. …" at bounding box center [681, 397] width 132 height 44
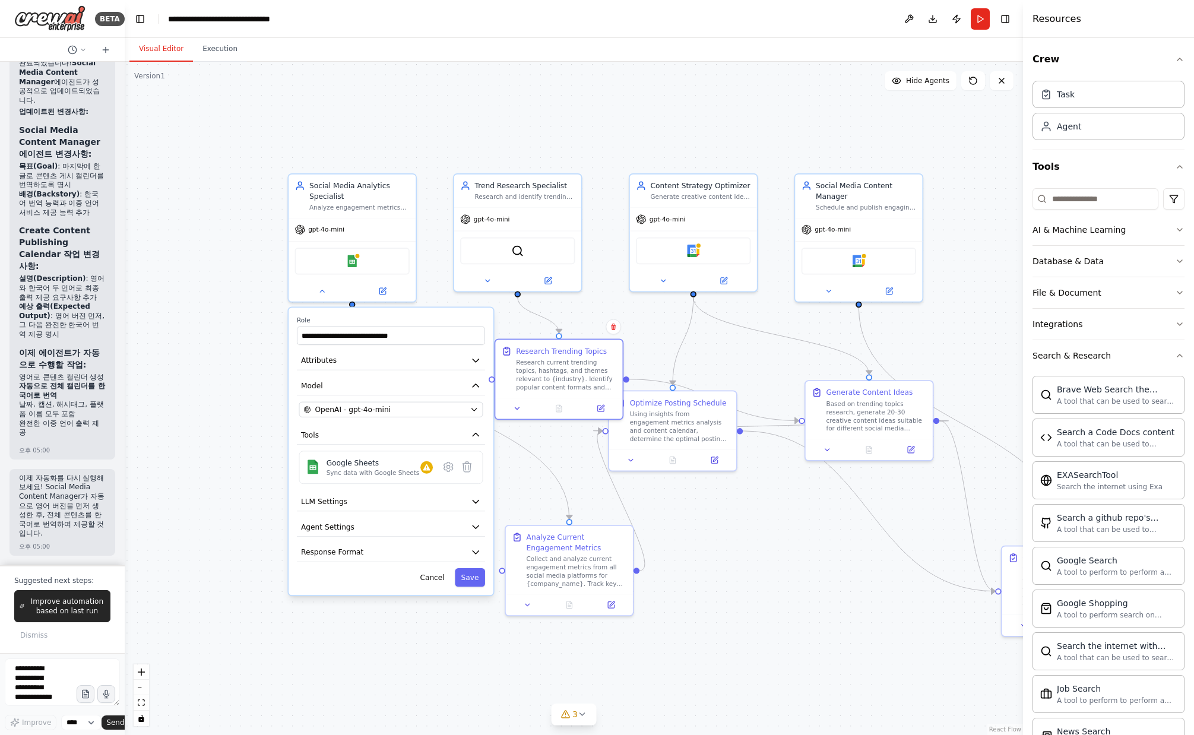
drag, startPoint x: 927, startPoint y: 570, endPoint x: 808, endPoint y: 571, distance: 119.4
click at [808, 412] on div ".deletable-edge-delete-btn { width: 20px; height: 20px; border: 0px solid #ffff…" at bounding box center [574, 398] width 899 height 673
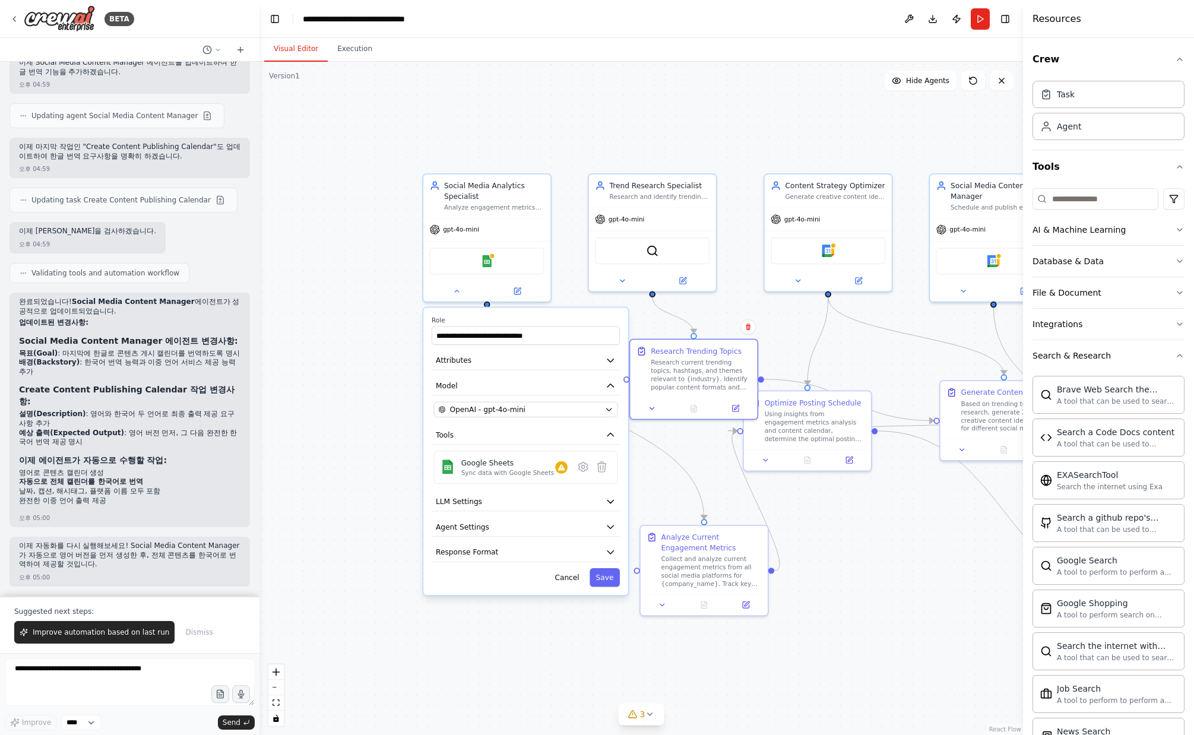
drag, startPoint x: 123, startPoint y: 160, endPoint x: 260, endPoint y: 184, distance: 139.2
click at [260, 184] on div "BETA Create a crew that schedules and publishes social media content across mul…" at bounding box center [597, 367] width 1194 height 735
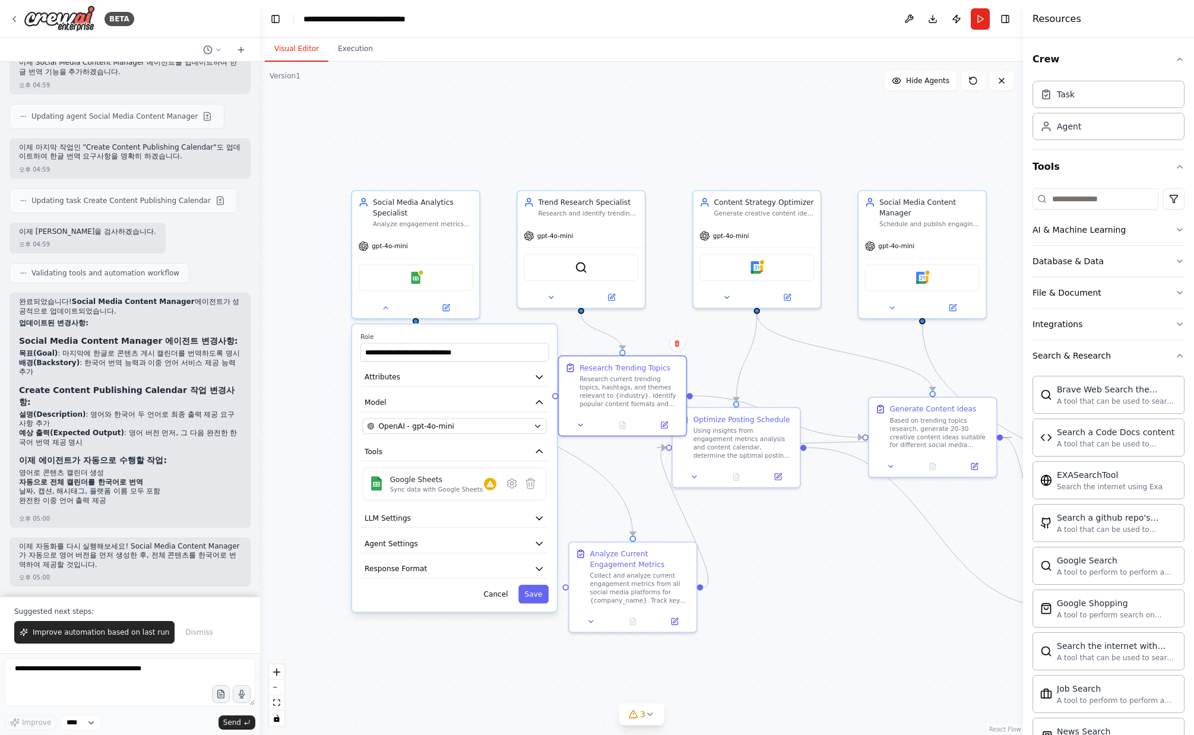
drag, startPoint x: 495, startPoint y: 88, endPoint x: 423, endPoint y: 105, distance: 73.8
click at [423, 105] on div ".deletable-edge-delete-btn { width: 20px; height: 20px; border: 0px solid #ffff…" at bounding box center [641, 398] width 763 height 673
click at [632, 117] on div ".deletable-edge-delete-btn { width: 20px; height: 20px; border: 0px solid #ffff…" at bounding box center [641, 398] width 763 height 673
click at [912, 358] on div "Crew Task Agent Tools AI & Machine Learning Database & Data File & Document Int…" at bounding box center [1108, 386] width 171 height 697
click at [912, 356] on icon "button" at bounding box center [1180, 356] width 10 height 10
